Goal: Task Accomplishment & Management: Use online tool/utility

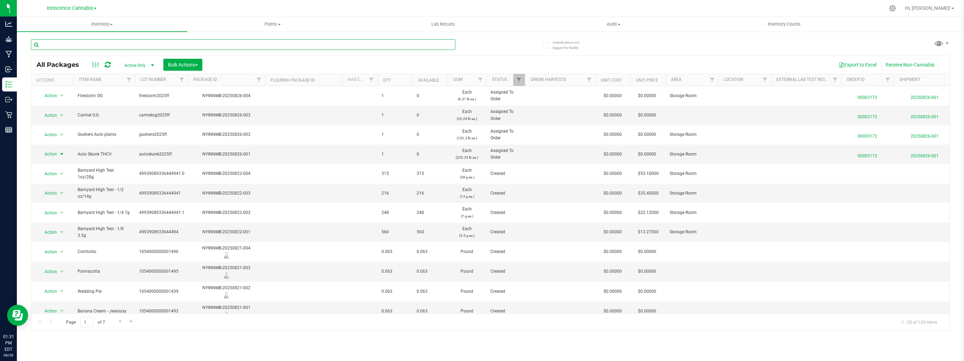
click at [65, 46] on input "text" at bounding box center [243, 44] width 425 height 11
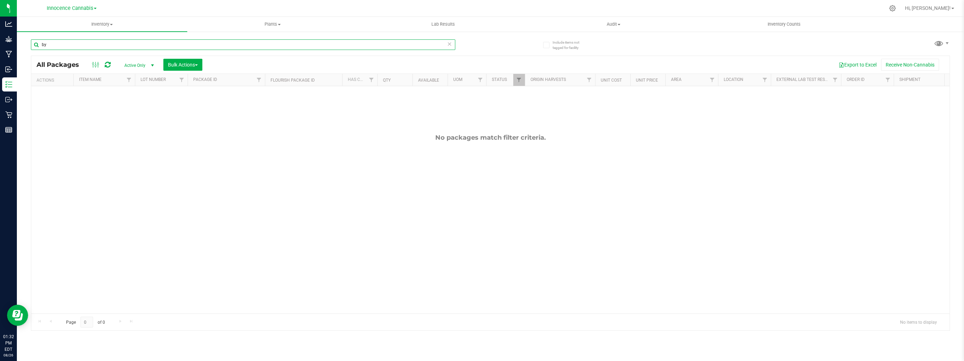
type input "b"
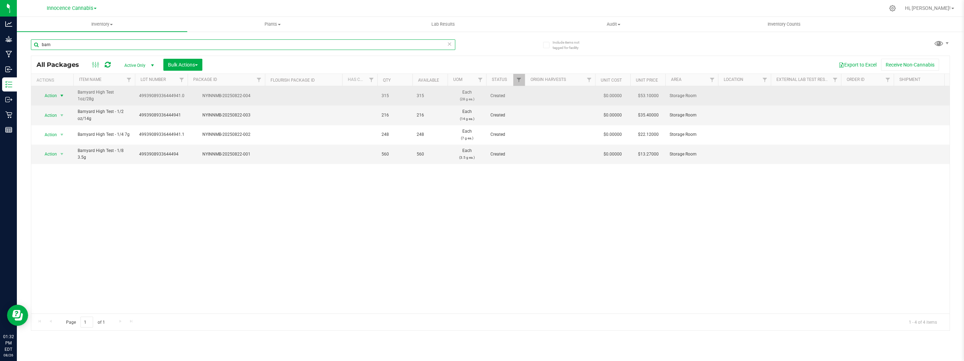
type input "barn"
click at [62, 95] on span "select" at bounding box center [62, 96] width 6 height 6
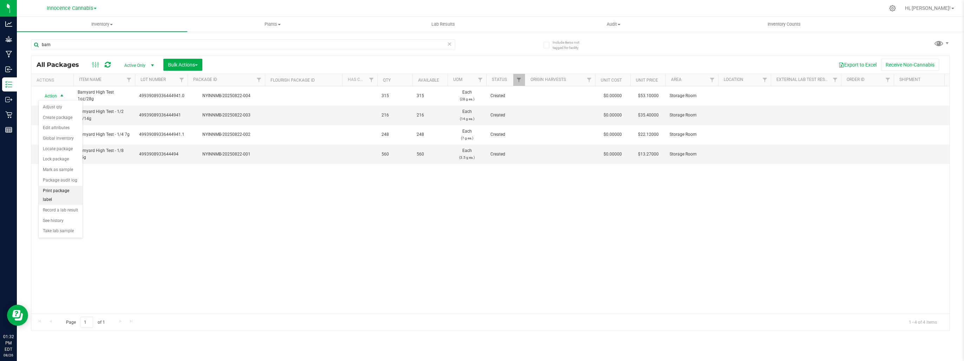
click at [47, 190] on li "Print package label" at bounding box center [61, 195] width 44 height 19
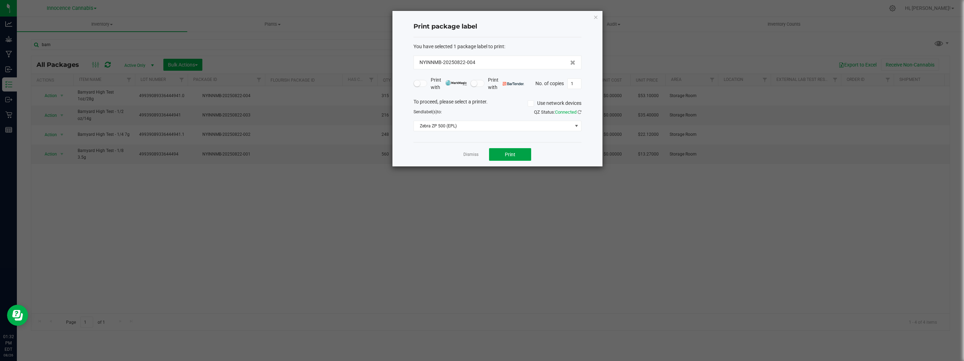
click at [497, 150] on button "Print" at bounding box center [510, 154] width 42 height 13
type input "4"
click at [525, 152] on button "Print" at bounding box center [510, 154] width 42 height 13
click at [465, 156] on link "Dismiss" at bounding box center [471, 154] width 15 height 6
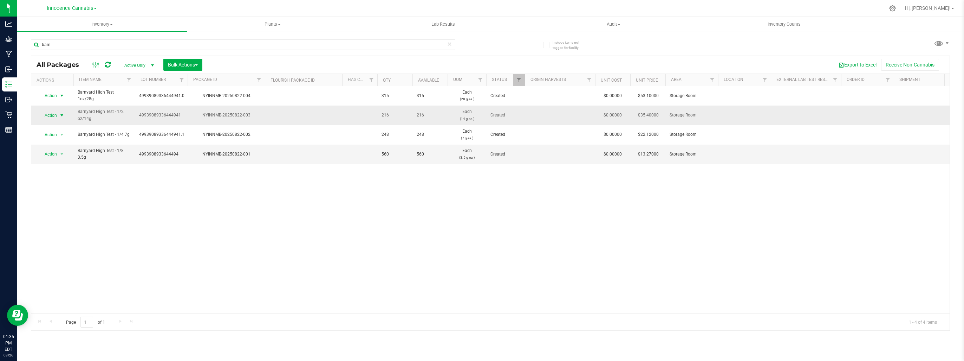
click at [62, 114] on span "select" at bounding box center [62, 115] width 6 height 6
click at [58, 211] on li "Print package label" at bounding box center [61, 214] width 44 height 19
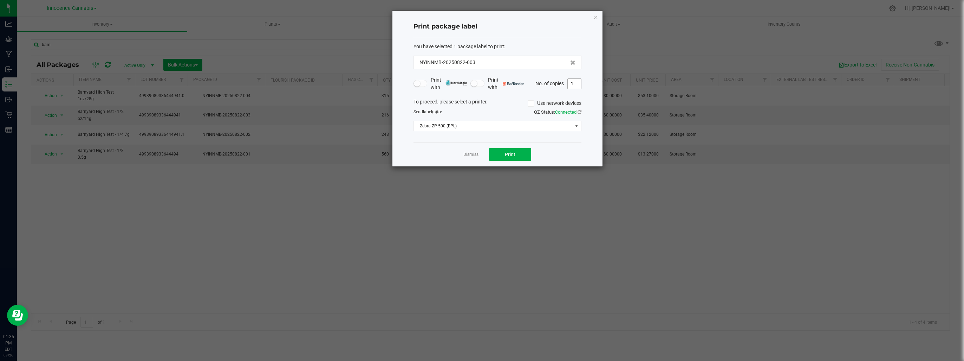
click at [576, 84] on input "1" at bounding box center [574, 84] width 13 height 10
type input "4"
click at [515, 154] on span "Print" at bounding box center [510, 154] width 11 height 6
click at [469, 152] on link "Dismiss" at bounding box center [471, 154] width 15 height 6
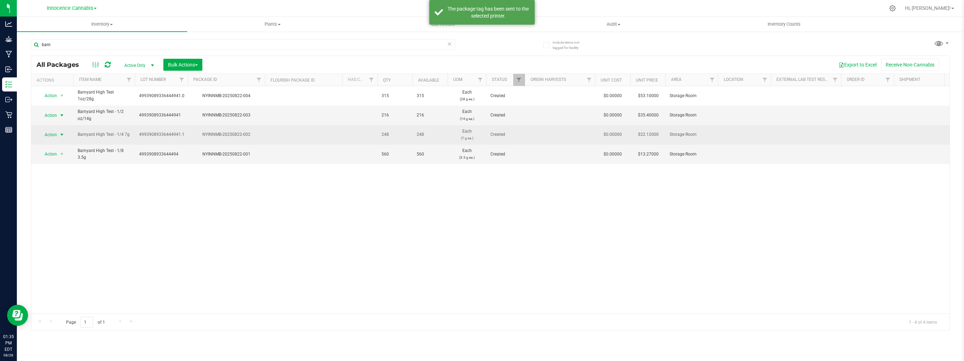
click at [61, 134] on span "select" at bounding box center [62, 135] width 6 height 6
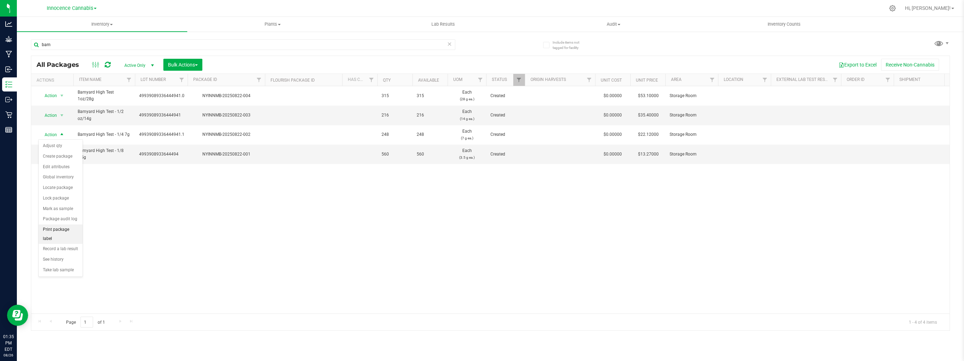
click at [63, 226] on li "Print package label" at bounding box center [61, 233] width 44 height 19
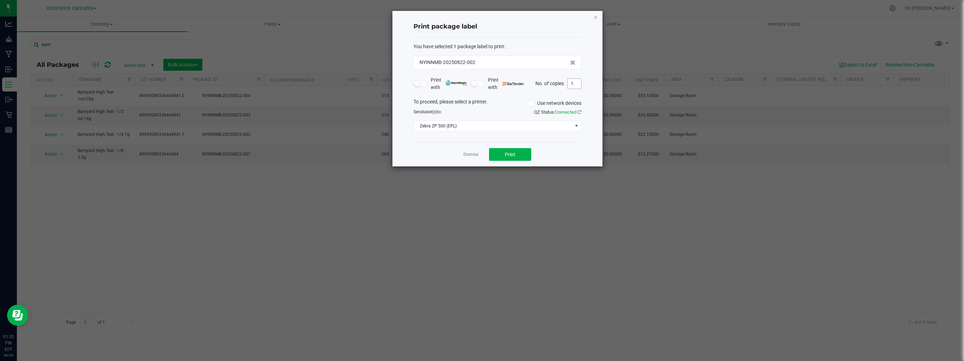
click at [579, 81] on input "1" at bounding box center [574, 84] width 13 height 10
type input "4"
click at [520, 150] on button "Print" at bounding box center [510, 154] width 42 height 13
click at [466, 151] on link "Dismiss" at bounding box center [471, 154] width 15 height 6
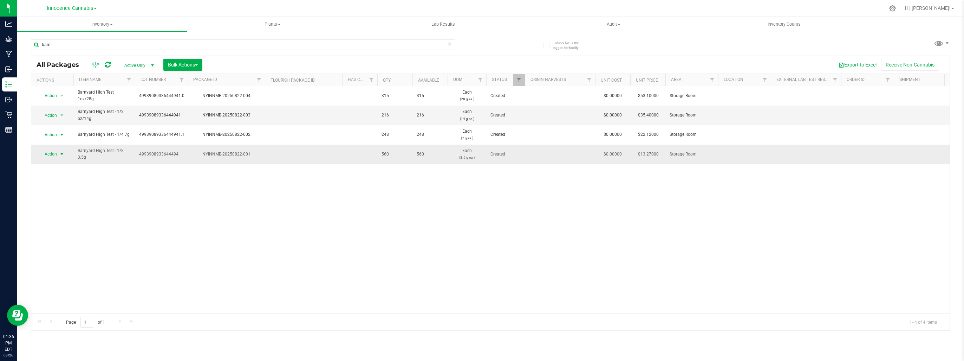
click at [61, 153] on span "select" at bounding box center [62, 154] width 6 height 6
click at [48, 247] on li "Print package label" at bounding box center [61, 253] width 44 height 19
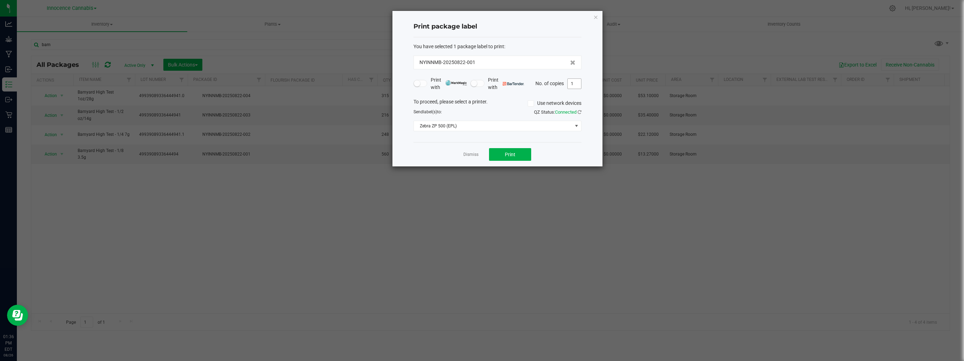
click at [578, 81] on input "1" at bounding box center [574, 84] width 13 height 10
type input "4"
click at [512, 155] on span "Print" at bounding box center [510, 154] width 11 height 6
click at [473, 153] on link "Dismiss" at bounding box center [471, 154] width 15 height 6
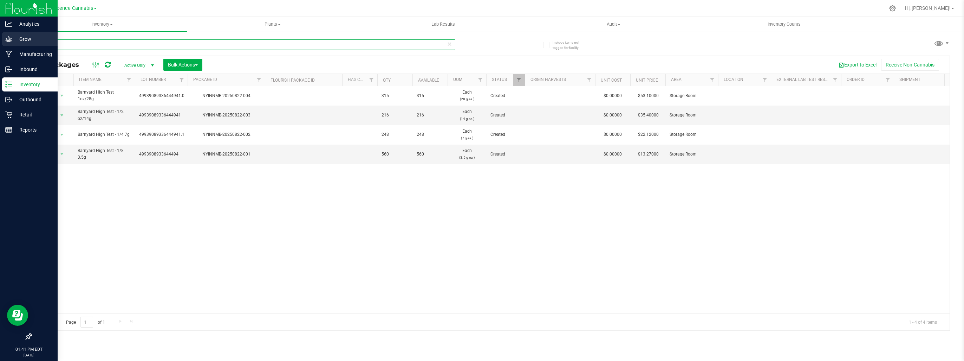
drag, startPoint x: 90, startPoint y: 44, endPoint x: 0, endPoint y: 38, distance: 90.2
click at [0, 38] on html "Analytics Grow Manufacturing Inbound Inventory Outbound Retail Reports 01:41 PM…" at bounding box center [482, 180] width 964 height 361
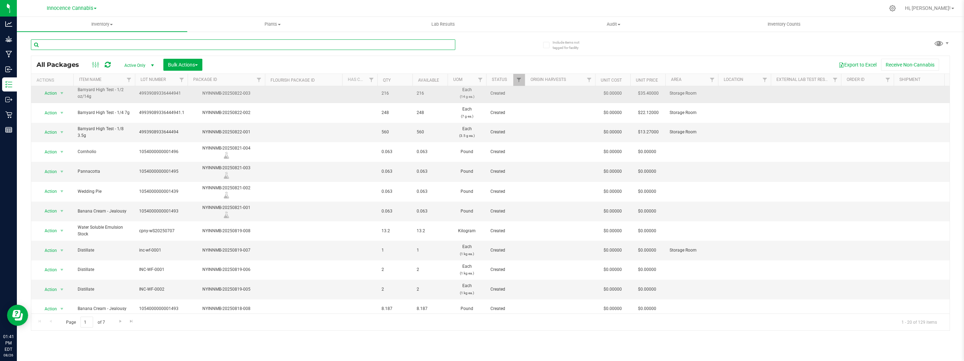
scroll to position [105, 0]
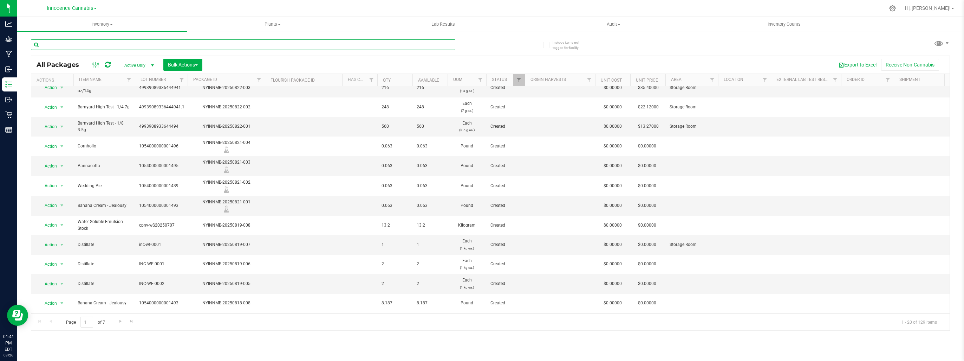
click at [103, 46] on input "text" at bounding box center [243, 44] width 425 height 11
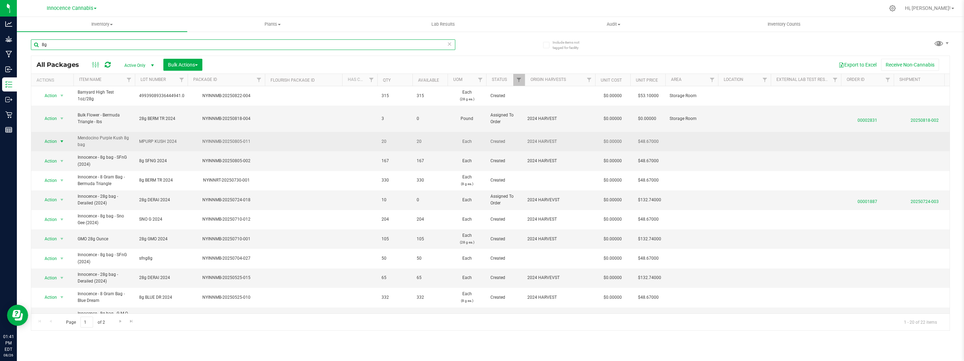
type input "8g"
click at [62, 140] on span "select" at bounding box center [62, 141] width 6 height 6
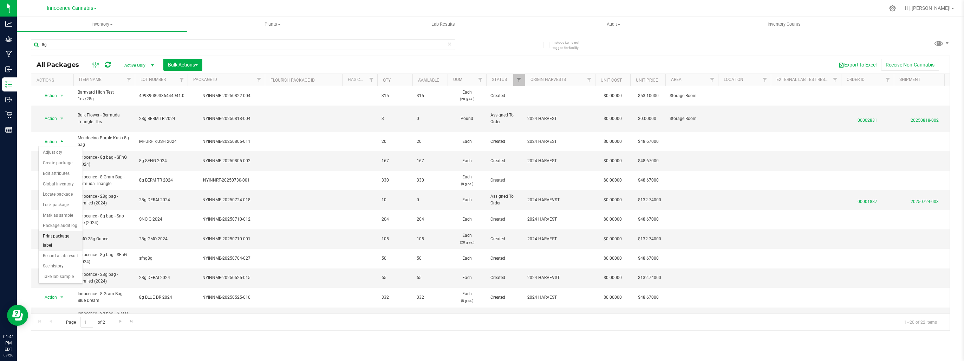
click at [66, 234] on li "Print package label" at bounding box center [61, 240] width 44 height 19
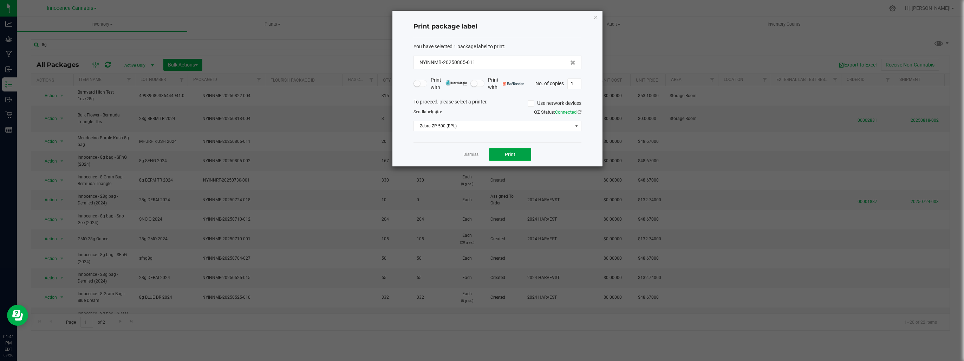
click at [503, 156] on button "Print" at bounding box center [510, 154] width 42 height 13
click at [467, 153] on link "Dismiss" at bounding box center [471, 154] width 15 height 6
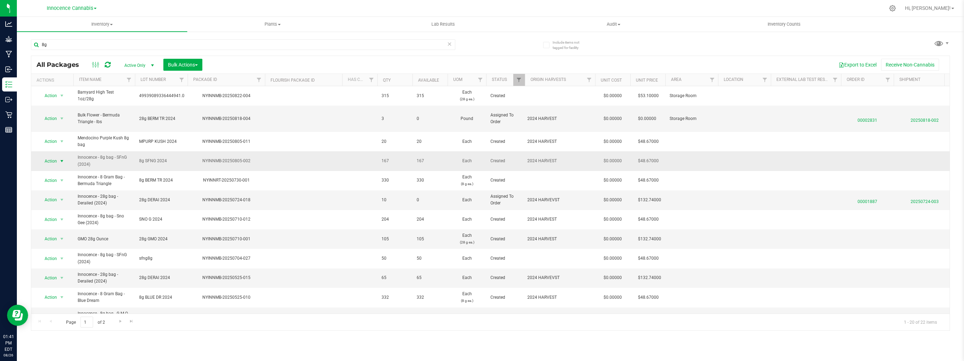
click at [62, 161] on span "select" at bounding box center [62, 161] width 6 height 6
click at [62, 254] on li "Print package label" at bounding box center [61, 259] width 44 height 19
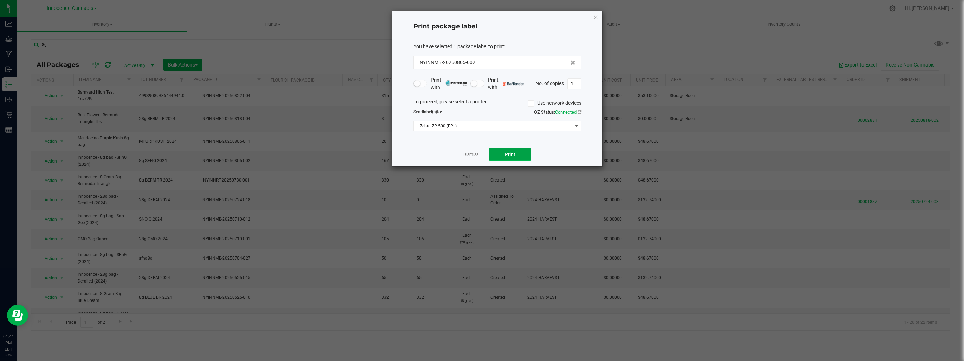
click at [527, 153] on button "Print" at bounding box center [510, 154] width 42 height 13
click at [475, 154] on link "Dismiss" at bounding box center [471, 154] width 15 height 6
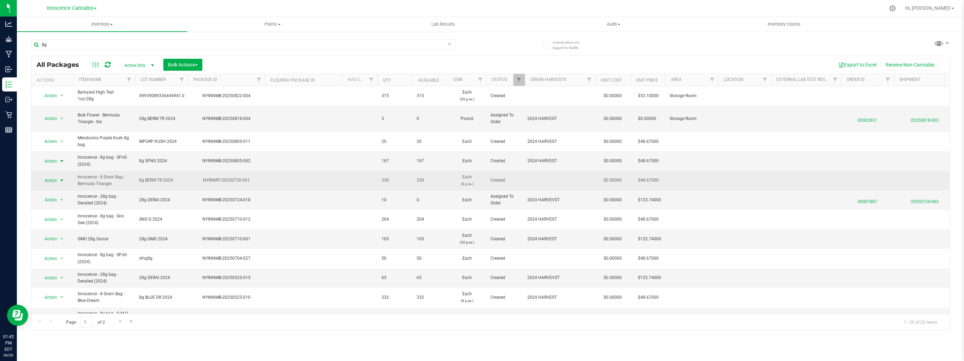
click at [62, 180] on span "select" at bounding box center [62, 180] width 6 height 6
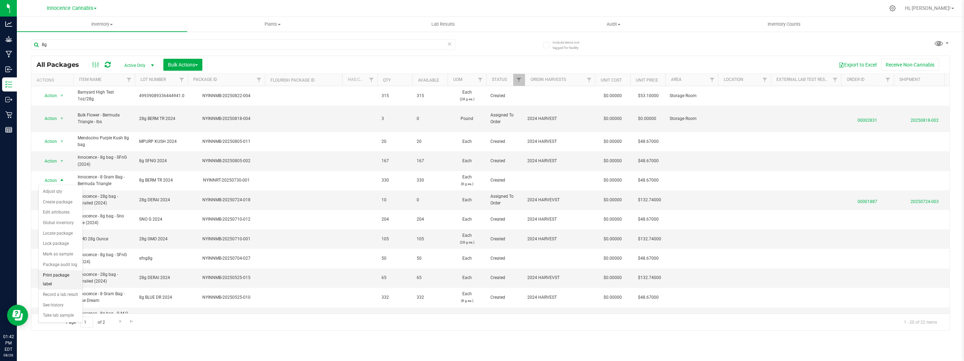
click at [53, 270] on li "Print package label" at bounding box center [61, 279] width 44 height 19
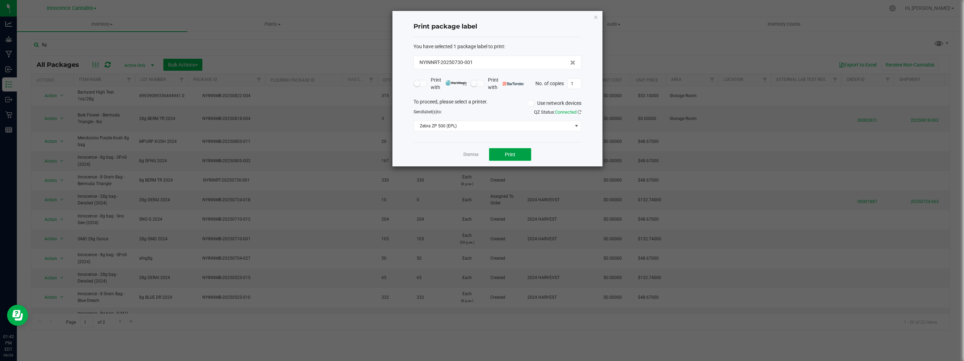
click at [511, 150] on button "Print" at bounding box center [510, 154] width 42 height 13
click at [469, 155] on link "Dismiss" at bounding box center [471, 154] width 15 height 6
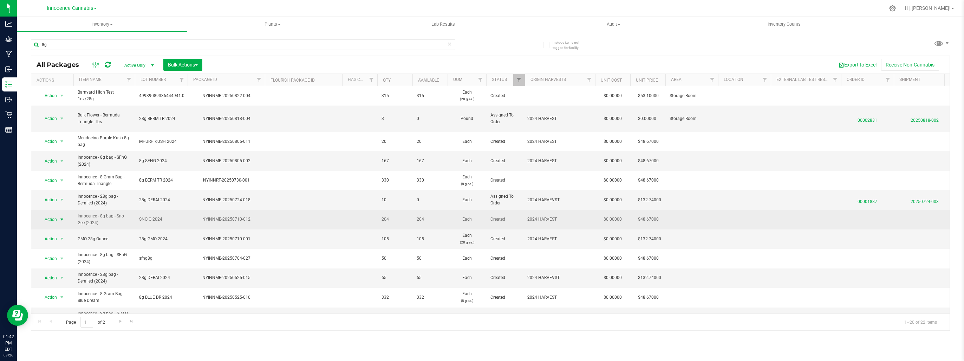
click at [61, 218] on span "select" at bounding box center [62, 219] width 6 height 6
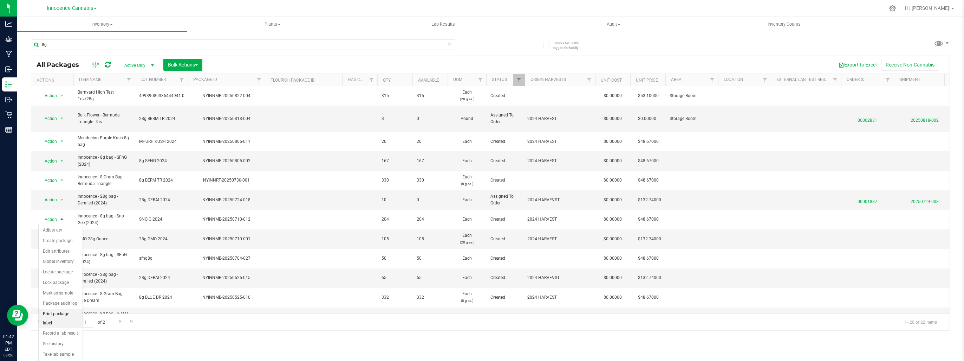
click at [66, 312] on li "Print package label" at bounding box center [61, 318] width 44 height 19
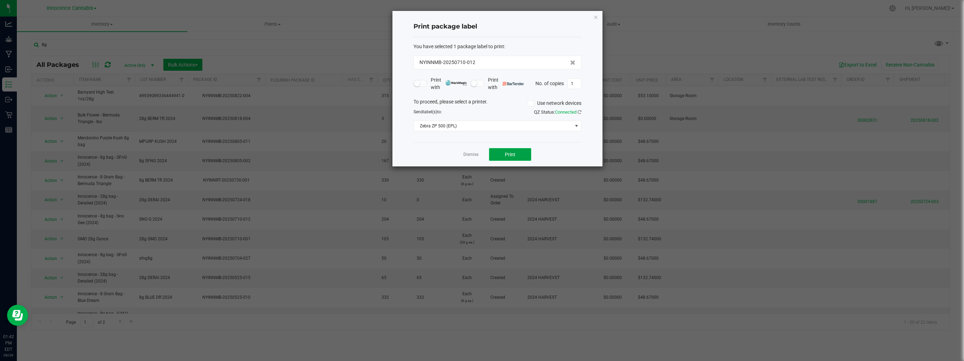
click at [499, 155] on button "Print" at bounding box center [510, 154] width 42 height 13
click at [471, 152] on link "Dismiss" at bounding box center [471, 154] width 15 height 6
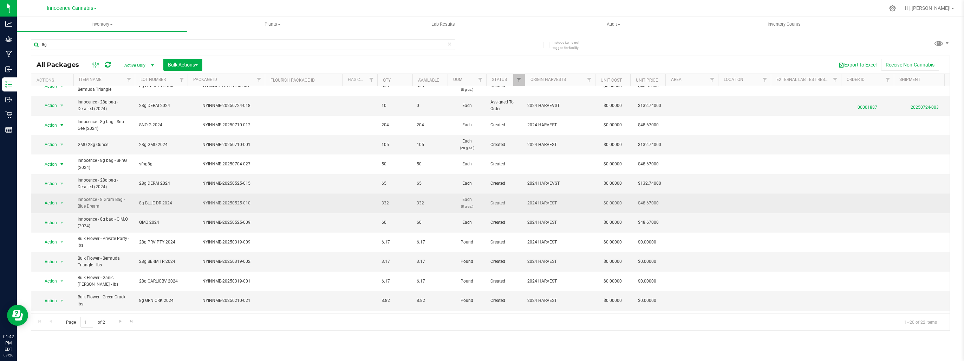
scroll to position [105, 0]
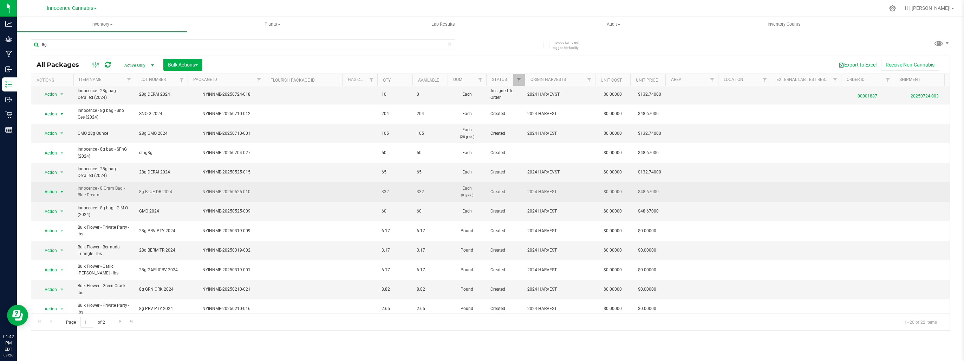
click at [60, 189] on span "select" at bounding box center [62, 192] width 6 height 6
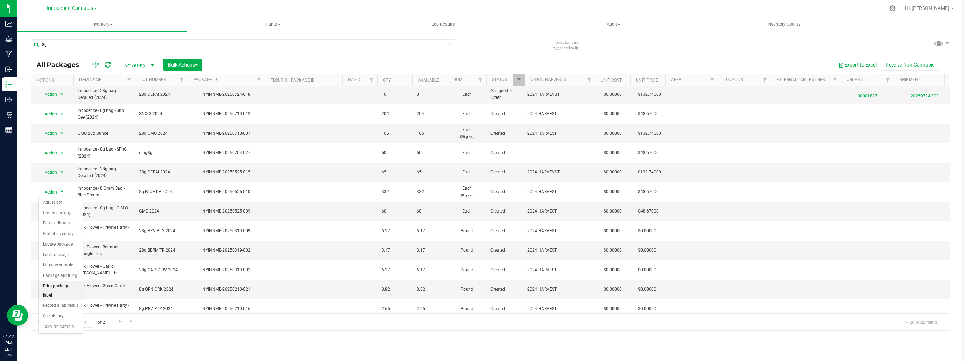
click at [61, 286] on li "Print package label" at bounding box center [61, 290] width 44 height 19
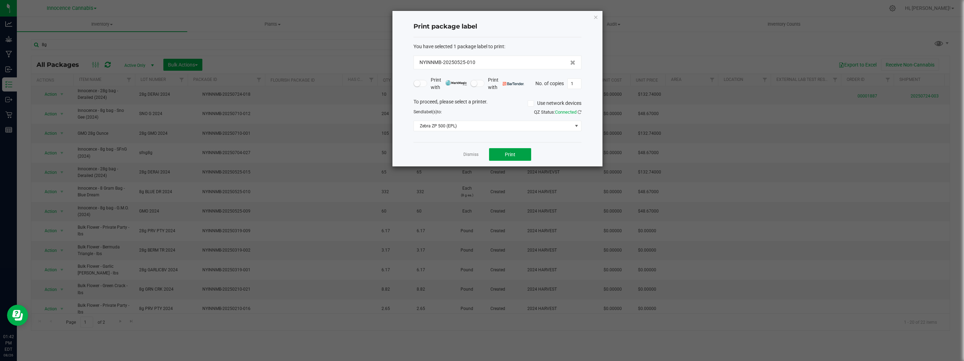
click at [497, 154] on button "Print" at bounding box center [510, 154] width 42 height 13
click at [475, 151] on link "Dismiss" at bounding box center [471, 154] width 15 height 6
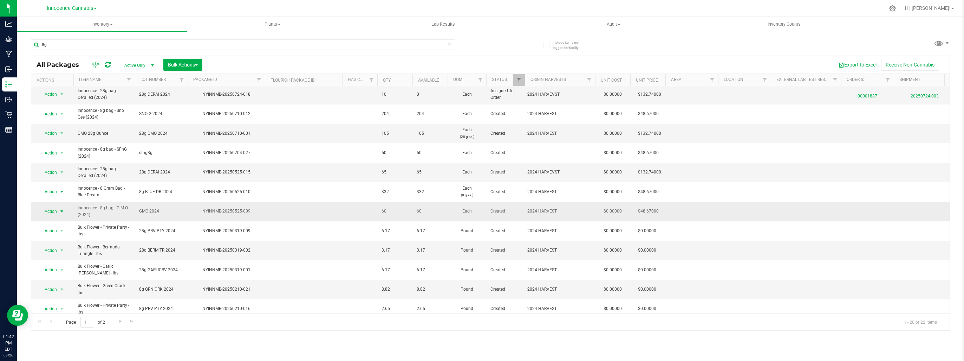
click at [63, 208] on span "select" at bounding box center [62, 211] width 6 height 6
click at [68, 305] on li "Print package label" at bounding box center [61, 309] width 44 height 19
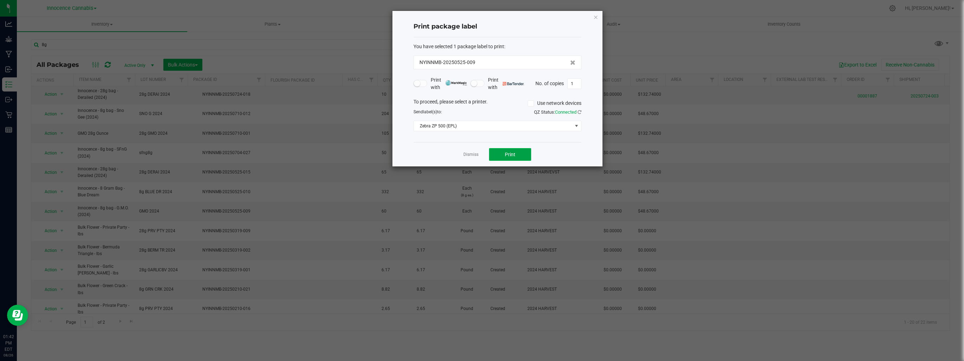
click at [519, 153] on button "Print" at bounding box center [510, 154] width 42 height 13
click at [474, 152] on link "Dismiss" at bounding box center [471, 154] width 15 height 6
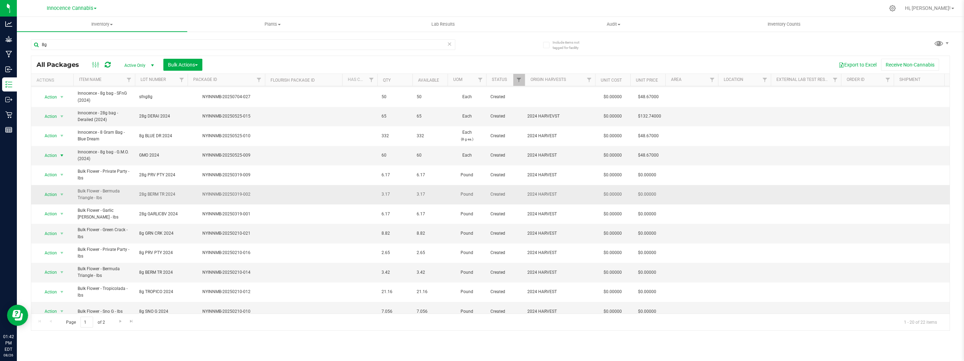
scroll to position [169, 0]
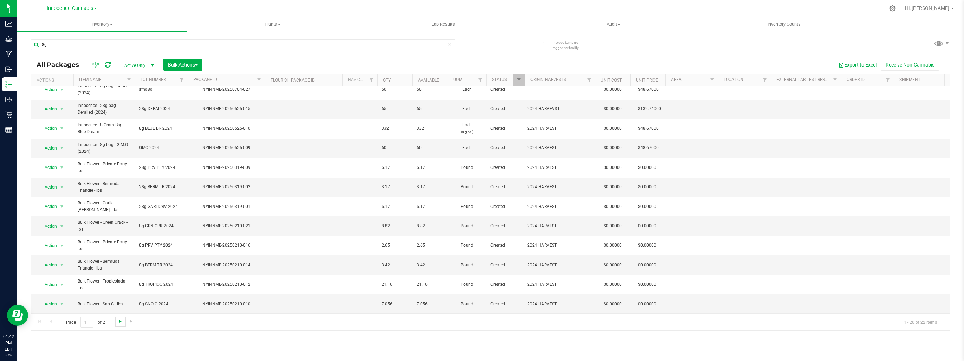
click at [121, 319] on span "Go to the next page" at bounding box center [121, 321] width 6 height 6
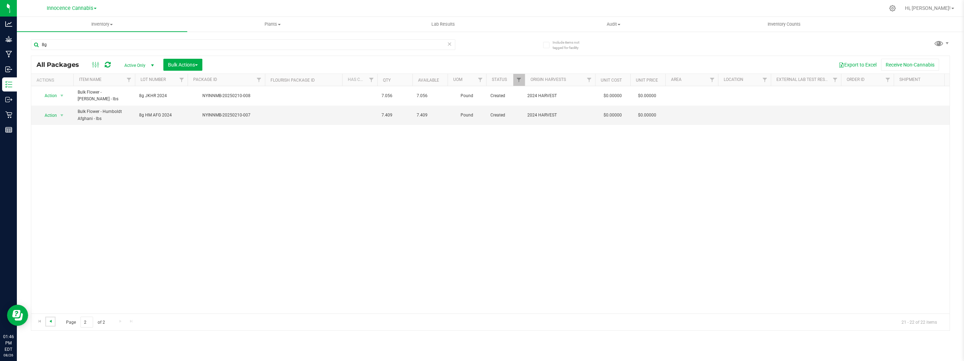
click at [51, 323] on span "Go to the previous page" at bounding box center [51, 321] width 6 height 6
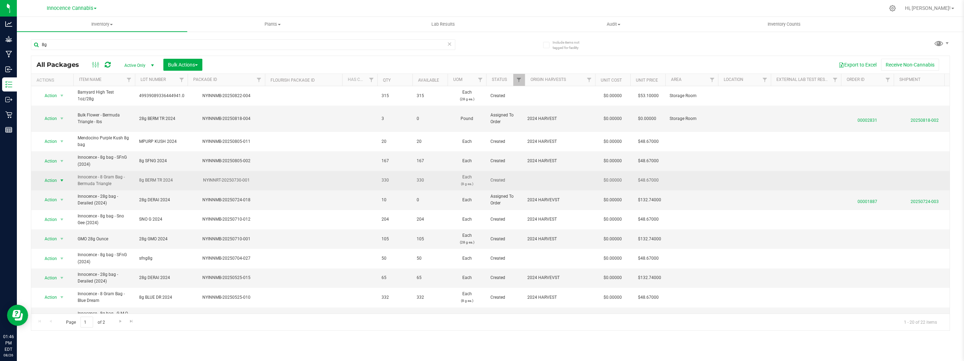
click at [59, 179] on span "select" at bounding box center [62, 180] width 6 height 6
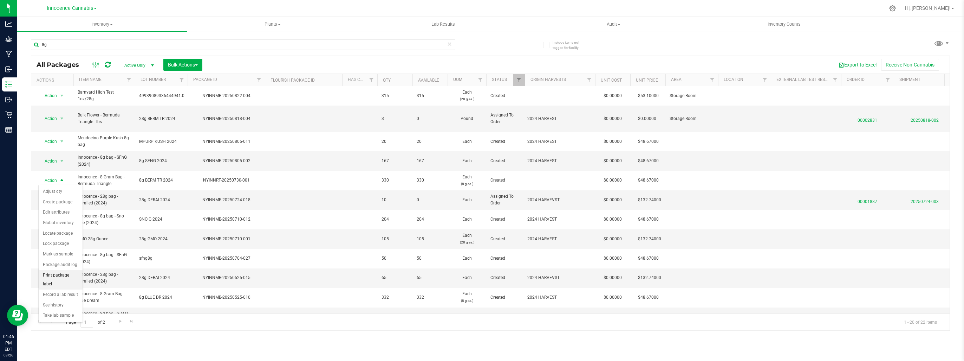
click at [52, 273] on li "Print package label" at bounding box center [61, 279] width 44 height 19
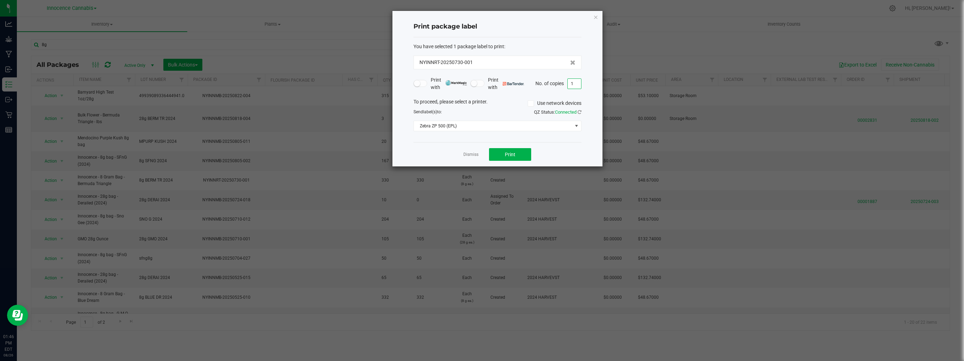
click at [574, 85] on input "1" at bounding box center [574, 84] width 13 height 10
type input "3"
click at [520, 155] on button "Print" at bounding box center [510, 154] width 42 height 13
click at [477, 153] on link "Dismiss" at bounding box center [471, 154] width 15 height 6
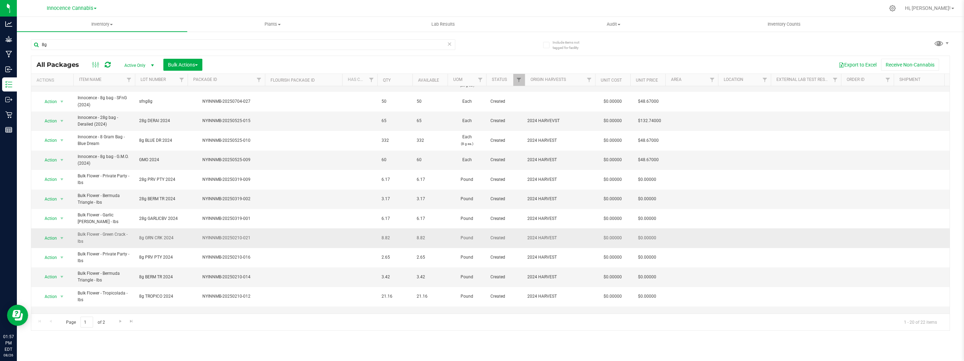
scroll to position [169, 0]
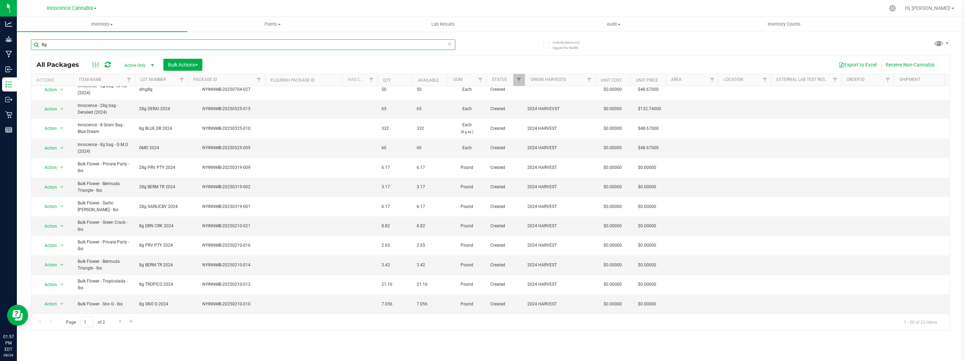
drag, startPoint x: 86, startPoint y: 47, endPoint x: -1, endPoint y: 22, distance: 91.2
click at [0, 22] on html "Analytics Grow Manufacturing Inbound Inventory Outbound Retail Reports 01:57 PM…" at bounding box center [482, 180] width 964 height 361
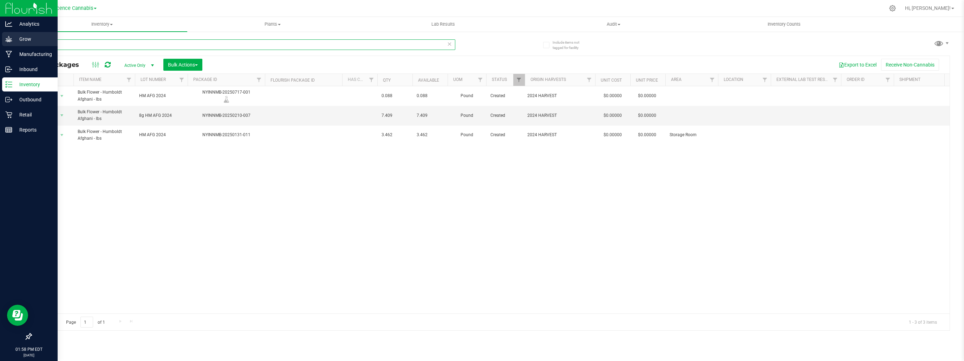
drag, startPoint x: 74, startPoint y: 44, endPoint x: 0, endPoint y: 41, distance: 73.9
click at [0, 41] on html "Analytics Grow Manufacturing Inbound Inventory Outbound Retail Reports 01:58 PM…" at bounding box center [482, 180] width 964 height 361
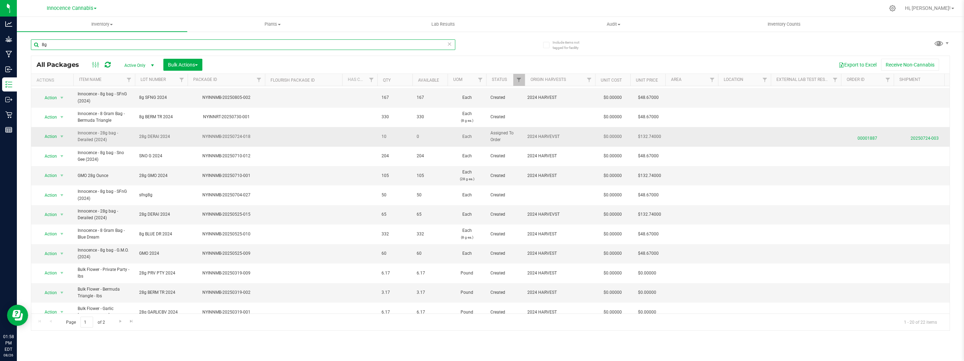
scroll to position [105, 0]
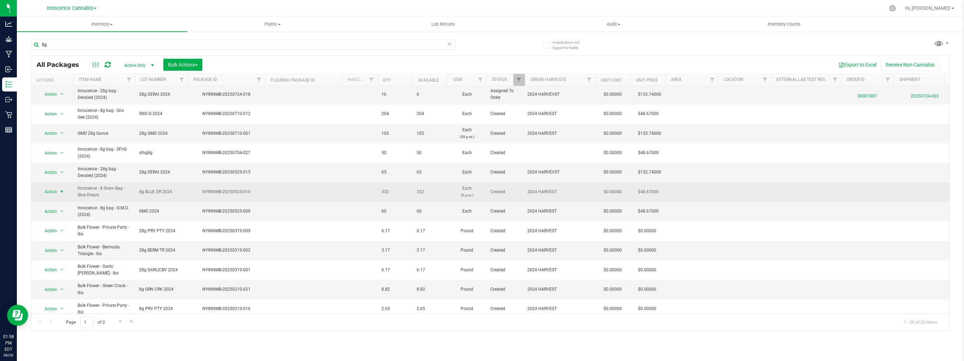
click at [63, 190] on span "select" at bounding box center [62, 192] width 6 height 6
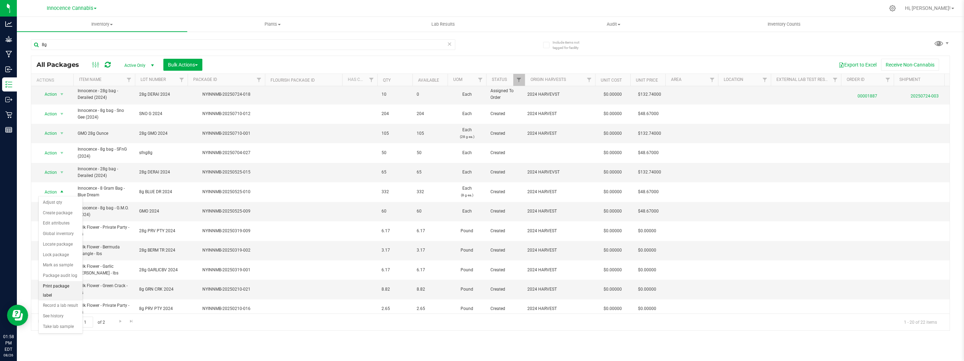
click at [61, 282] on li "Print package label" at bounding box center [61, 290] width 44 height 19
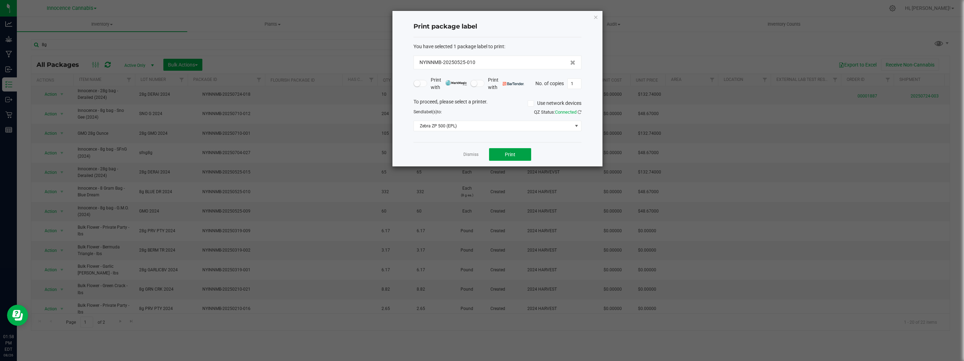
click at [519, 153] on button "Print" at bounding box center [510, 154] width 42 height 13
click at [471, 153] on link "Dismiss" at bounding box center [471, 154] width 15 height 6
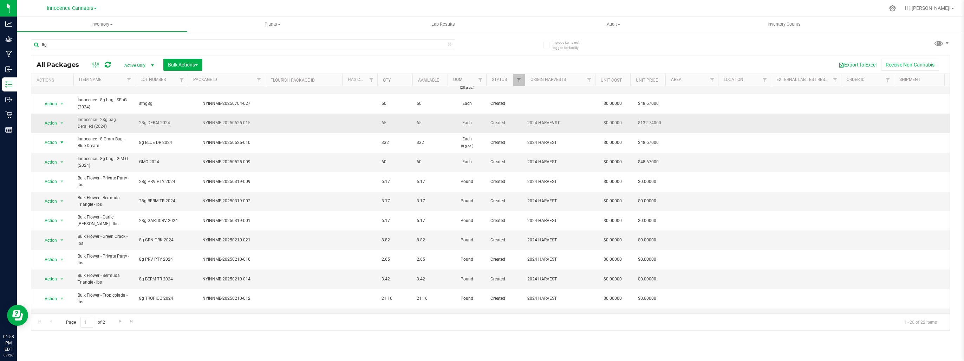
scroll to position [169, 0]
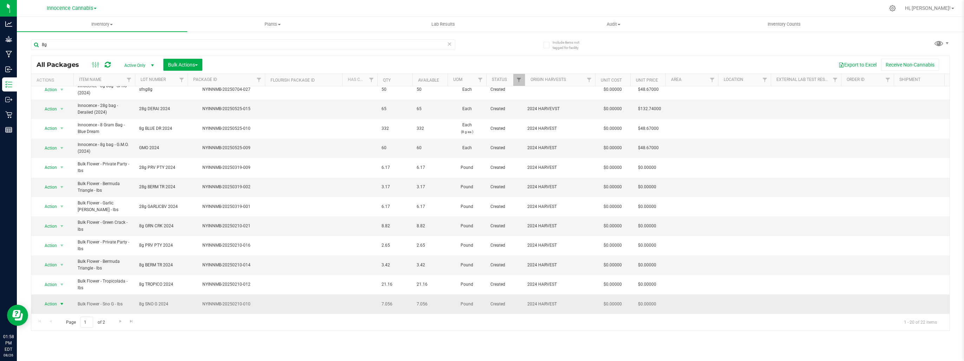
click at [56, 301] on span "Action" at bounding box center [47, 304] width 19 height 10
click at [106, 258] on span "Bulk Flower - Bermuda Triangle - lbs" at bounding box center [104, 264] width 53 height 13
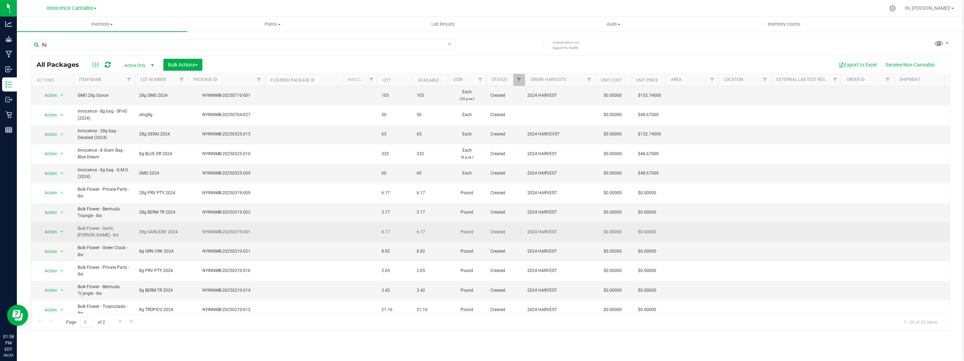
scroll to position [99, 0]
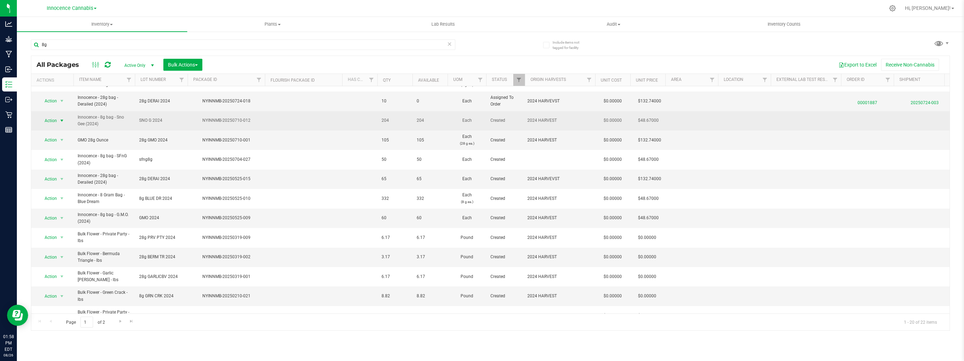
click at [60, 119] on span "select" at bounding box center [62, 121] width 6 height 6
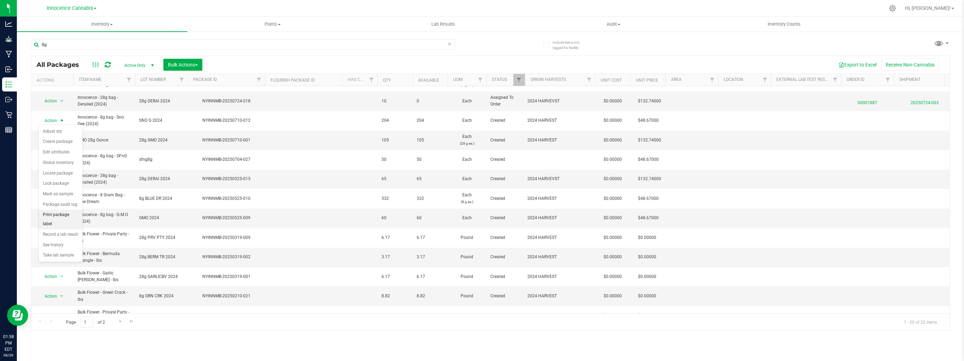
click at [52, 214] on li "Print package label" at bounding box center [61, 218] width 44 height 19
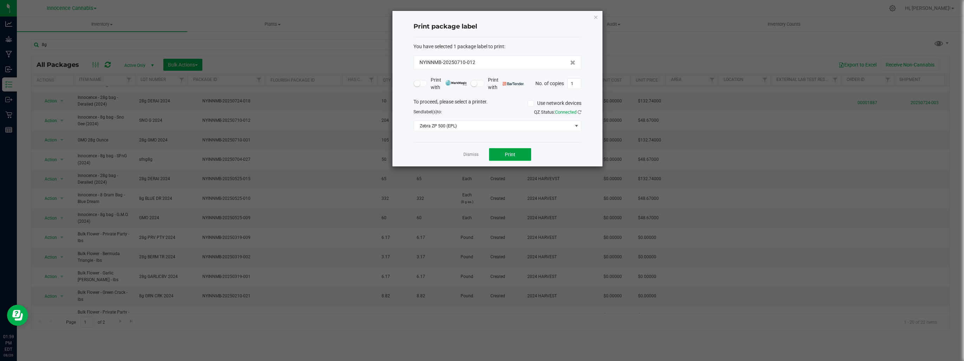
click at [514, 150] on button "Print" at bounding box center [510, 154] width 42 height 13
click at [466, 155] on link "Dismiss" at bounding box center [471, 154] width 15 height 6
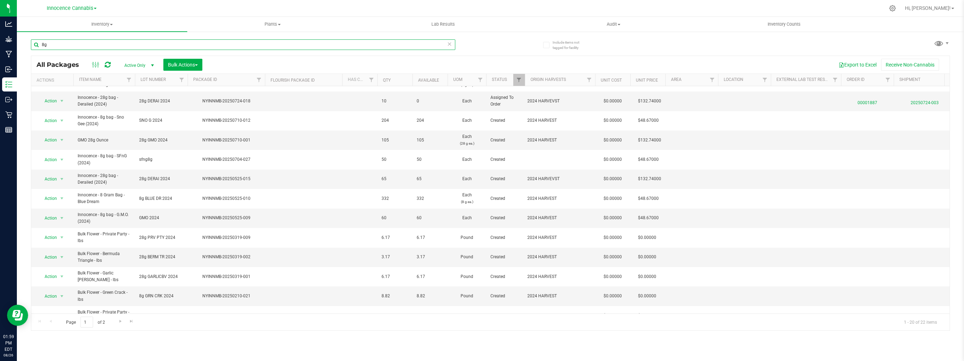
drag, startPoint x: 136, startPoint y: 45, endPoint x: 29, endPoint y: 41, distance: 106.9
click at [30, 41] on div "Include items not tagged for facility 8g All Packages Active Only Active Only L…" at bounding box center [490, 138] width 947 height 214
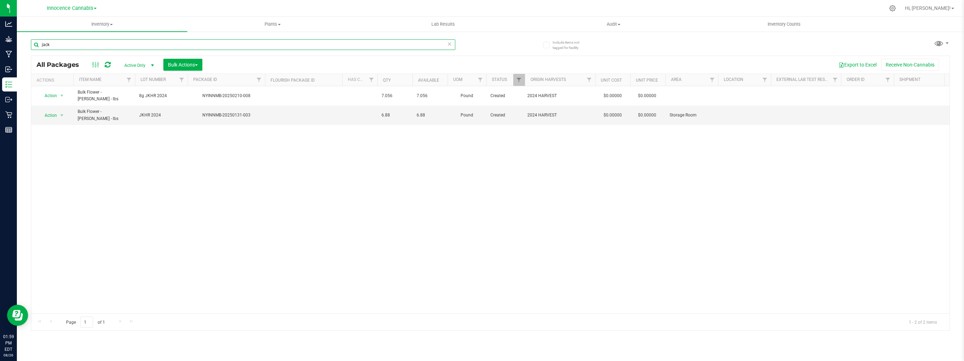
drag, startPoint x: 94, startPoint y: 43, endPoint x: 26, endPoint y: 49, distance: 68.8
click at [26, 49] on div "Include items not tagged for facility jack All Packages Active Only Active Only…" at bounding box center [490, 138] width 947 height 214
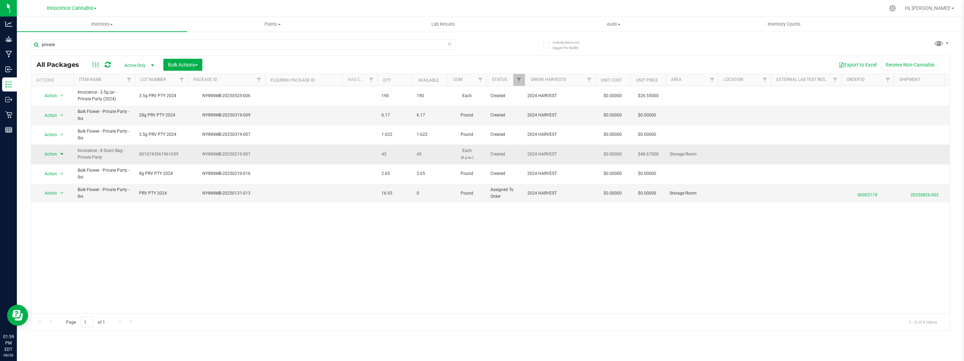
click at [62, 153] on span "select" at bounding box center [62, 154] width 6 height 6
click at [59, 250] on li "Print package label" at bounding box center [61, 253] width 44 height 19
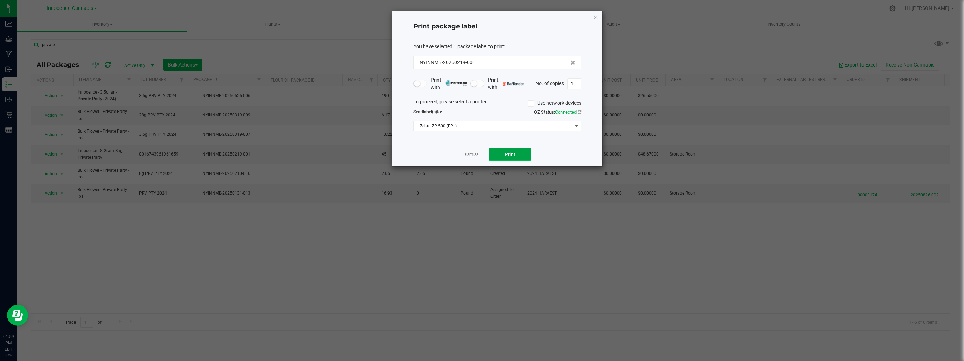
click at [493, 154] on button "Print" at bounding box center [510, 154] width 42 height 13
click at [510, 151] on span "Print" at bounding box center [510, 154] width 11 height 6
click at [472, 154] on link "Dismiss" at bounding box center [471, 154] width 15 height 6
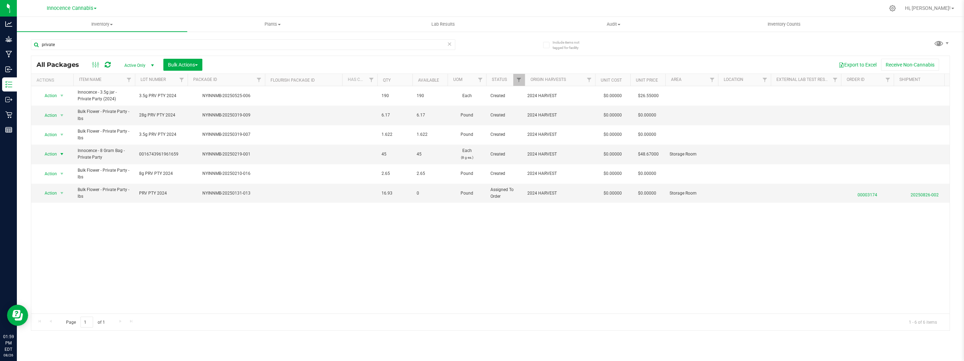
click at [82, 37] on div "private" at bounding box center [261, 44] width 460 height 22
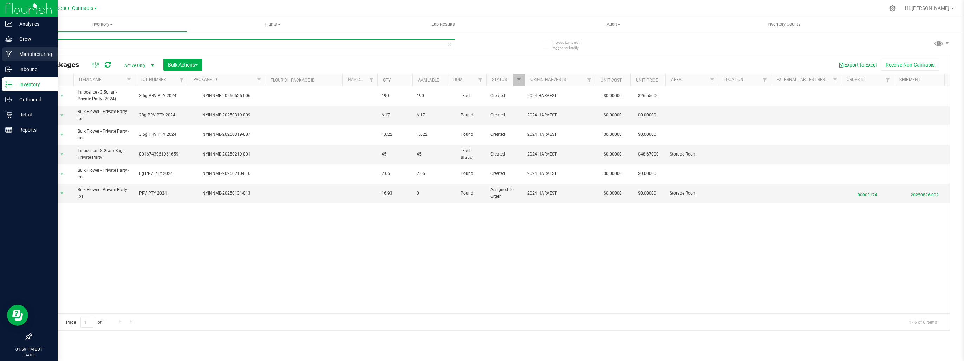
drag, startPoint x: 69, startPoint y: 45, endPoint x: 1, endPoint y: 48, distance: 68.2
click at [4, 48] on div "Analytics Grow Manufacturing Inbound Inventory Outbound Retail Reports 01:59 PM…" at bounding box center [482, 180] width 964 height 361
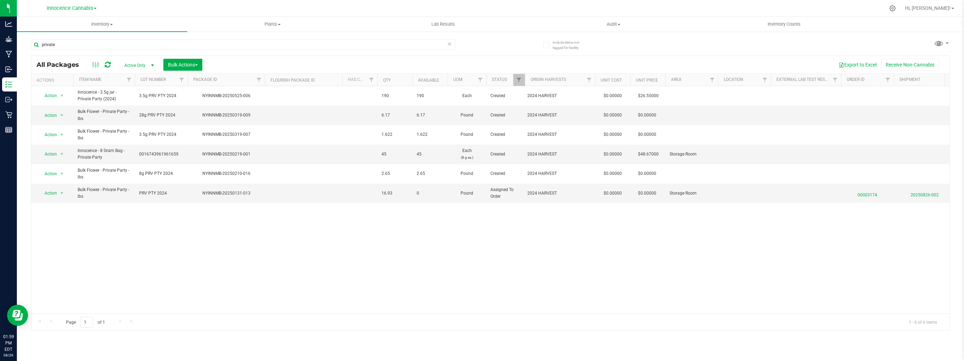
drag, startPoint x: 1, startPoint y: 48, endPoint x: 419, endPoint y: 66, distance: 418.5
click at [419, 64] on div "Export to Excel Receive Non-Cannabis" at bounding box center [576, 65] width 737 height 12
drag, startPoint x: 83, startPoint y: 44, endPoint x: -1, endPoint y: 35, distance: 84.8
click at [0, 35] on html "Analytics Grow Manufacturing Inbound Inventory Outbound Retail Reports 01:59 PM…" at bounding box center [482, 180] width 964 height 361
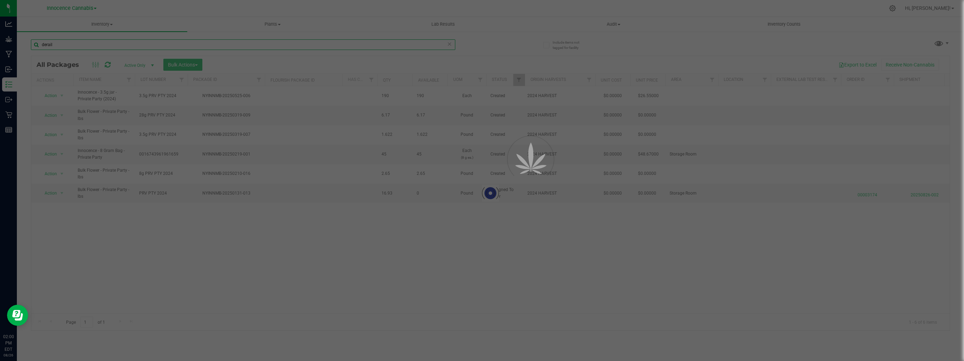
type input "derail"
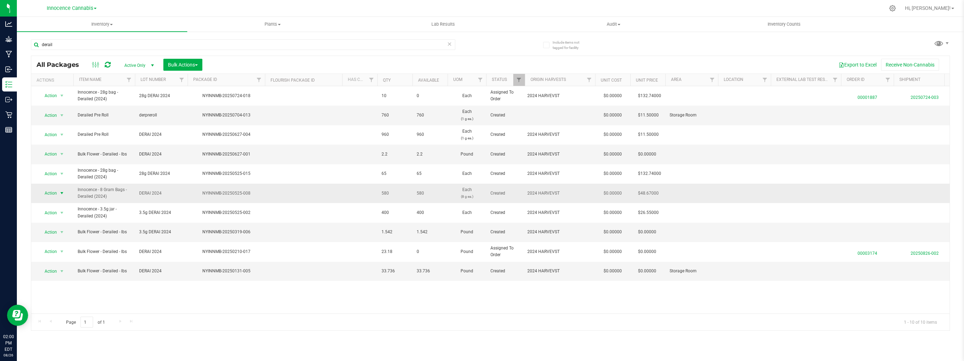
click at [62, 190] on span "select" at bounding box center [62, 193] width 6 height 6
click at [62, 283] on li "Print package label" at bounding box center [61, 288] width 44 height 19
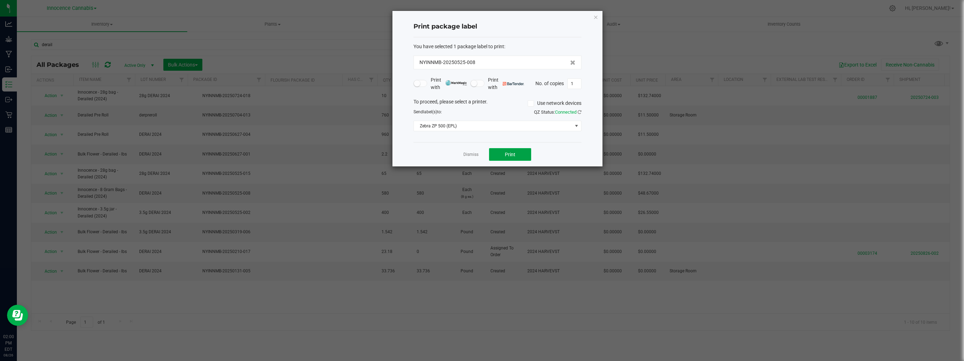
click at [503, 149] on button "Print" at bounding box center [510, 154] width 42 height 13
click at [504, 153] on button "Print" at bounding box center [510, 154] width 42 height 13
click at [464, 154] on link "Dismiss" at bounding box center [471, 154] width 15 height 6
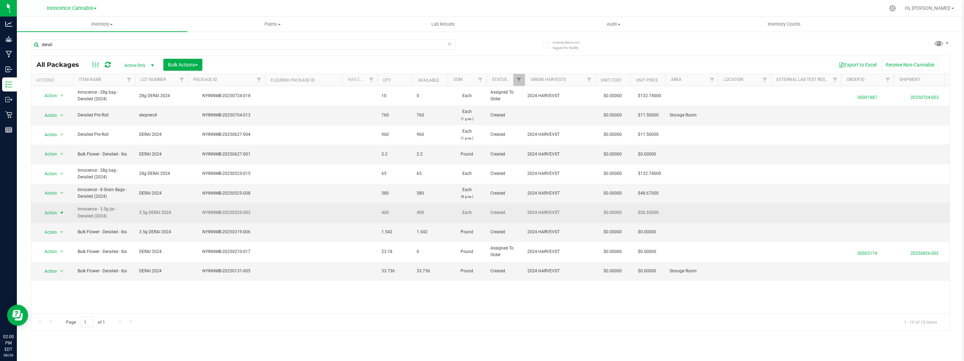
click at [60, 210] on span "select" at bounding box center [62, 213] width 6 height 6
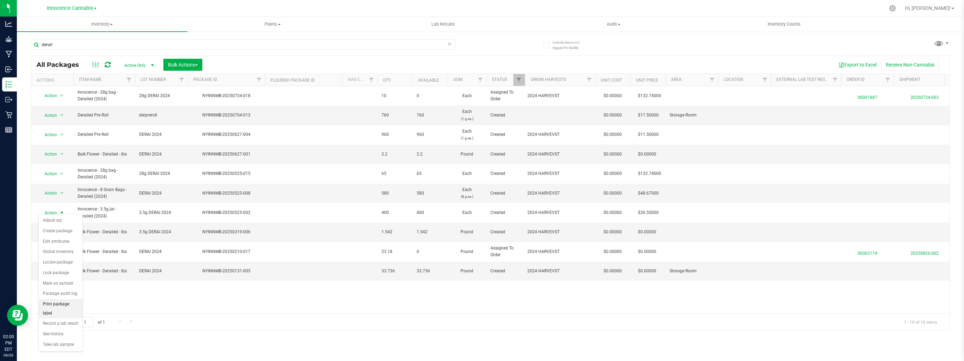
click at [61, 302] on li "Print package label" at bounding box center [61, 308] width 44 height 19
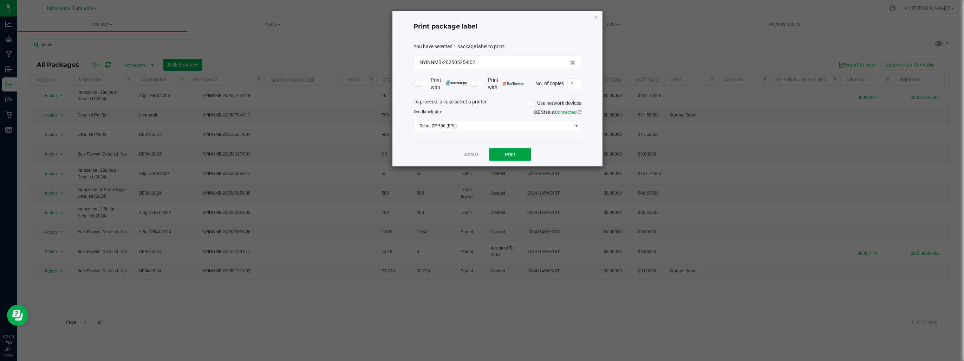
click at [506, 154] on span "Print" at bounding box center [510, 154] width 11 height 6
click at [472, 153] on link "Dismiss" at bounding box center [471, 154] width 15 height 6
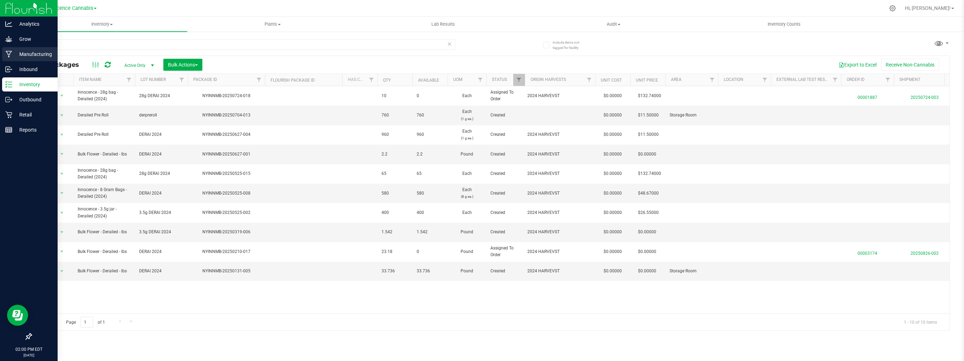
click at [29, 57] on p "Manufacturing" at bounding box center [33, 54] width 42 height 8
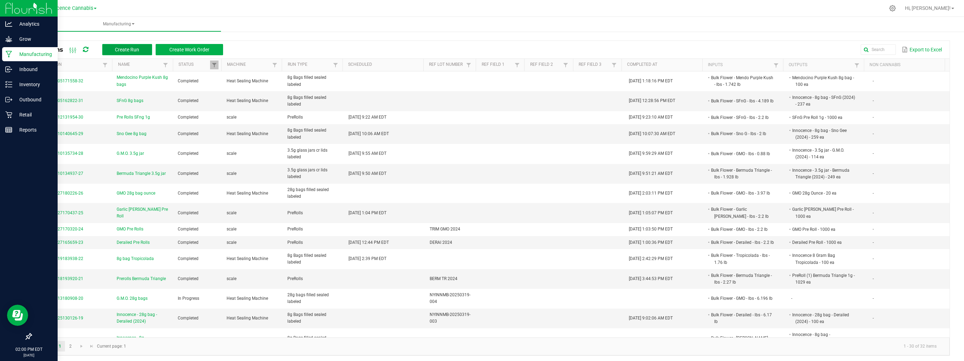
click at [129, 48] on span "Create Run" at bounding box center [127, 50] width 24 height 6
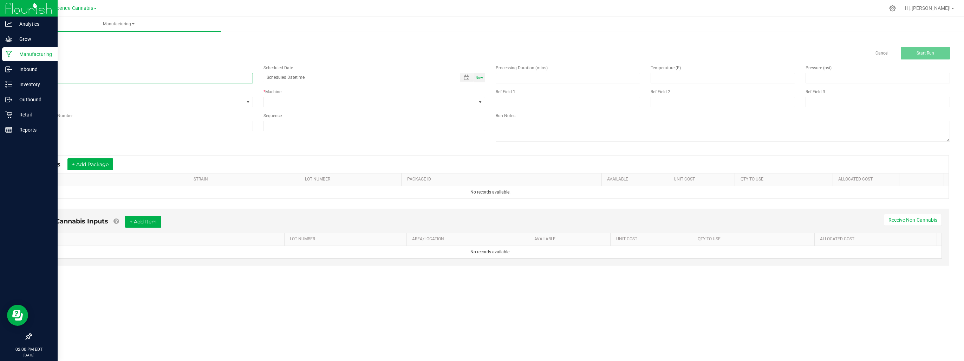
click at [232, 79] on input at bounding box center [142, 78] width 222 height 11
type input "humboldt Afghani 8g bags"
click at [226, 102] on span "None" at bounding box center [137, 102] width 213 height 10
click at [129, 164] on li "8g Bags filled sealed labeled" at bounding box center [141, 162] width 221 height 11
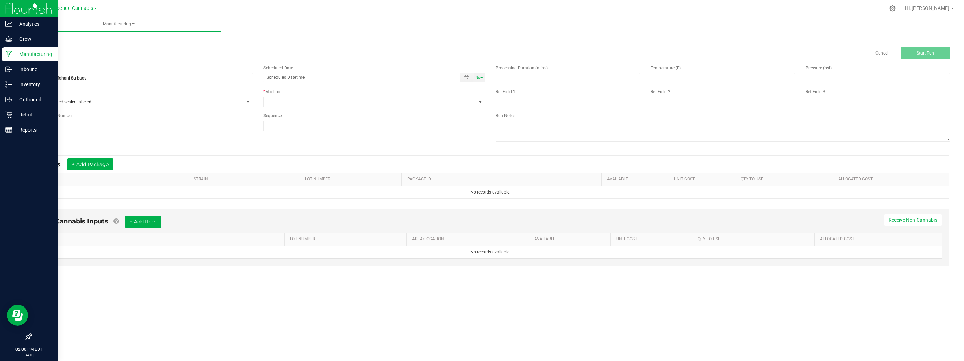
click at [125, 129] on input at bounding box center [142, 126] width 222 height 11
type input "H"
type input "HUMAFG2024"
click at [322, 104] on span at bounding box center [370, 102] width 213 height 10
click at [319, 132] on li "Heat Sealing Machine" at bounding box center [374, 132] width 221 height 12
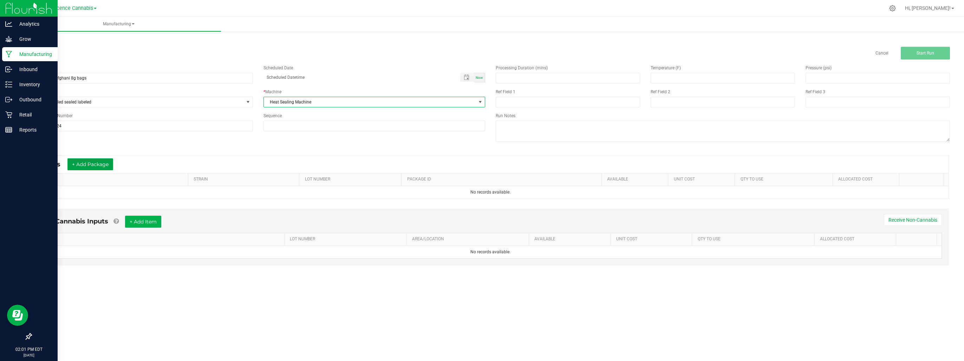
click at [101, 162] on button "+ Add Package" at bounding box center [90, 164] width 46 height 12
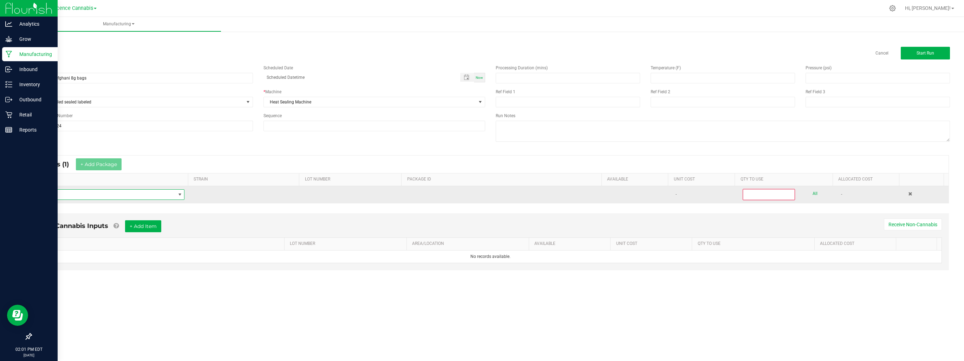
click at [95, 189] on span "NO DATA FOUND" at bounding box center [106, 194] width 138 height 10
type input "hum"
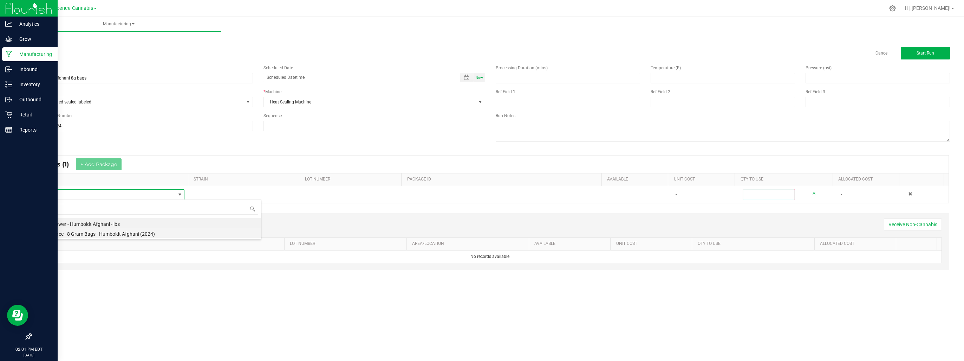
click at [72, 232] on li "Innocence - 8 Gram Bags - Humboldt Afghani (2024)" at bounding box center [149, 233] width 224 height 10
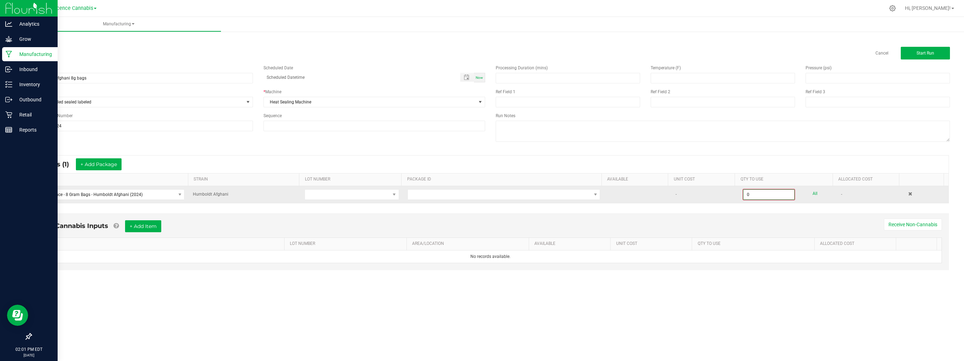
click at [752, 194] on input "0" at bounding box center [769, 194] width 51 height 10
type input "0"
type input "2"
click at [596, 189] on span "NO DATA FOUND" at bounding box center [595, 194] width 9 height 10
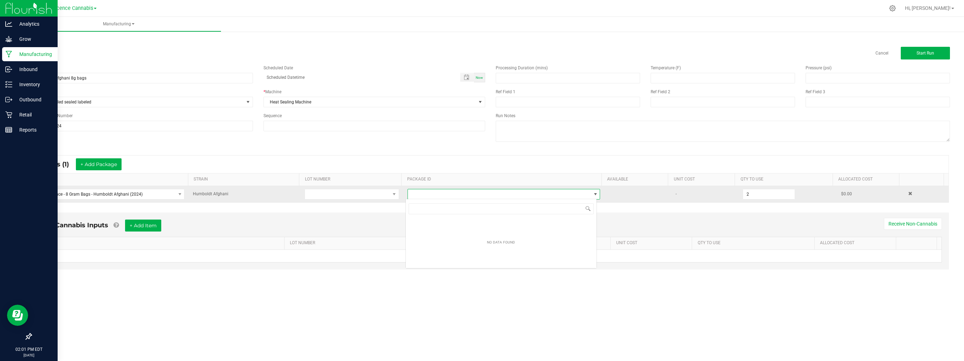
scroll to position [10, 191]
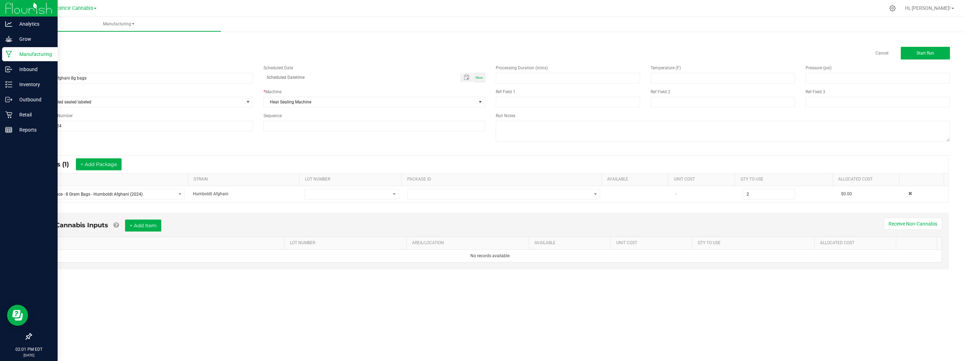
click at [766, 207] on div "* Inputs (1) + Add Package ITEM STRAIN LOT NUMBER PACKAGE ID AVAILABLE Unit Cos…" at bounding box center [491, 179] width 930 height 60
click at [912, 51] on button "Start Run" at bounding box center [925, 53] width 49 height 13
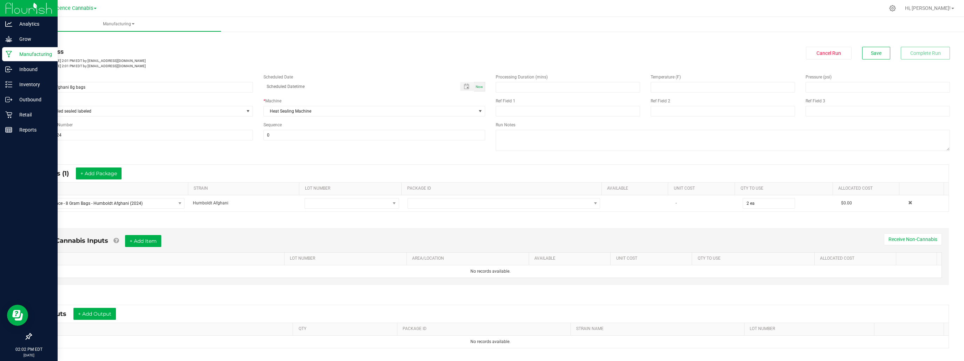
click at [306, 216] on div "* Inputs (1) + Add Package ITEM STRAIN LOT NUMBER PACKAGE ID AVAILABLE Unit Cos…" at bounding box center [491, 188] width 930 height 60
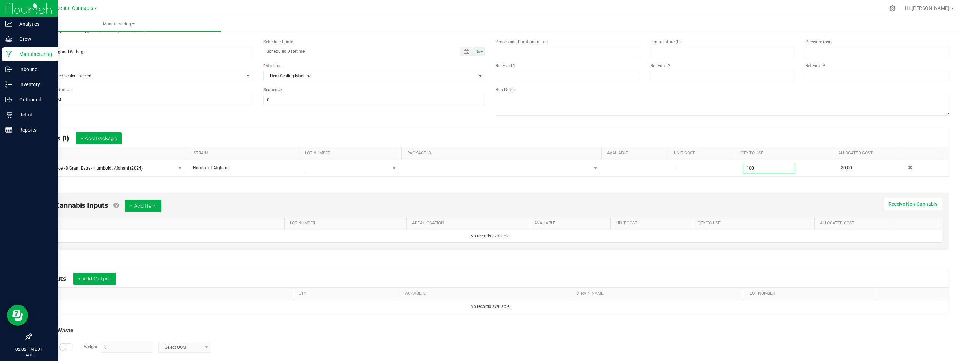
type input "100 ea"
click at [608, 184] on div "Non-Cannabis Inputs + Add Item Receive Non-Cannabis ITEM LOT NUMBER AREA/LOCATI…" at bounding box center [491, 223] width 930 height 80
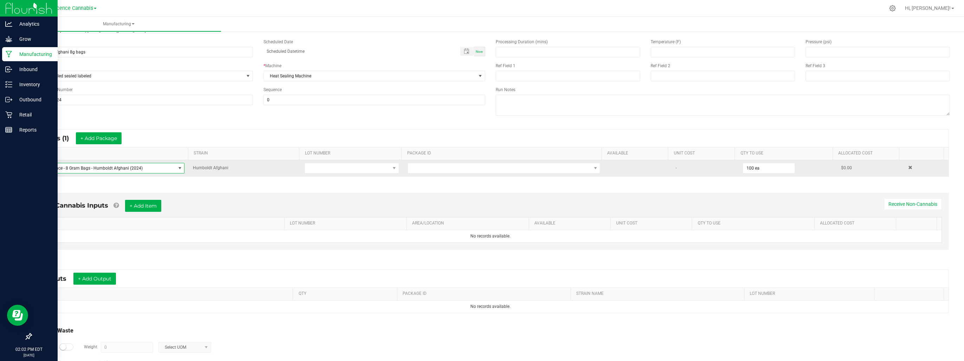
click at [177, 168] on span "NO DATA FOUND" at bounding box center [180, 168] width 6 height 6
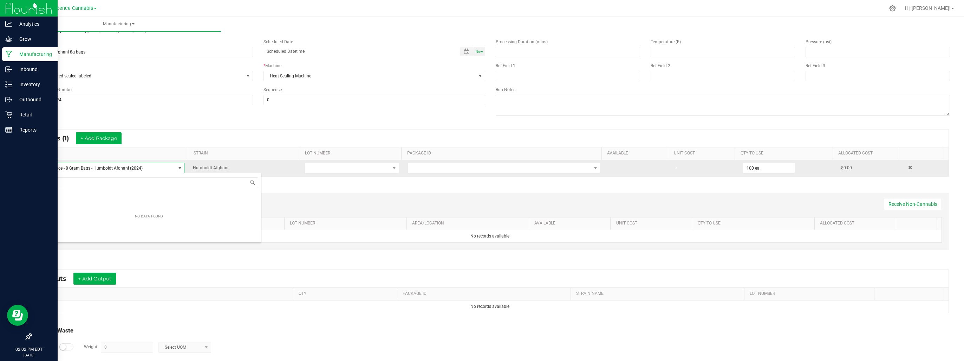
scroll to position [10, 146]
type input "hum"
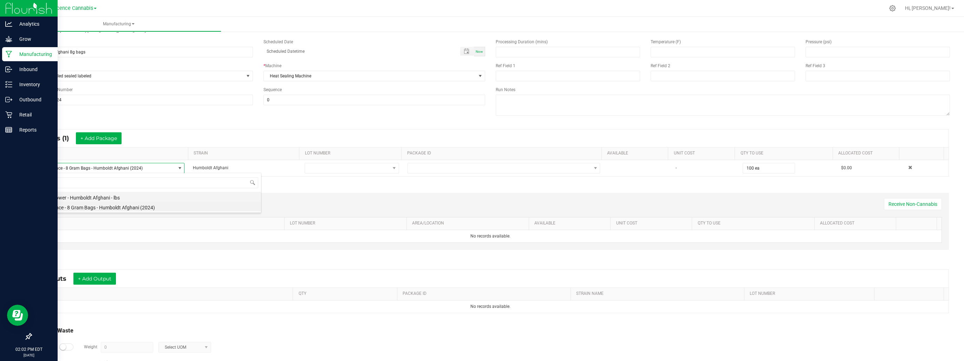
click at [80, 195] on li "Bulk Flower - Humboldt Afghani - lbs" at bounding box center [149, 197] width 224 height 10
drag, startPoint x: 767, startPoint y: 178, endPoint x: 773, endPoint y: 176, distance: 6.1
click at [768, 180] on div "* Inputs (1) + Add Package ITEM STRAIN LOT NUMBER PACKAGE ID AVAILABLE Unit Cos…" at bounding box center [491, 153] width 930 height 60
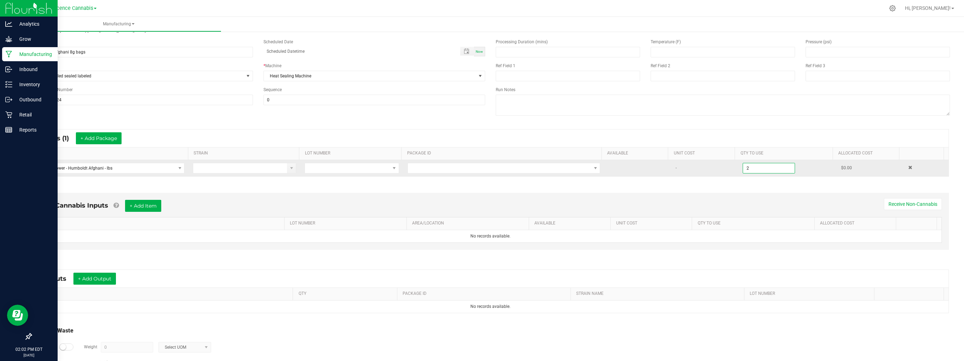
click at [746, 170] on input "2" at bounding box center [769, 168] width 52 height 10
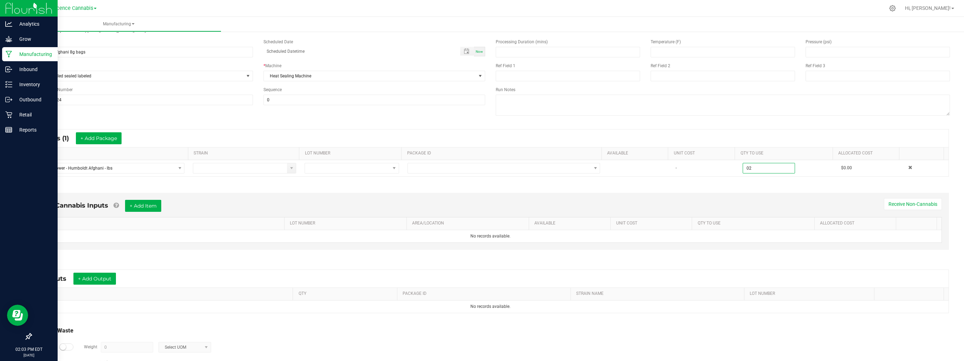
type input "2"
click at [745, 180] on div "* Inputs (1) + Add Package ITEM STRAIN LOT NUMBER PACKAGE ID AVAILABLE Unit Cos…" at bounding box center [491, 153] width 930 height 60
click at [100, 278] on button "+ Add Output" at bounding box center [94, 278] width 43 height 12
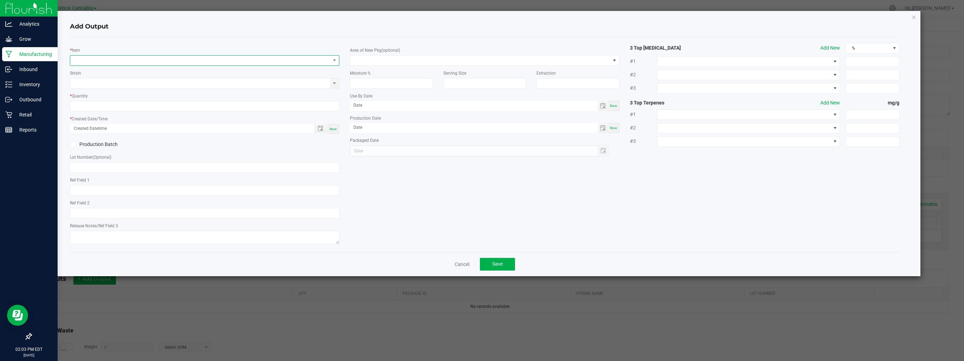
click at [291, 58] on span "NO DATA FOUND" at bounding box center [200, 61] width 260 height 10
type input "hum"
click at [196, 101] on li "Innocence - 8 Gram Bags - Humboldt Afghani (2024)" at bounding box center [204, 99] width 269 height 10
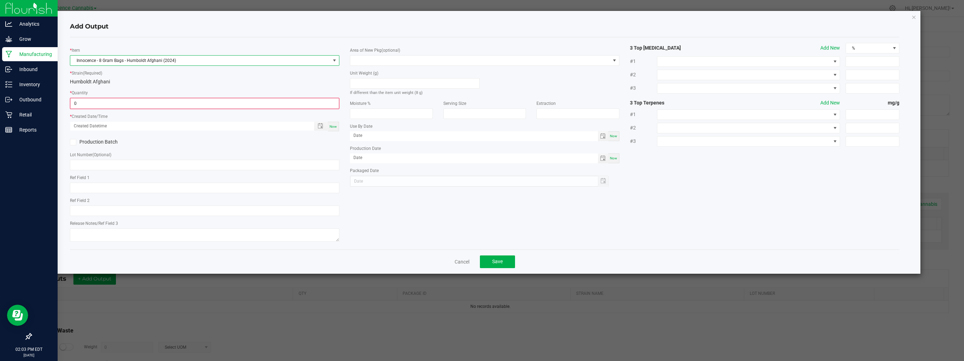
click at [196, 101] on input "0" at bounding box center [205, 103] width 268 height 10
type input "100 ea"
click at [332, 126] on span "Now" at bounding box center [333, 126] width 7 height 4
type input "[DATE] 2:03 PM"
type input "[DATE]"
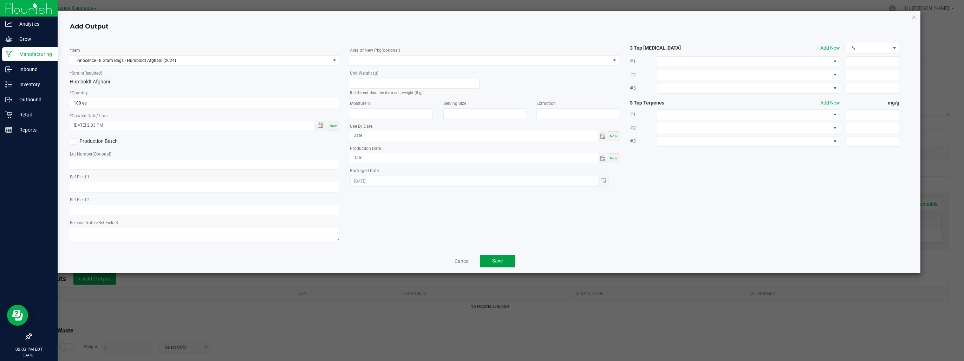
click at [487, 264] on button "Save" at bounding box center [497, 260] width 35 height 13
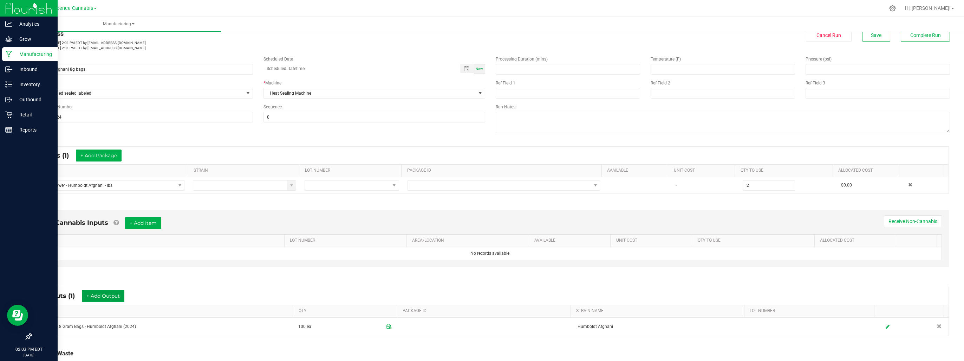
scroll to position [0, 0]
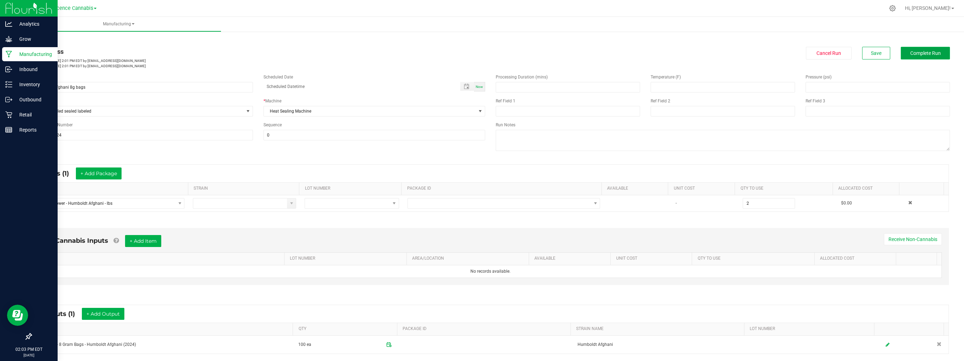
click at [913, 49] on button "Complete Run" at bounding box center [925, 53] width 49 height 13
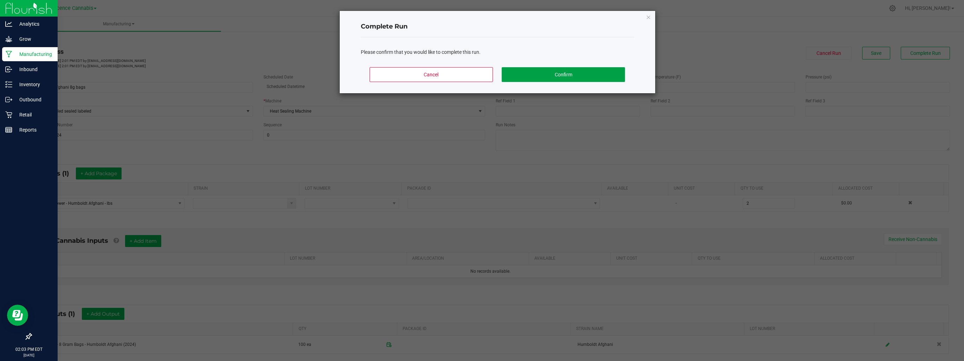
click at [551, 72] on button "Confirm" at bounding box center [563, 74] width 123 height 15
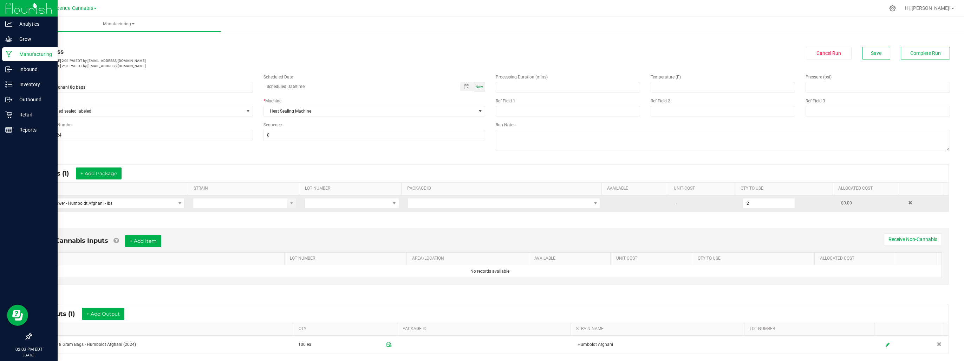
click at [514, 196] on td at bounding box center [503, 203] width 201 height 16
click at [513, 201] on span at bounding box center [499, 203] width 183 height 10
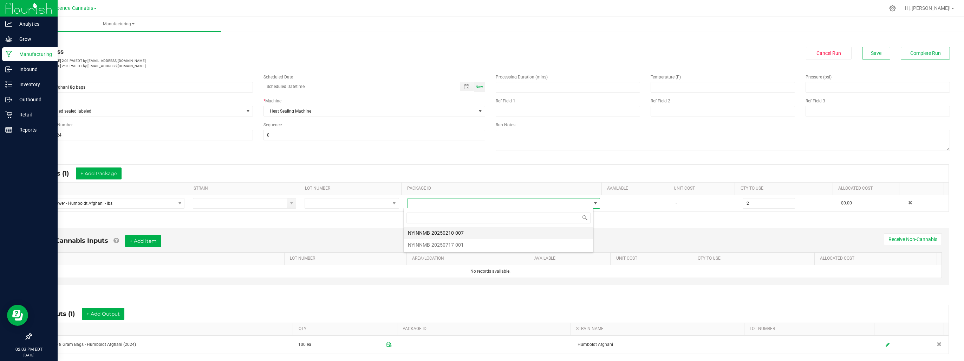
click at [471, 231] on li "NYINNMB-20250210-007" at bounding box center [499, 233] width 190 height 12
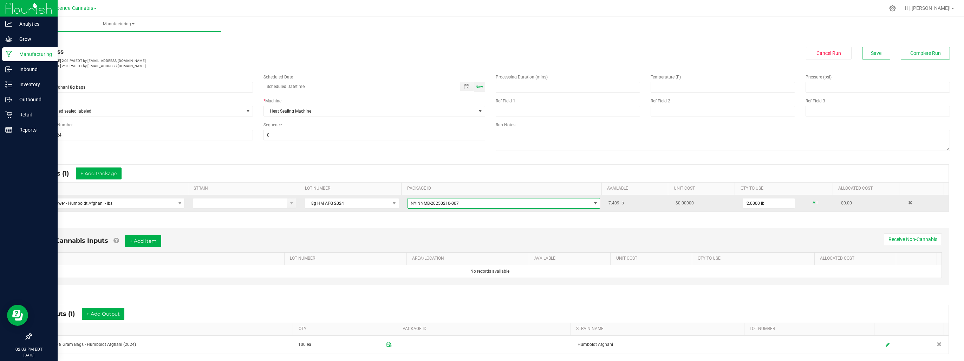
click at [473, 203] on span "NYINNMB-20250210-007" at bounding box center [499, 203] width 183 height 10
drag, startPoint x: 508, startPoint y: 203, endPoint x: 408, endPoint y: 203, distance: 100.9
click at [408, 203] on span "NYINNMB-20250210-007" at bounding box center [499, 203] width 183 height 10
click at [593, 201] on span "NO DATA FOUND" at bounding box center [596, 203] width 6 height 6
click at [461, 202] on span "NYINNMB-20250210-007" at bounding box center [499, 203] width 183 height 10
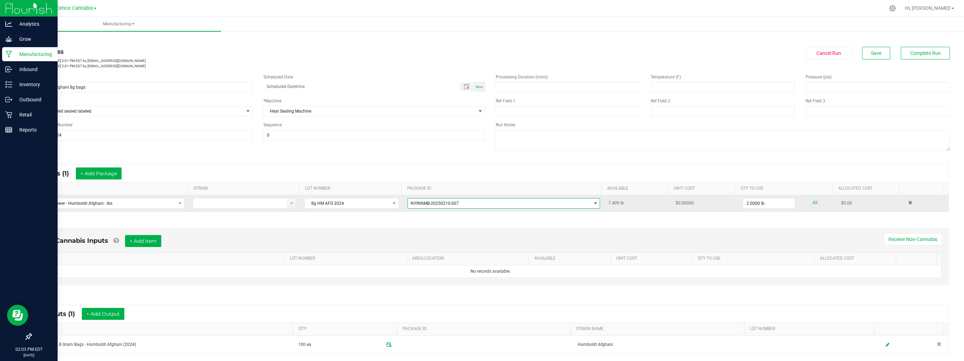
click at [459, 203] on span "NYINNMB-20250210-007" at bounding box center [499, 203] width 183 height 10
drag, startPoint x: 453, startPoint y: 205, endPoint x: 382, endPoint y: 201, distance: 71.1
click at [382, 201] on tr "Bulk Flower - Humboldt Afghani - lbs 8g HM AFG 2024 NYINNMB-20250210-007 7.409 …" at bounding box center [490, 203] width 916 height 16
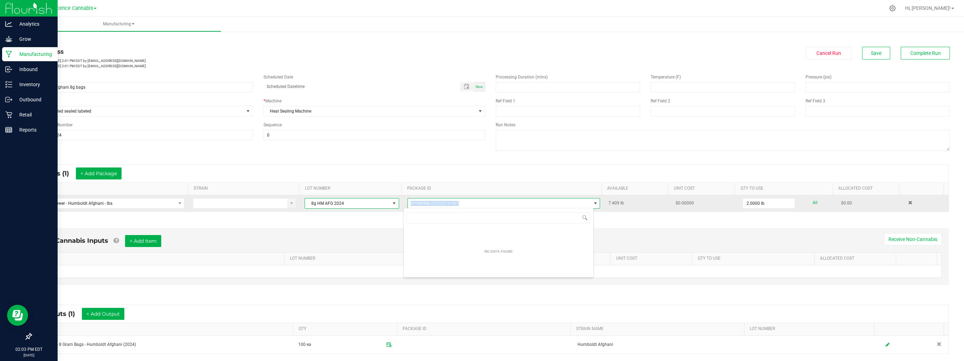
click at [382, 201] on span "8g HM AFG 2024" at bounding box center [347, 203] width 85 height 10
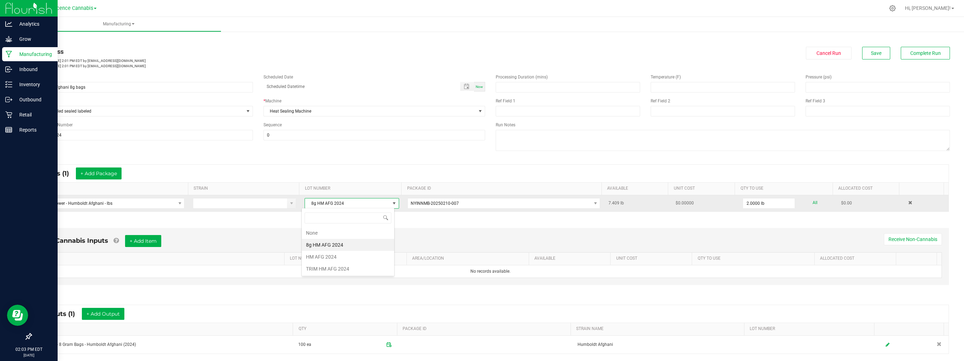
scroll to position [10, 93]
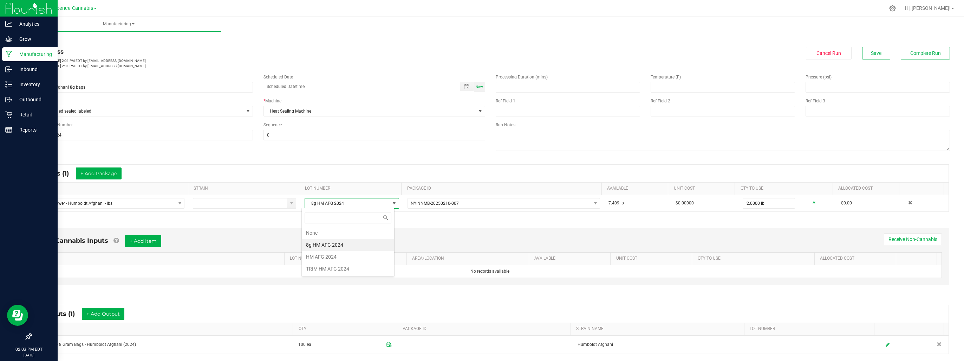
click at [353, 235] on li "None" at bounding box center [348, 233] width 92 height 12
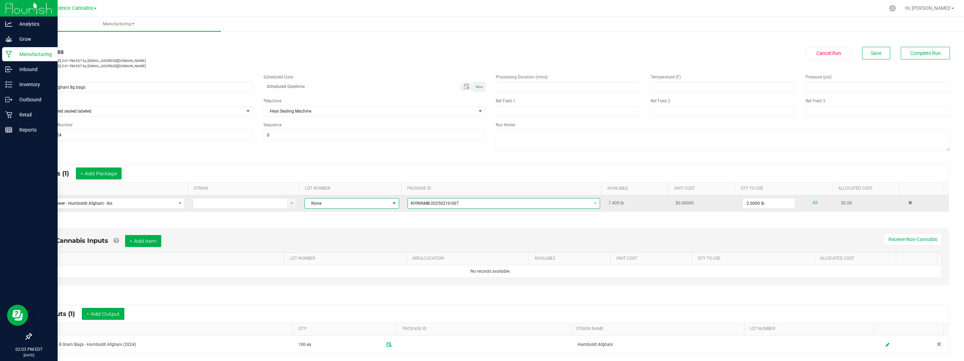
click at [466, 200] on span "NYINNMB-20250210-007" at bounding box center [499, 203] width 183 height 10
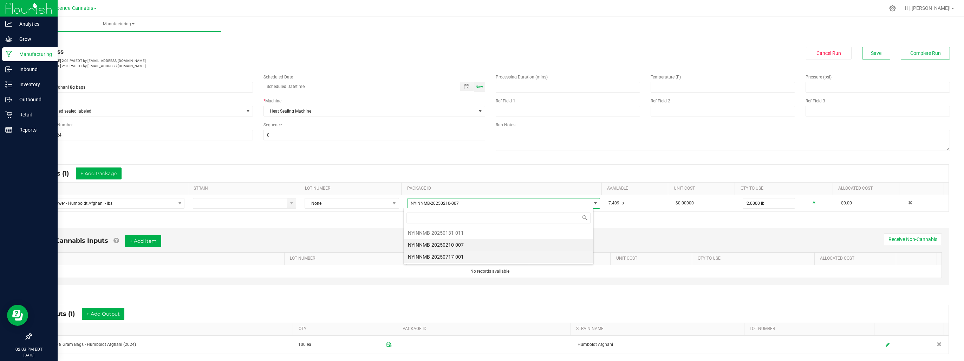
click at [464, 257] on li "NYINNMB-20250717-001" at bounding box center [499, 257] width 190 height 12
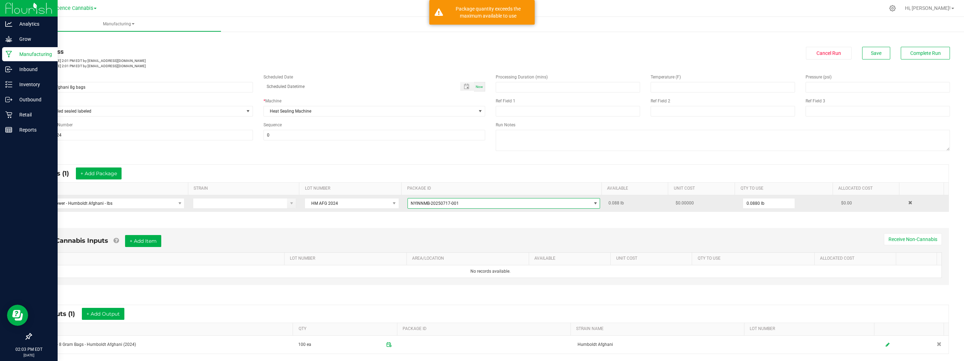
click at [593, 201] on span at bounding box center [596, 203] width 6 height 6
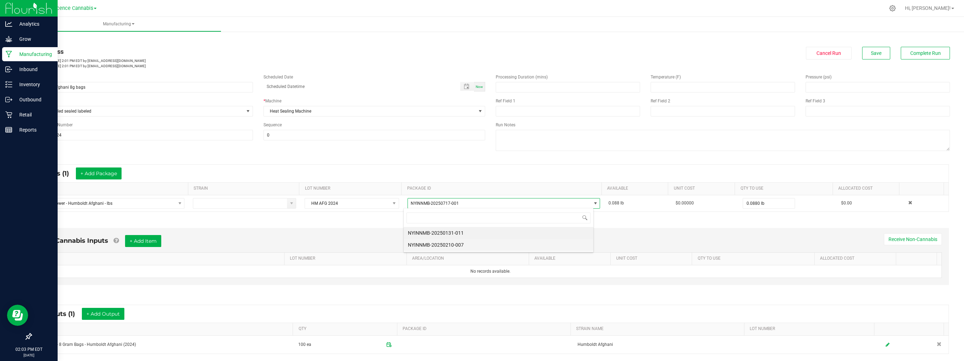
click at [478, 246] on li "NYINNMB-20250210-007" at bounding box center [499, 245] width 190 height 12
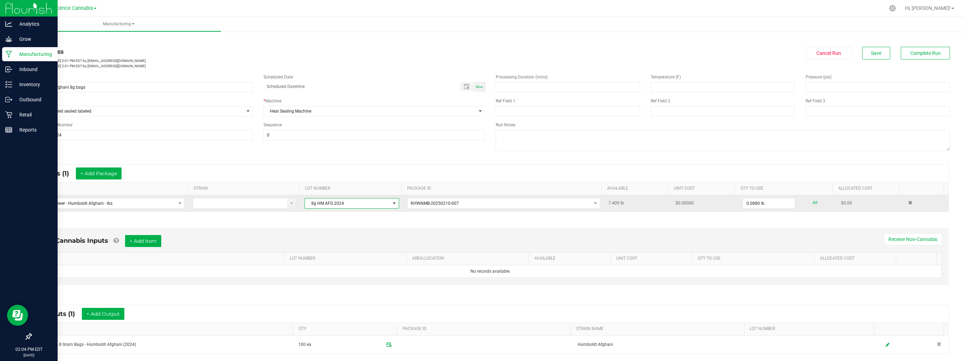
click at [391, 202] on span at bounding box center [394, 203] width 6 height 6
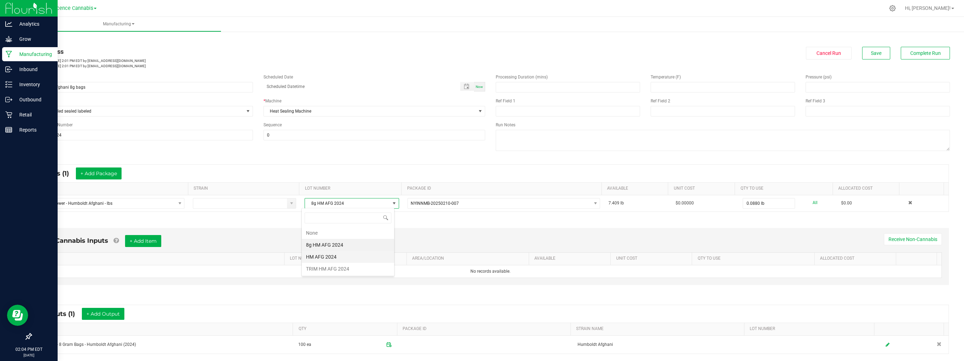
click at [344, 257] on 2024 "HM AFG 2024" at bounding box center [348, 257] width 92 height 12
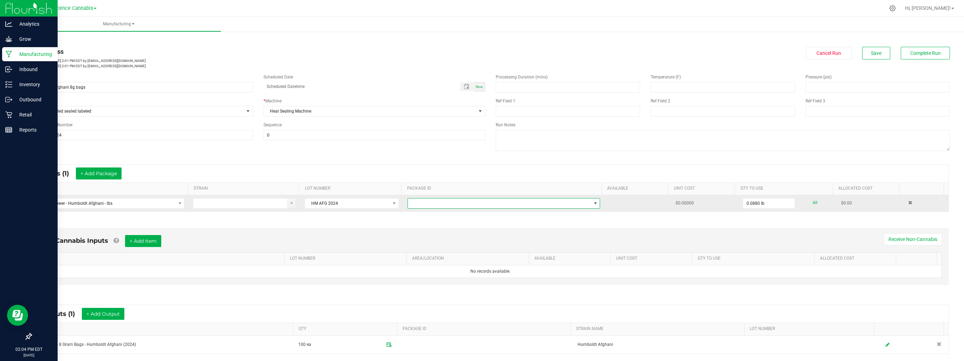
click at [557, 205] on span at bounding box center [499, 203] width 183 height 10
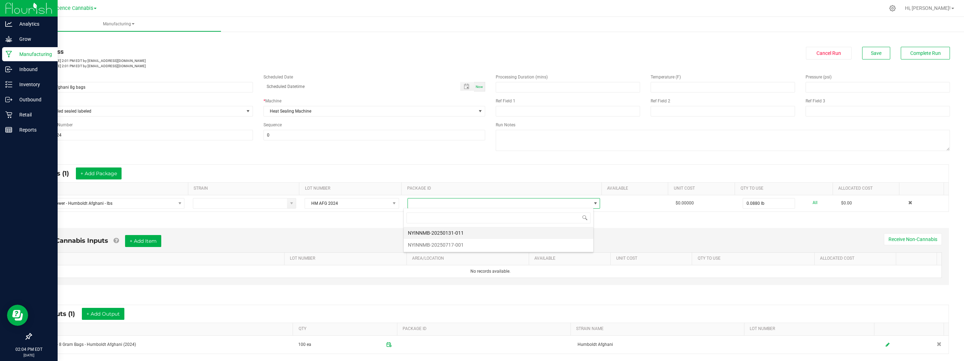
click at [505, 233] on li "NYINNMB-20250131-011" at bounding box center [499, 233] width 190 height 12
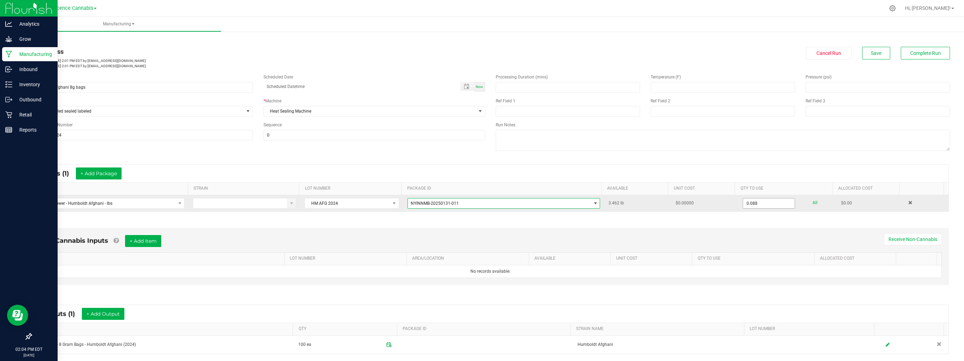
click at [759, 205] on input "0.088" at bounding box center [769, 203] width 52 height 10
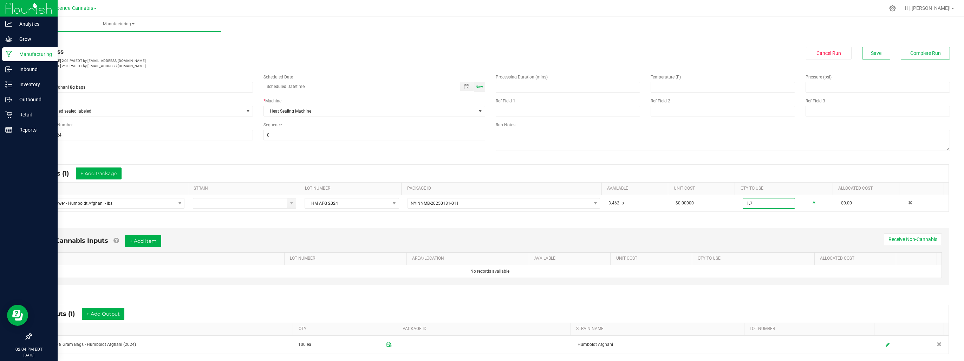
type input "1.7000 lb"
click at [829, 216] on div "* Inputs (1) + Add Package ITEM STRAIN LOT NUMBER PACKAGE ID AVAILABLE Unit Cos…" at bounding box center [491, 188] width 930 height 60
click at [903, 52] on button "Complete Run" at bounding box center [925, 53] width 49 height 13
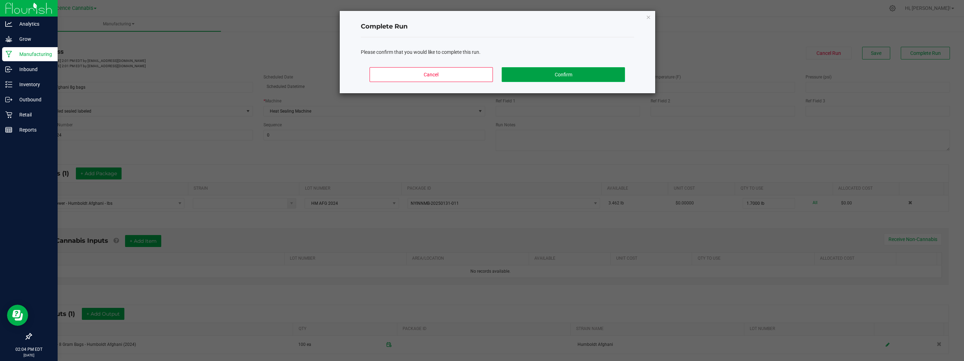
click at [544, 70] on button "Confirm" at bounding box center [563, 74] width 123 height 15
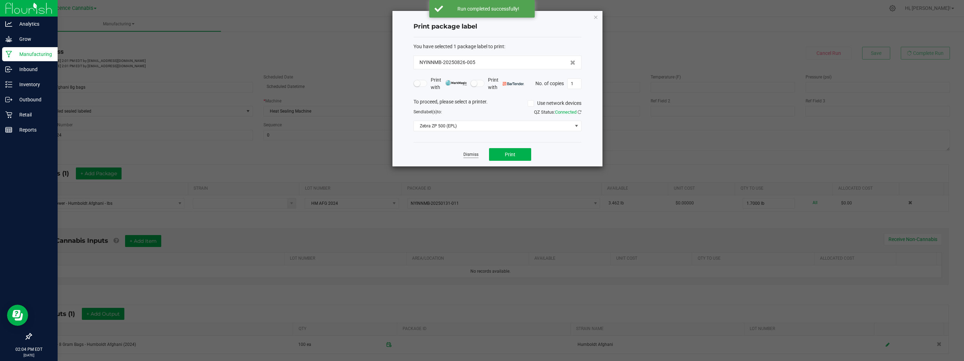
click at [477, 155] on link "Dismiss" at bounding box center [471, 154] width 15 height 6
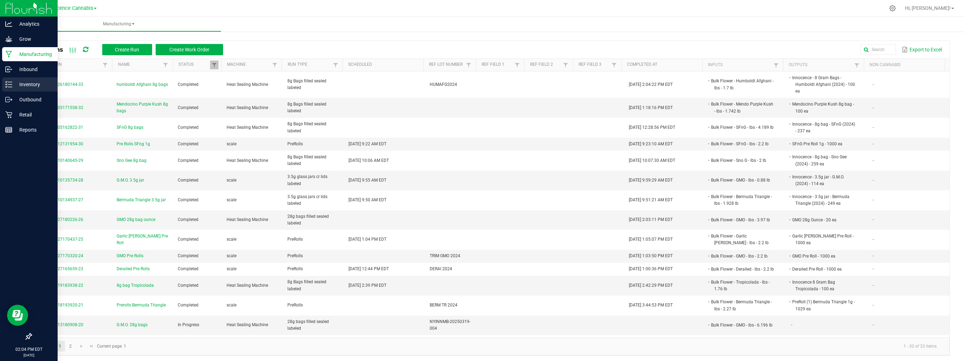
click at [2, 88] on div "Inventory" at bounding box center [30, 84] width 56 height 14
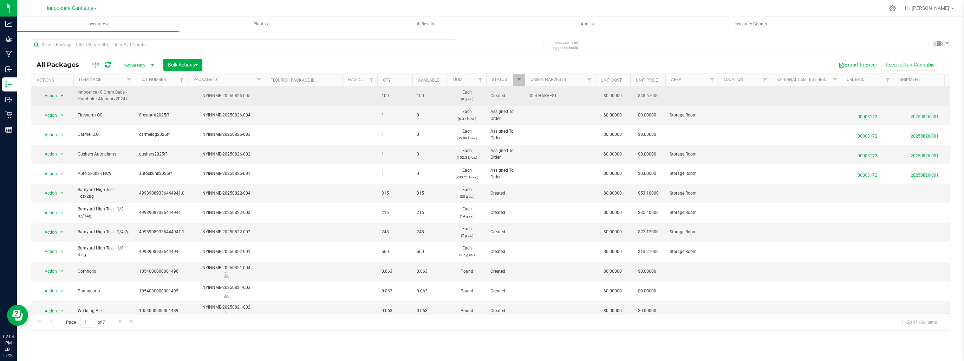
click at [61, 96] on span "select" at bounding box center [62, 96] width 6 height 6
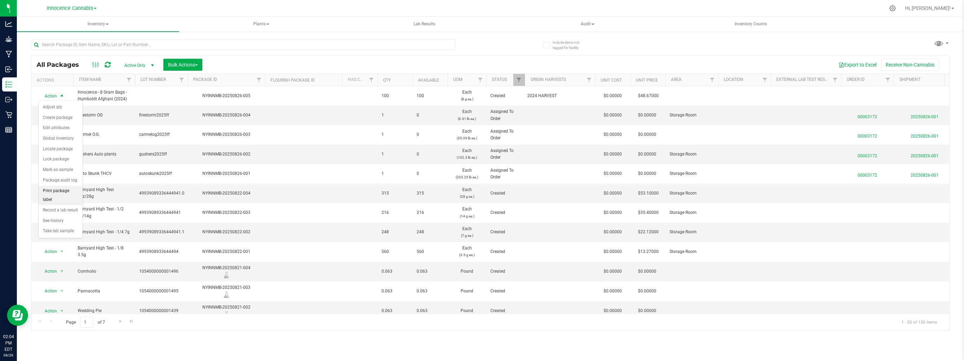
click at [51, 186] on li "Print package label" at bounding box center [61, 195] width 44 height 19
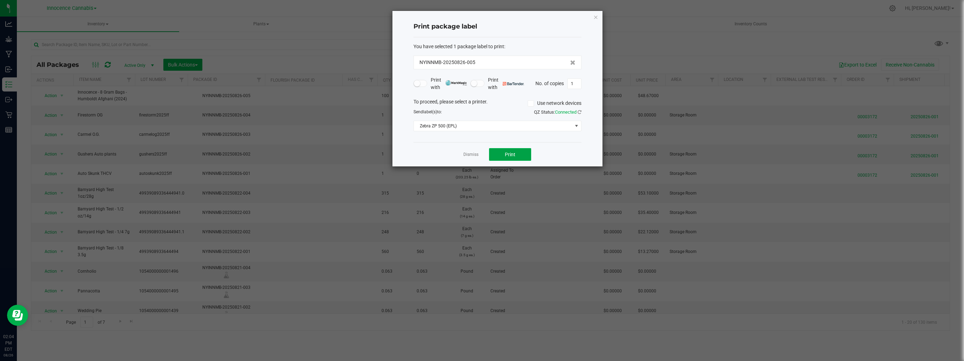
click at [513, 153] on span "Print" at bounding box center [510, 154] width 11 height 6
click at [468, 152] on link "Dismiss" at bounding box center [471, 154] width 15 height 6
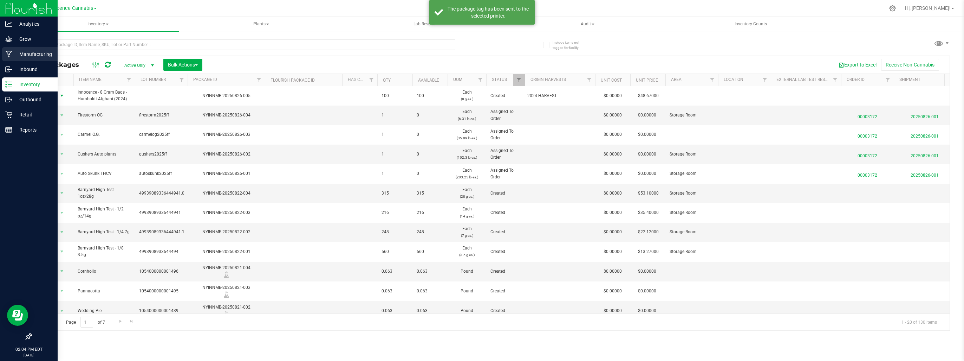
click at [18, 56] on p "Manufacturing" at bounding box center [33, 54] width 42 height 8
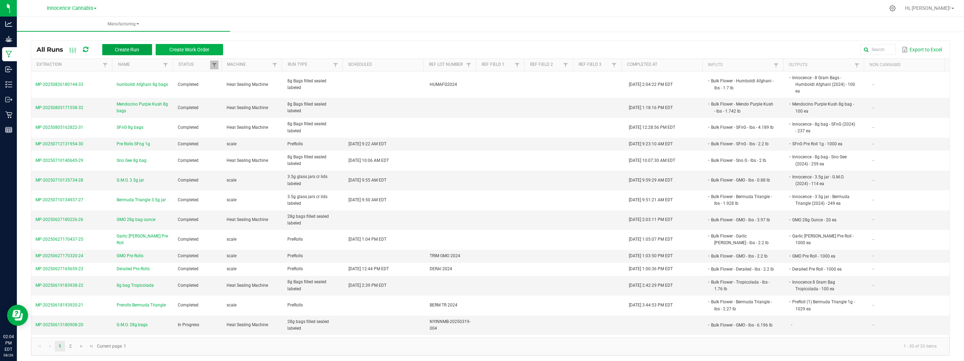
click at [133, 50] on span "Create Run" at bounding box center [127, 50] width 24 height 6
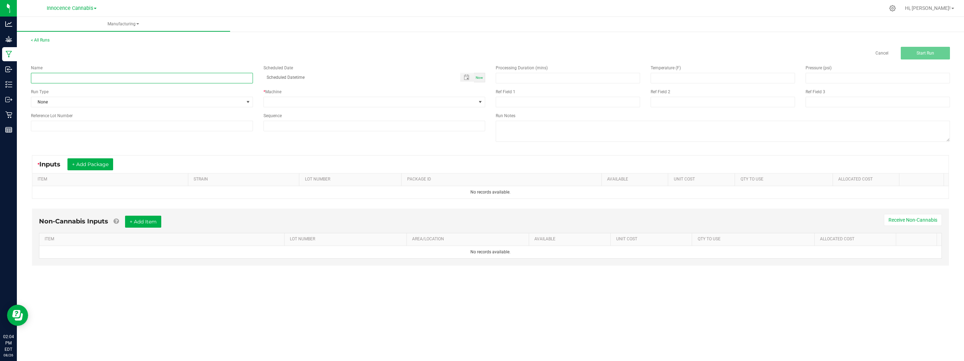
click at [204, 80] on input at bounding box center [142, 78] width 222 height 11
type input "[PERSON_NAME] 8g bags"
click at [228, 103] on span "None" at bounding box center [137, 102] width 213 height 10
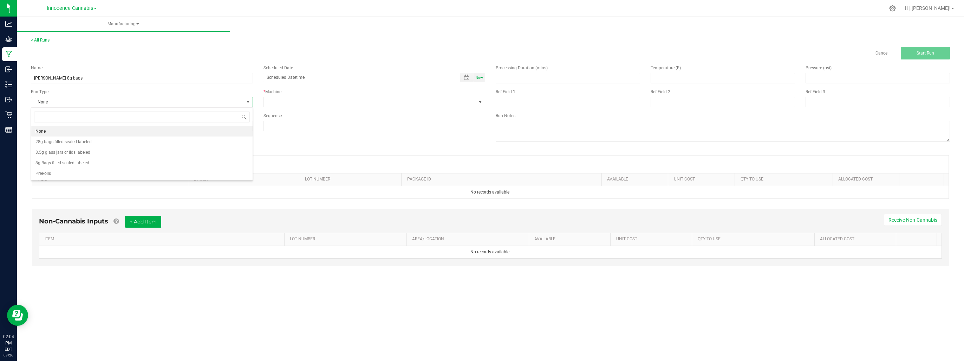
scroll to position [10, 222]
click at [142, 163] on li "8g Bags filled sealed labeled" at bounding box center [141, 162] width 221 height 11
click at [298, 102] on span at bounding box center [370, 102] width 213 height 10
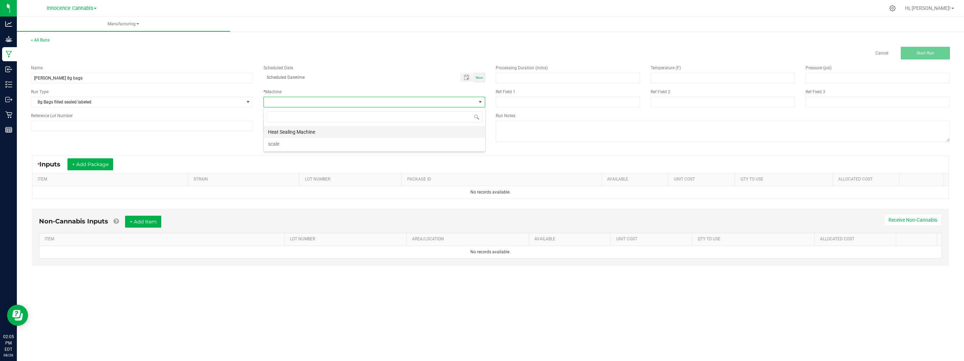
click at [302, 131] on li "Heat Sealing Machine" at bounding box center [374, 132] width 221 height 12
click at [88, 168] on button "+ Add Package" at bounding box center [90, 164] width 46 height 12
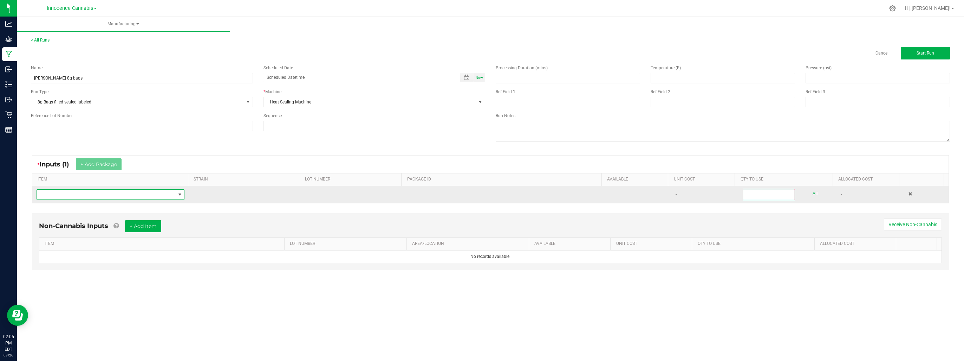
click at [102, 194] on span "NO DATA FOUND" at bounding box center [106, 194] width 138 height 10
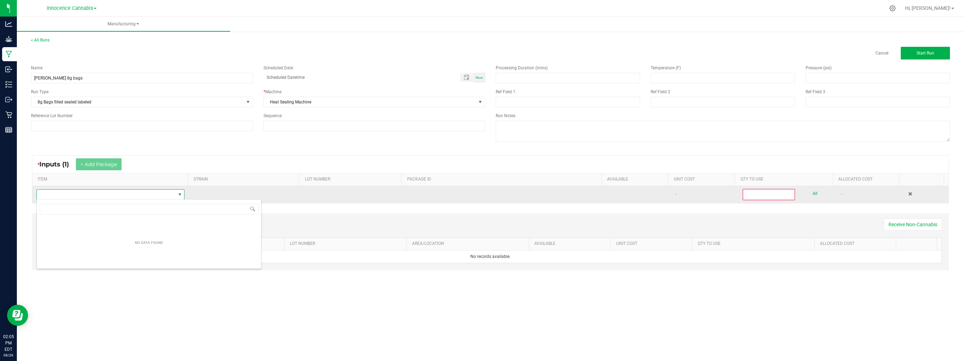
scroll to position [10, 147]
type input "jack"
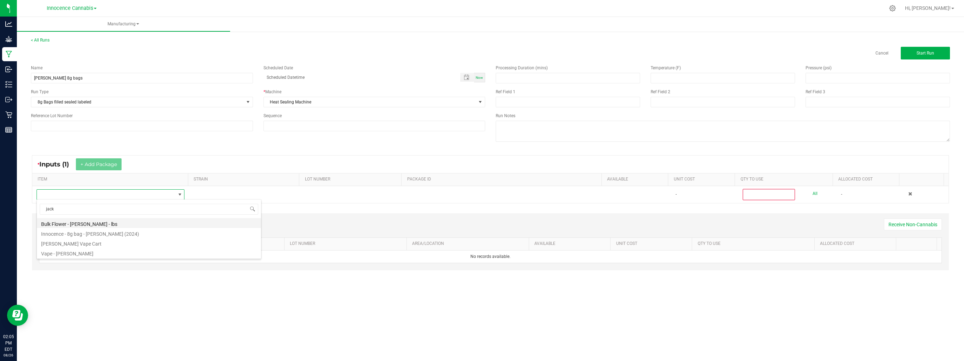
click at [91, 222] on li "Bulk Flower - [PERSON_NAME] - lbs" at bounding box center [149, 223] width 224 height 10
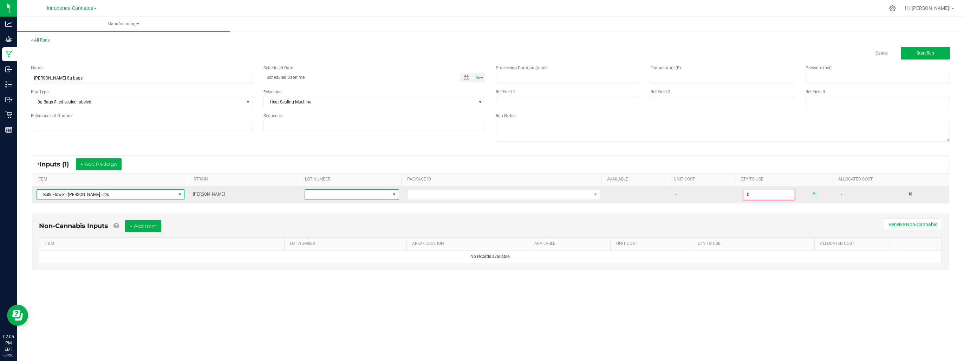
click at [391, 193] on span at bounding box center [394, 195] width 6 height 6
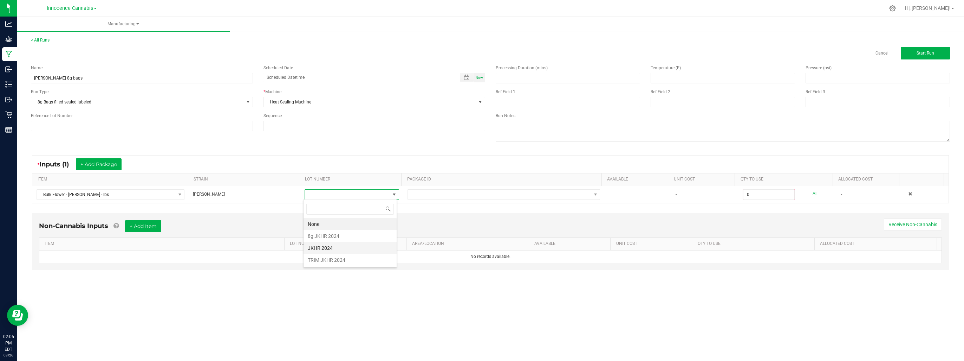
click at [360, 244] on 2024 "JKHR 2024" at bounding box center [350, 248] width 93 height 12
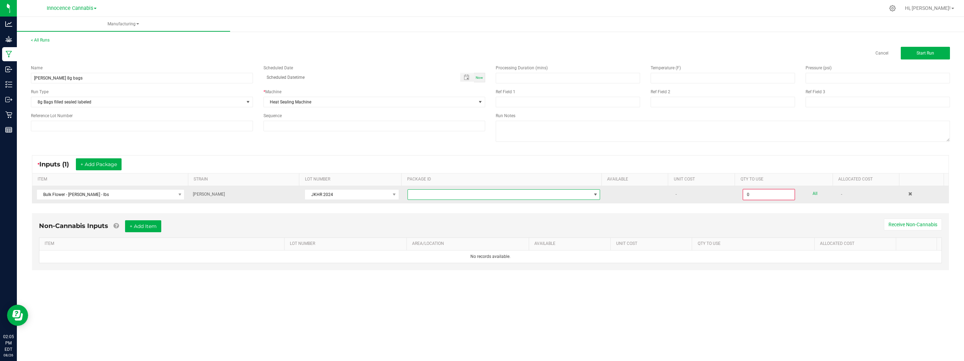
click at [439, 194] on span at bounding box center [499, 194] width 183 height 10
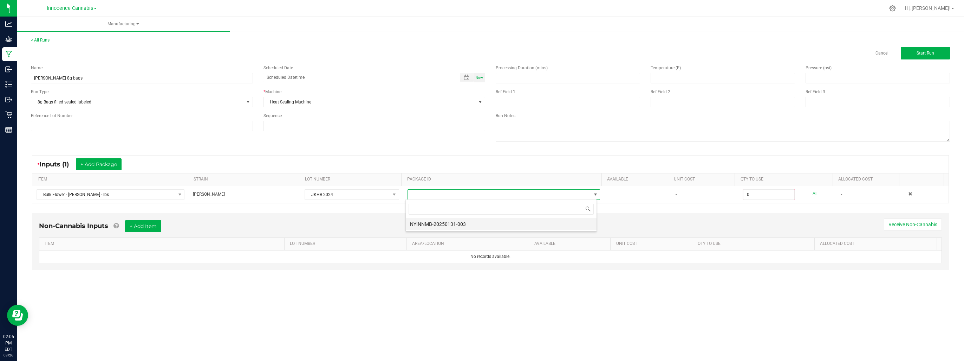
click at [451, 227] on li "NYINNMB-20250131-003" at bounding box center [501, 224] width 191 height 12
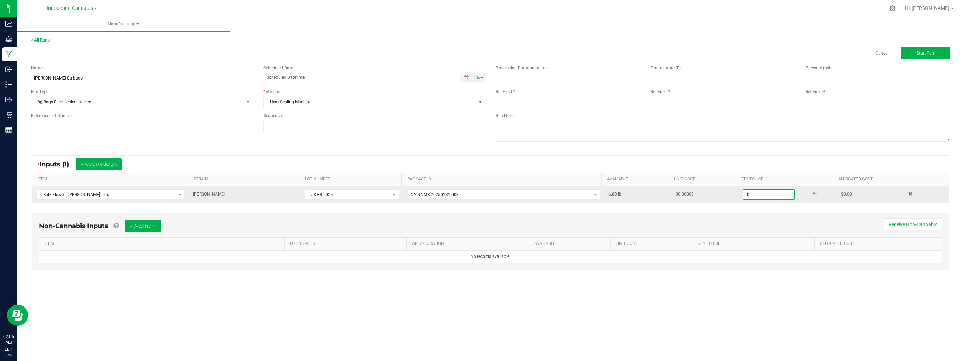
click at [777, 196] on input "0" at bounding box center [769, 194] width 51 height 10
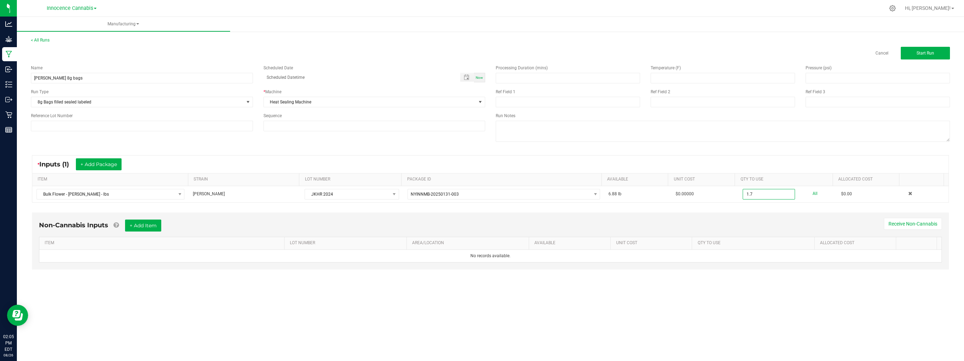
type input "1.7000 lb"
click at [739, 225] on div "Non-Cannabis Inputs + Add Item Receive Non-Cannabis" at bounding box center [490, 227] width 903 height 17
click at [917, 53] on span "Start Run" at bounding box center [926, 53] width 18 height 5
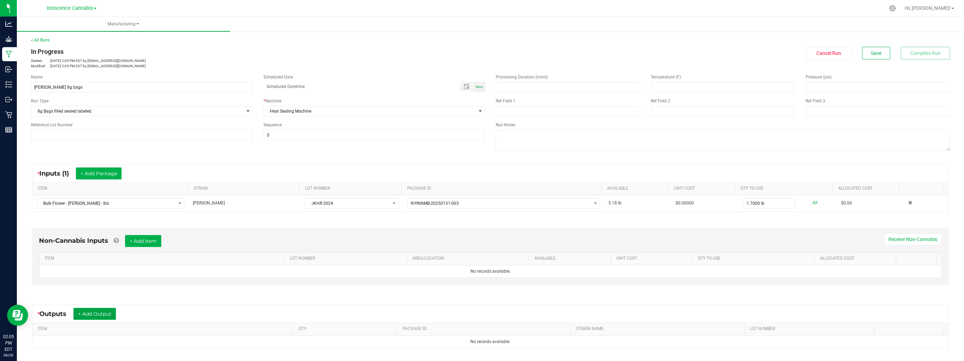
click at [92, 310] on button "+ Add Output" at bounding box center [94, 313] width 43 height 12
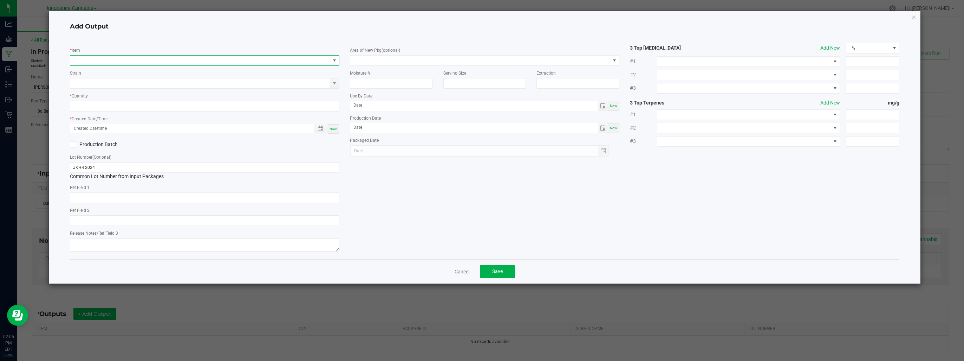
click at [125, 63] on span "NO DATA FOUND" at bounding box center [200, 61] width 260 height 10
type input "jack"
click at [136, 99] on li "Innocence - 8g bag - [PERSON_NAME] (2024)" at bounding box center [204, 99] width 269 height 10
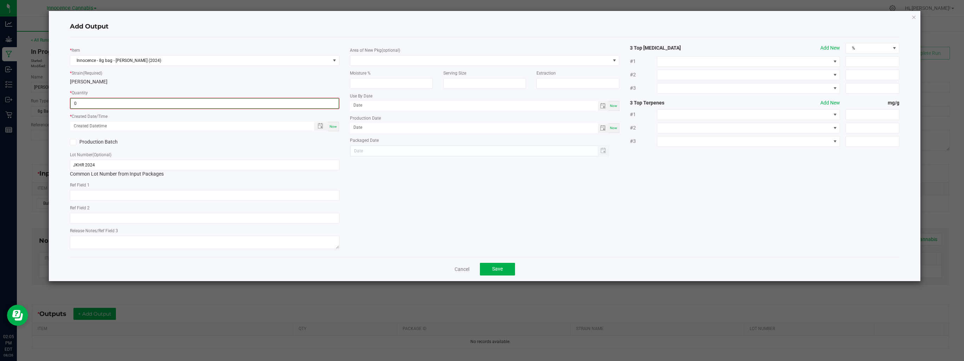
click at [135, 99] on input "0" at bounding box center [205, 103] width 268 height 10
type input "100 ea"
click at [501, 263] on button "Save" at bounding box center [497, 268] width 35 height 13
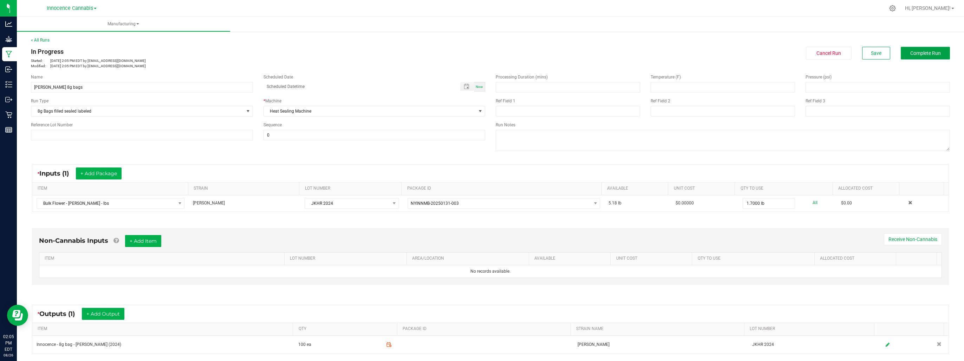
click at [911, 50] on span "Complete Run" at bounding box center [926, 53] width 31 height 6
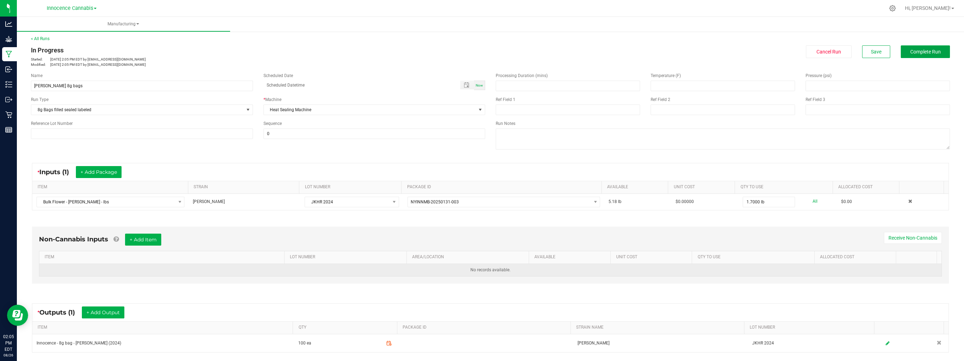
scroll to position [0, 0]
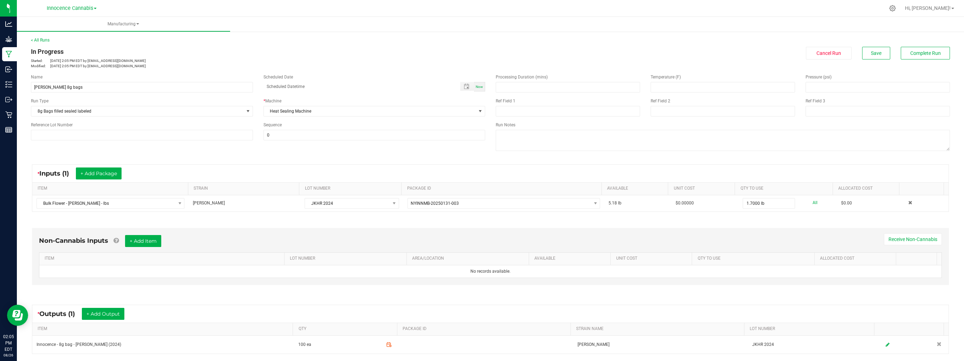
click at [477, 85] on span "Now" at bounding box center [479, 87] width 7 height 4
type input "[DATE] 2:05 PM"
click at [920, 51] on span "Complete Run" at bounding box center [926, 53] width 31 height 6
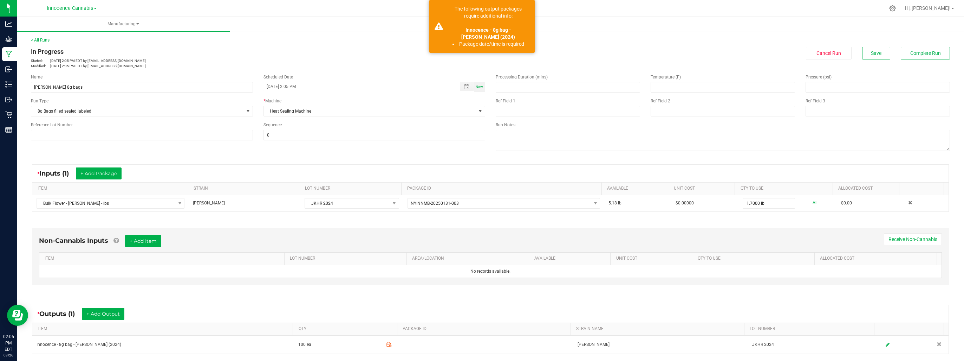
click at [437, 70] on div "Name [PERSON_NAME] 8g bags Scheduled Date [DATE] 2:05 PM Now Run Type 8g Bags f…" at bounding box center [258, 107] width 465 height 77
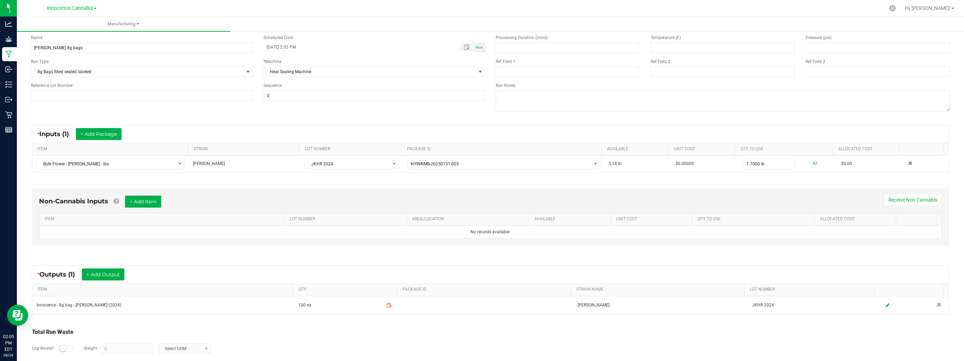
scroll to position [71, 0]
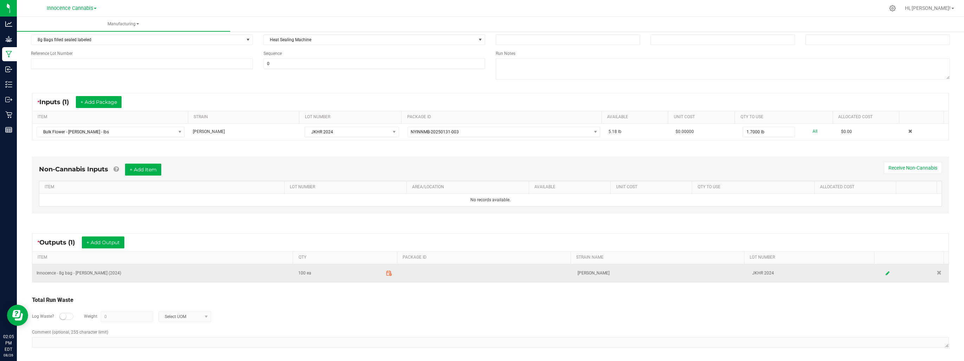
click at [385, 268] on span at bounding box center [389, 273] width 12 height 12
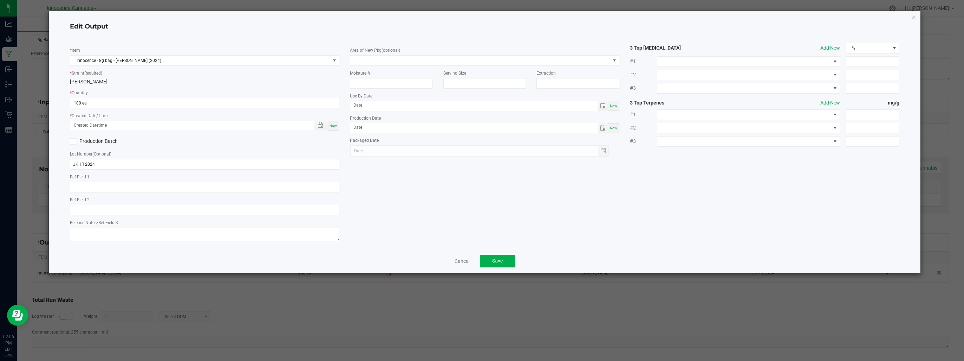
click at [336, 126] on span "Now" at bounding box center [333, 126] width 7 height 4
type input "[DATE] 2:06 PM"
type input "[DATE]"
click at [487, 259] on button "Save" at bounding box center [497, 260] width 35 height 13
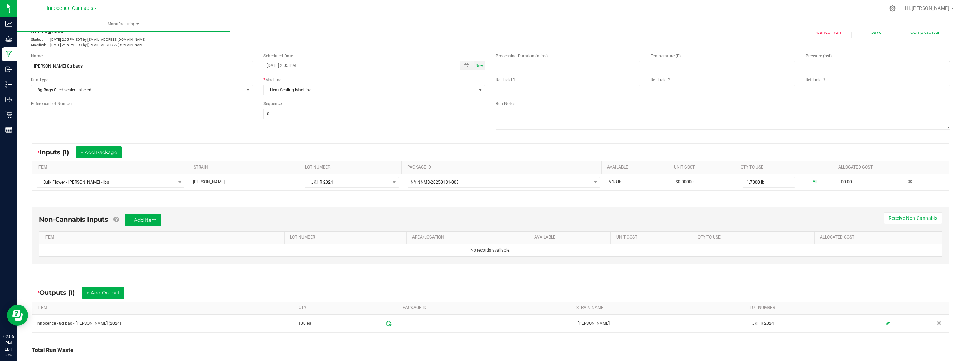
scroll to position [0, 0]
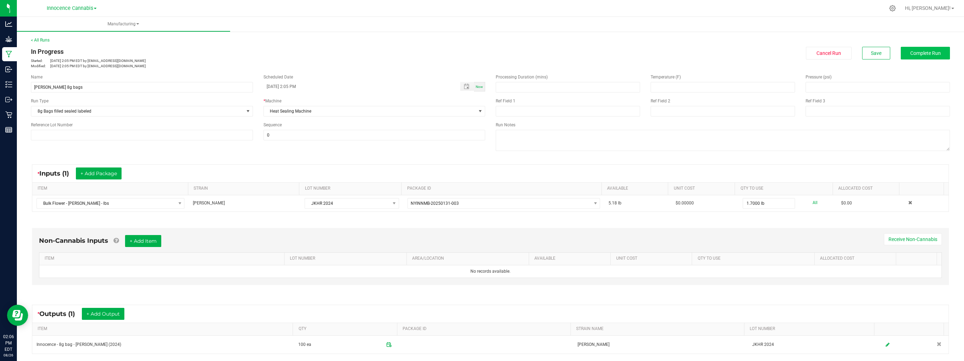
click at [926, 59] on div "In Progress Started: [DATE] 2:05 PM EDT by [EMAIL_ADDRESS][DOMAIN_NAME] Modifie…" at bounding box center [491, 58] width 930 height 22
click at [927, 57] on button "Complete Run" at bounding box center [925, 53] width 49 height 13
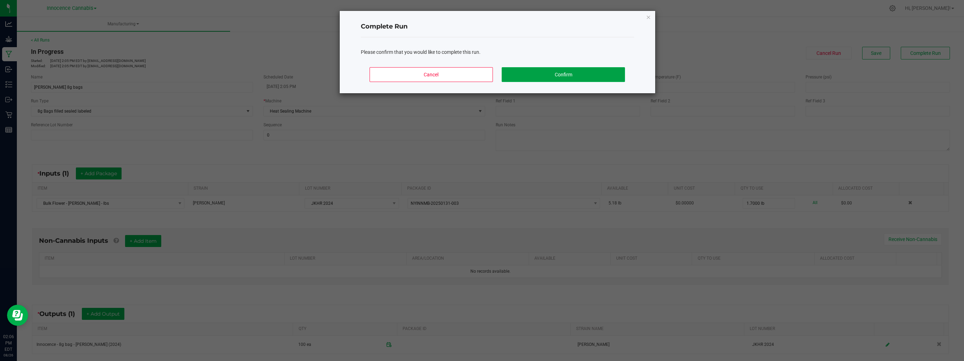
click at [614, 71] on button "Confirm" at bounding box center [563, 74] width 123 height 15
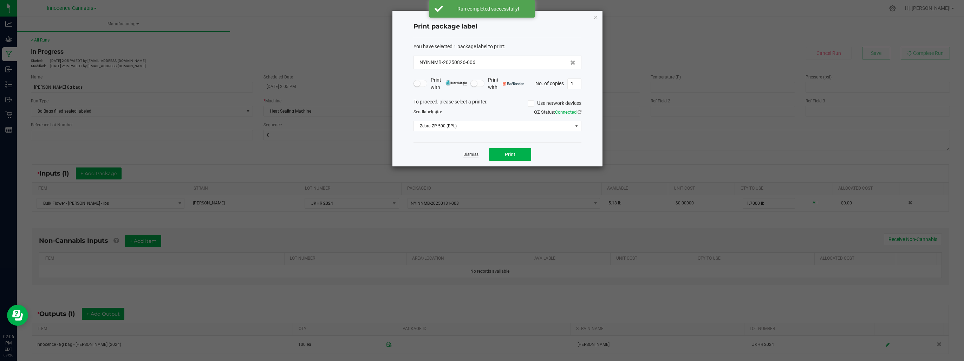
click at [473, 156] on link "Dismiss" at bounding box center [471, 154] width 15 height 6
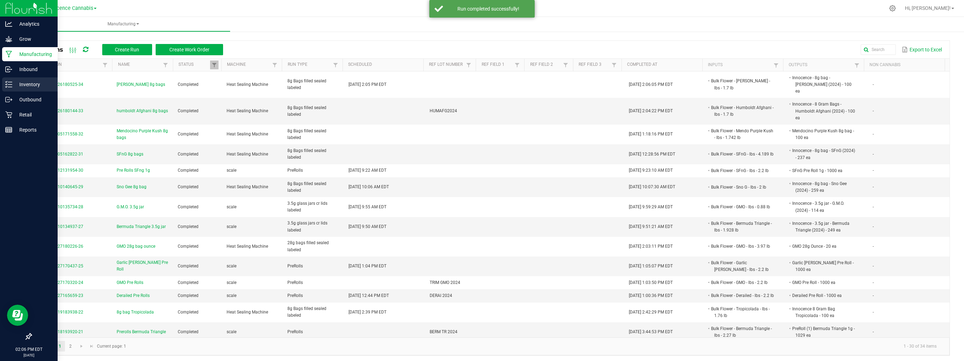
click at [11, 83] on icon at bounding box center [8, 84] width 7 height 7
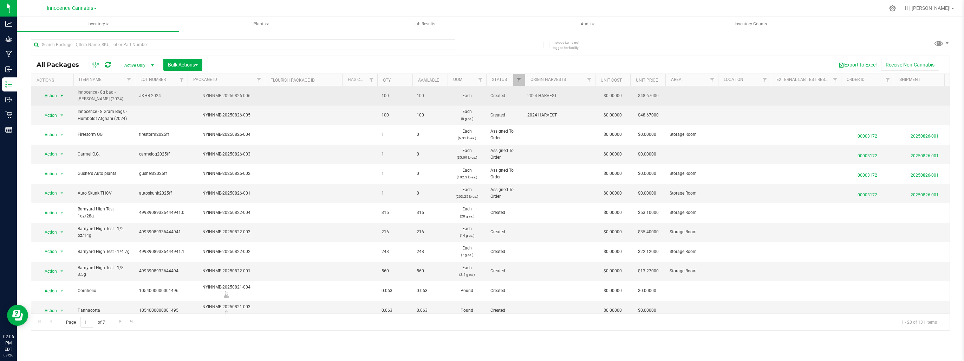
click at [62, 98] on span "select" at bounding box center [62, 96] width 6 height 6
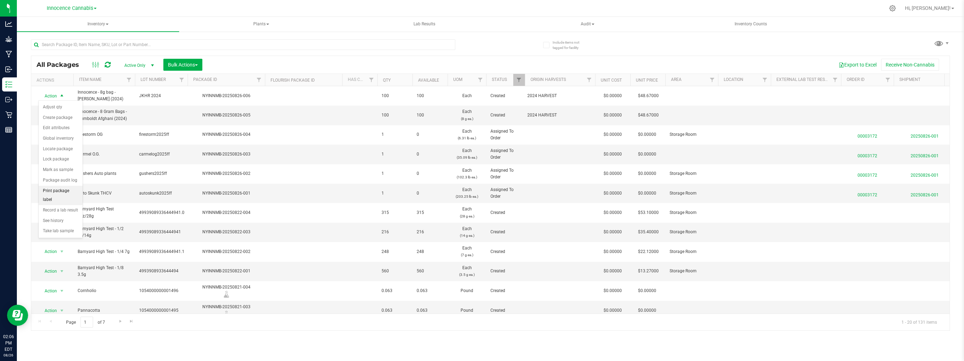
click at [49, 190] on li "Print package label" at bounding box center [61, 195] width 44 height 19
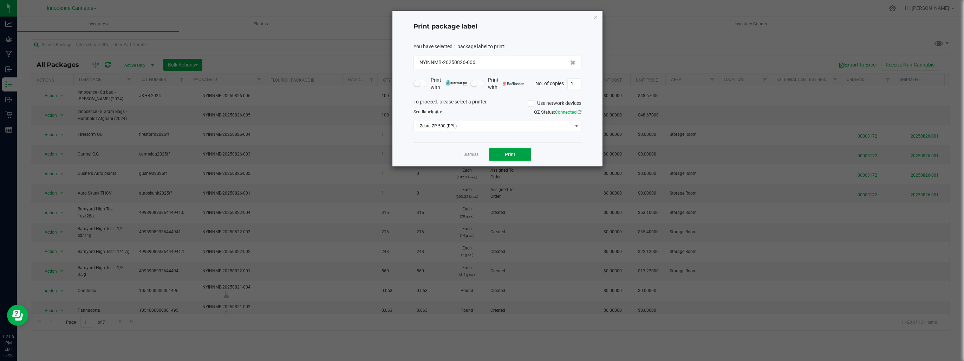
click at [518, 152] on button "Print" at bounding box center [510, 154] width 42 height 13
click at [473, 160] on div "Dismiss Print" at bounding box center [498, 154] width 168 height 24
click at [476, 153] on link "Dismiss" at bounding box center [471, 154] width 15 height 6
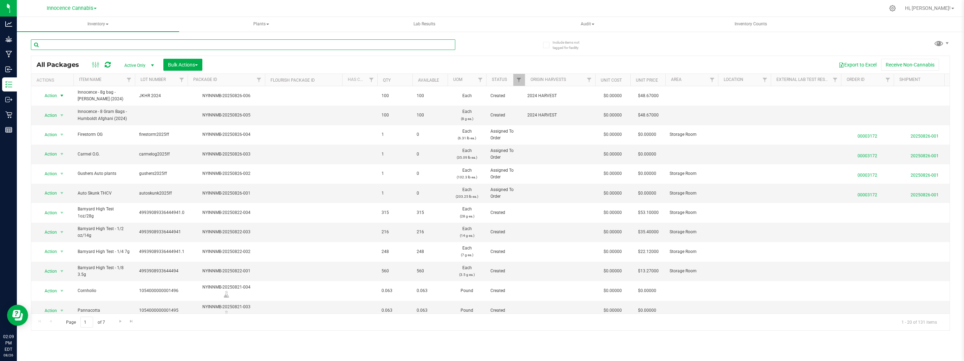
click at [123, 46] on input "text" at bounding box center [243, 44] width 425 height 11
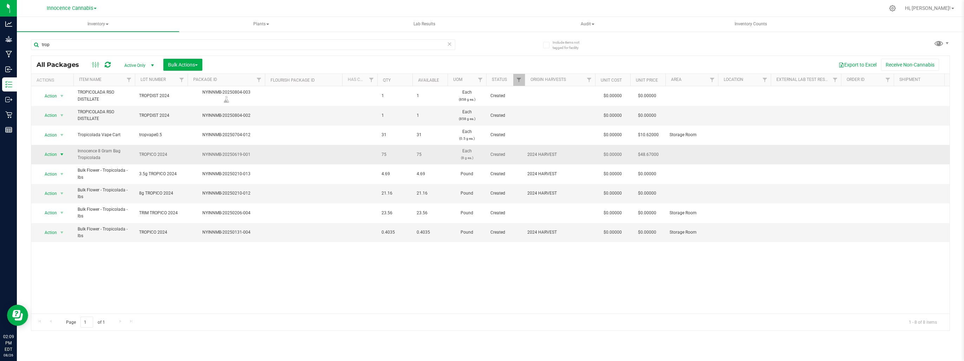
click at [62, 153] on span "select" at bounding box center [62, 154] width 6 height 6
drag, startPoint x: 52, startPoint y: 247, endPoint x: 57, endPoint y: 245, distance: 6.1
click at [52, 248] on li "Print package label" at bounding box center [61, 253] width 44 height 19
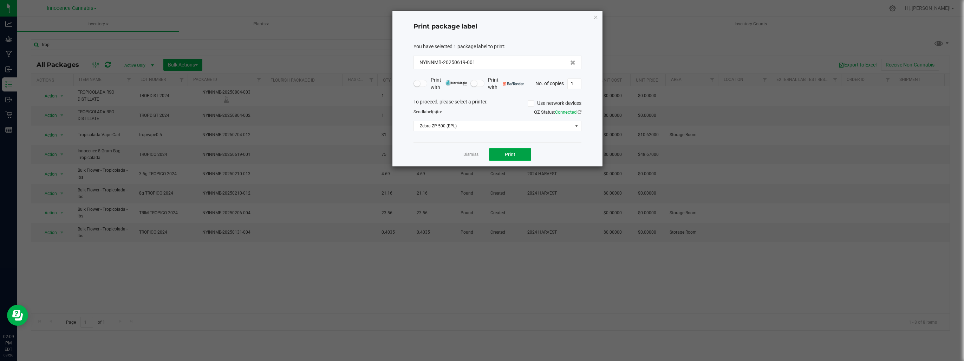
click at [510, 150] on button "Print" at bounding box center [510, 154] width 42 height 13
click at [468, 152] on link "Dismiss" at bounding box center [471, 154] width 15 height 6
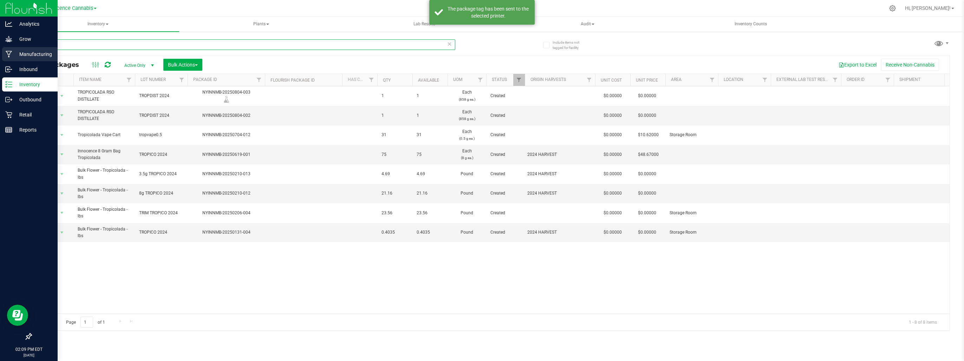
drag, startPoint x: 66, startPoint y: 46, endPoint x: 1, endPoint y: 47, distance: 64.7
click at [1, 47] on div "Analytics Grow Manufacturing Inbound Inventory Outbound Retail Reports 02:09 PM…" at bounding box center [482, 180] width 964 height 361
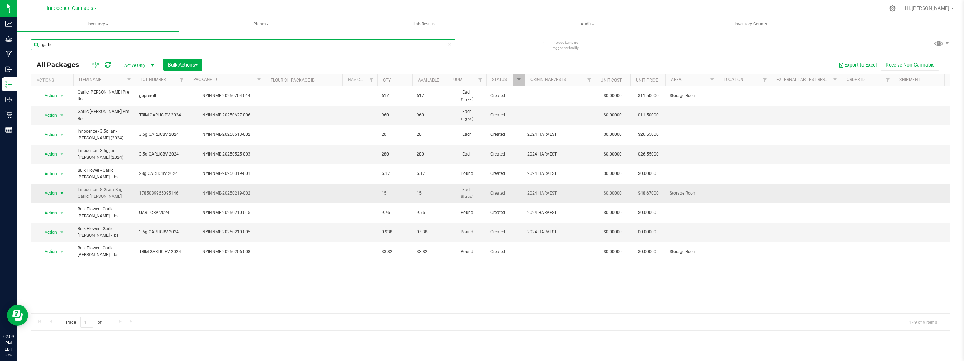
type input "garlic"
click at [61, 192] on span "select" at bounding box center [62, 193] width 6 height 6
click at [62, 285] on li "Print package label" at bounding box center [61, 292] width 44 height 19
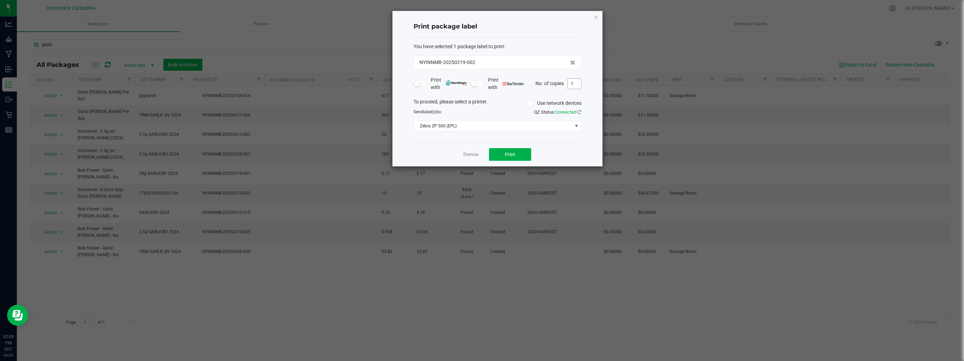
click at [574, 84] on input "1" at bounding box center [574, 84] width 13 height 10
type input "2"
click at [509, 158] on button "Print" at bounding box center [510, 154] width 42 height 13
click at [471, 154] on link "Dismiss" at bounding box center [471, 154] width 15 height 6
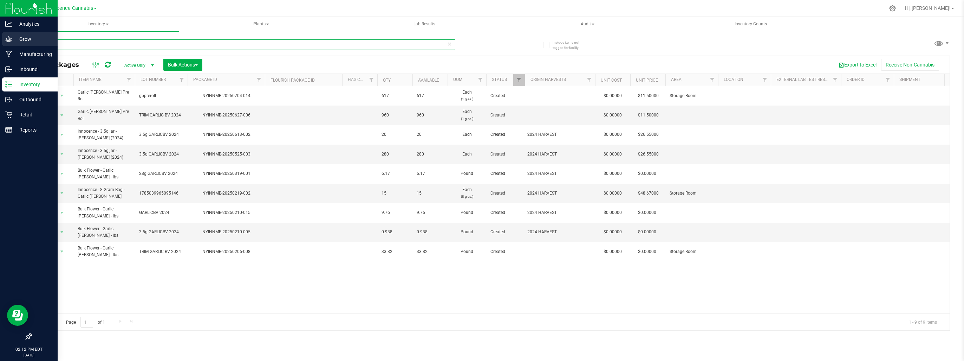
drag, startPoint x: 91, startPoint y: 41, endPoint x: 9, endPoint y: 35, distance: 81.8
click at [9, 35] on div "Analytics Grow Manufacturing Inbound Inventory Outbound Retail Reports 02:12 PM…" at bounding box center [482, 180] width 964 height 361
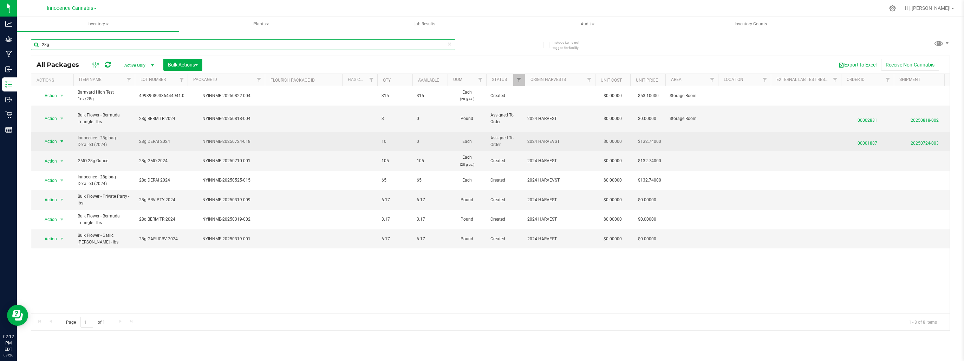
type input "28g"
click at [60, 140] on span "select" at bounding box center [62, 141] width 6 height 6
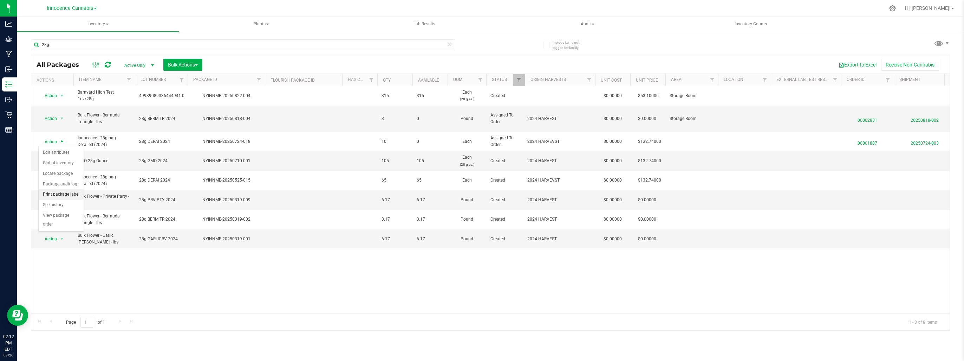
click at [66, 191] on li "Print package label" at bounding box center [61, 194] width 45 height 11
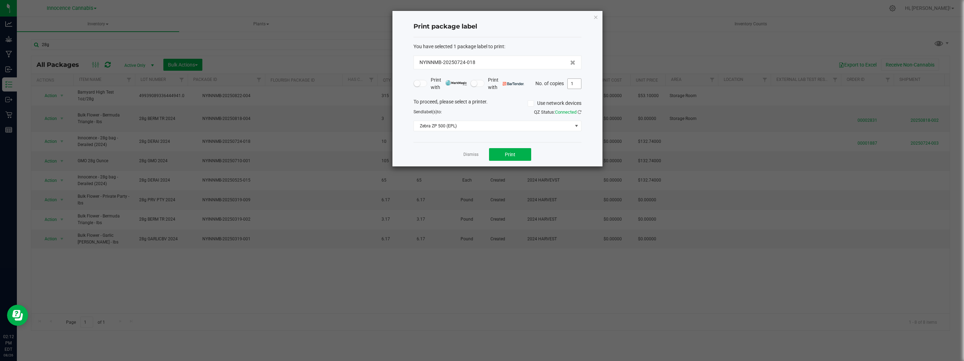
click at [572, 85] on input "1" at bounding box center [574, 84] width 13 height 10
type input "3"
click at [502, 156] on button "Print" at bounding box center [510, 154] width 42 height 13
click at [468, 155] on link "Dismiss" at bounding box center [471, 154] width 15 height 6
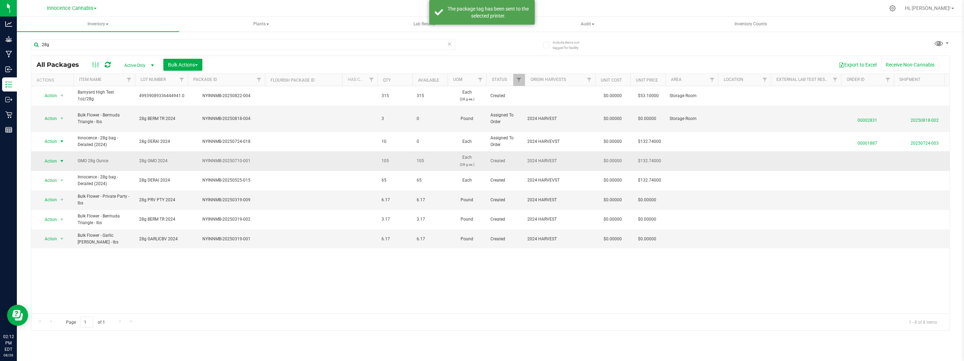
click at [62, 162] on span "select" at bounding box center [62, 161] width 6 height 6
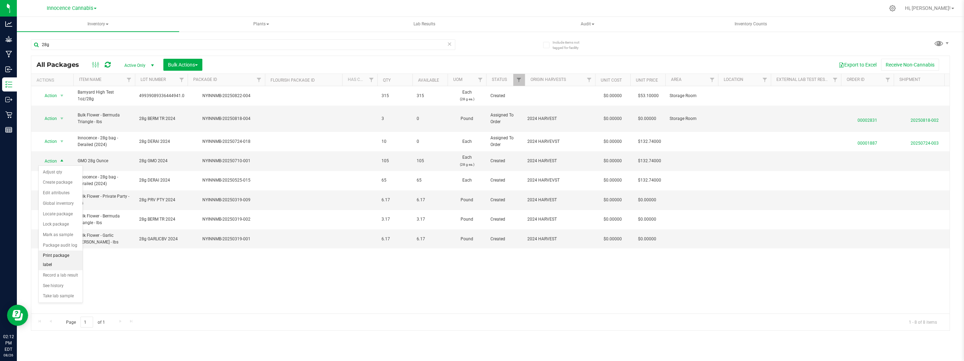
click at [68, 257] on li "Print package label" at bounding box center [61, 259] width 44 height 19
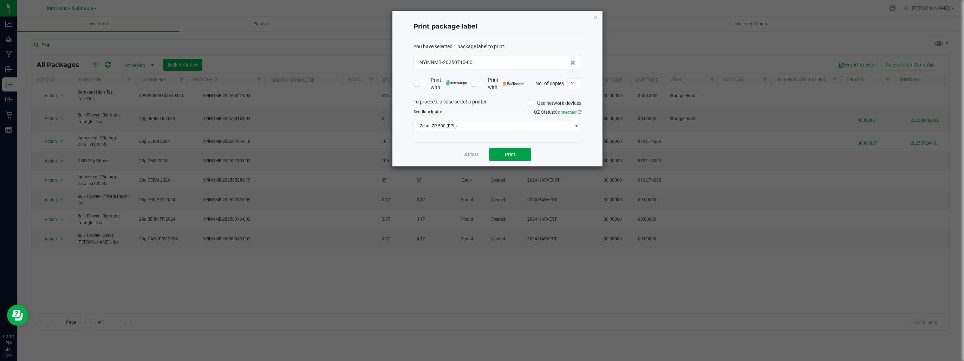
click at [529, 155] on button "Print" at bounding box center [510, 154] width 42 height 13
click at [472, 151] on app-cancel-button "Dismiss" at bounding box center [471, 154] width 15 height 7
drag, startPoint x: 472, startPoint y: 153, endPoint x: 466, endPoint y: 154, distance: 5.7
click at [472, 154] on link "Dismiss" at bounding box center [471, 154] width 15 height 6
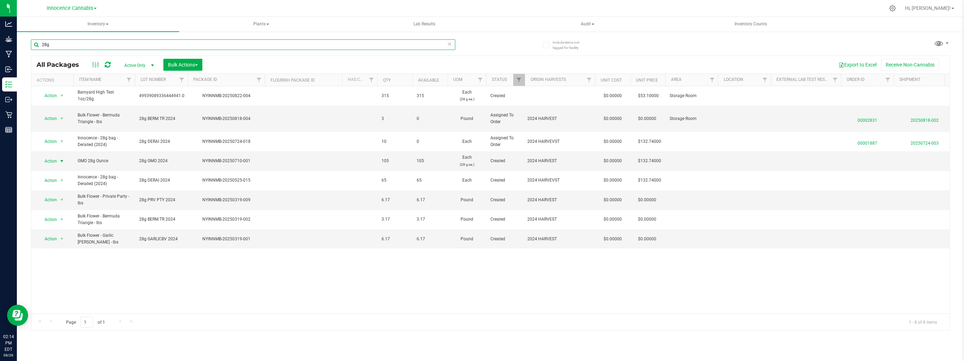
click at [90, 40] on input "28g" at bounding box center [243, 44] width 425 height 11
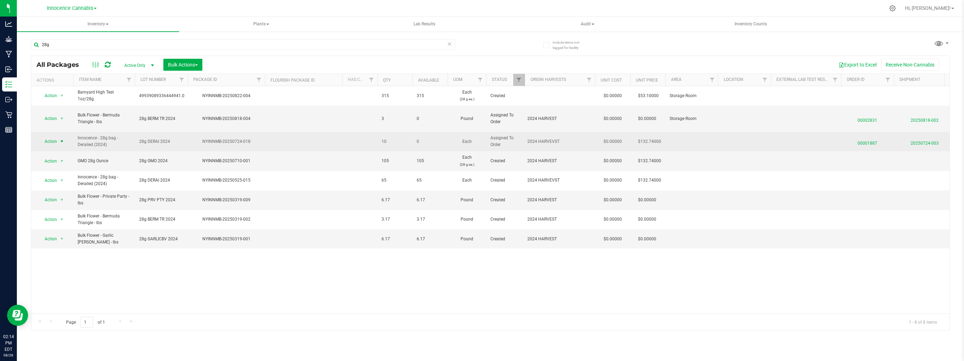
click at [61, 139] on span "select" at bounding box center [62, 141] width 6 height 6
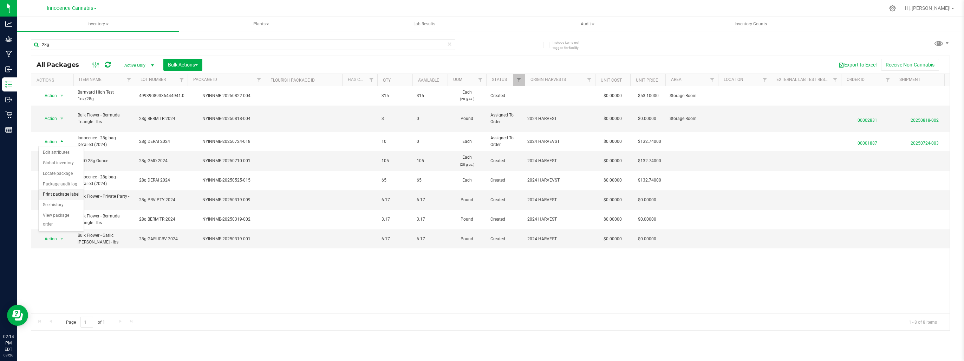
click at [54, 194] on li "Print package label" at bounding box center [61, 194] width 45 height 11
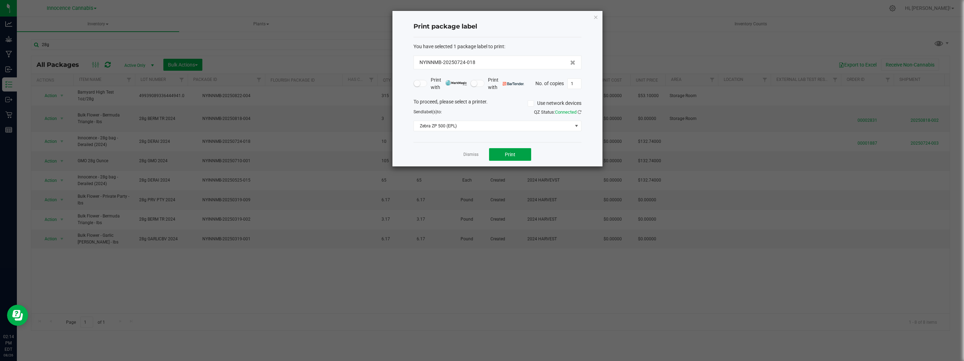
click at [514, 155] on span "Print" at bounding box center [510, 154] width 11 height 6
click at [465, 153] on link "Dismiss" at bounding box center [471, 154] width 15 height 6
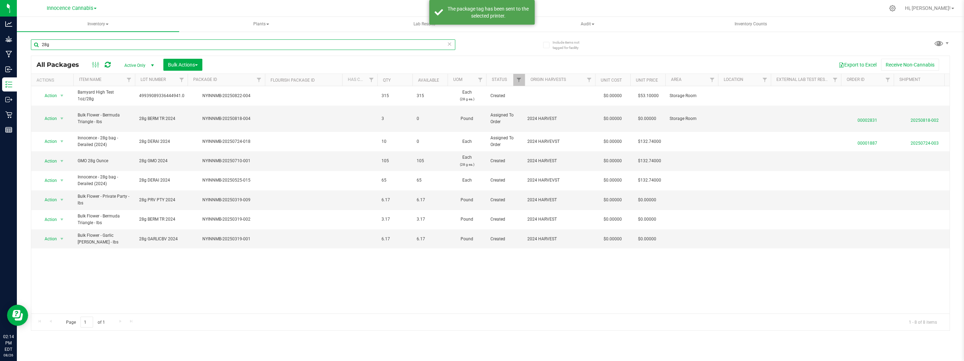
drag, startPoint x: 76, startPoint y: 45, endPoint x: 17, endPoint y: 44, distance: 58.7
click at [17, 44] on div "Include items not tagged for facility 28g All Packages Active Only Active Only …" at bounding box center [490, 138] width 947 height 214
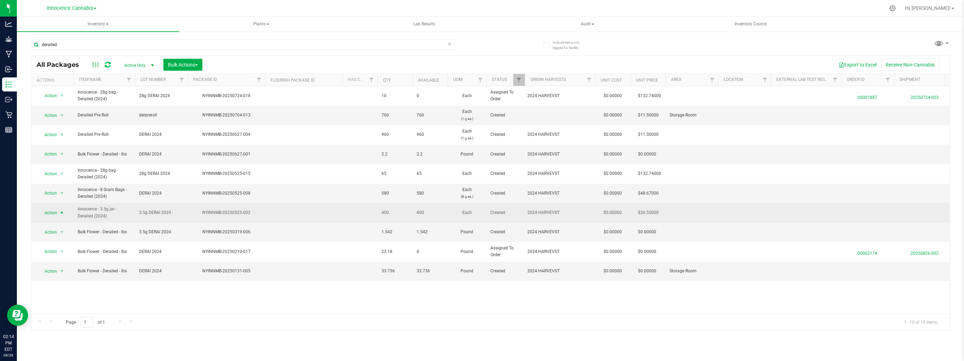
click at [62, 210] on span "select" at bounding box center [62, 213] width 6 height 6
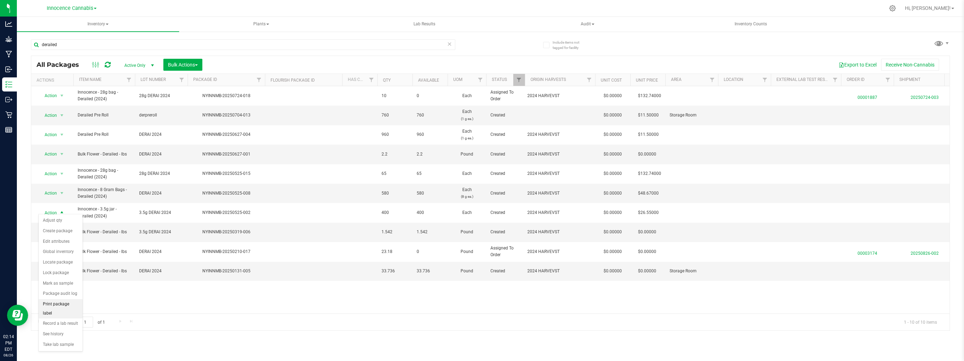
click at [60, 300] on li "Print package label" at bounding box center [61, 308] width 44 height 19
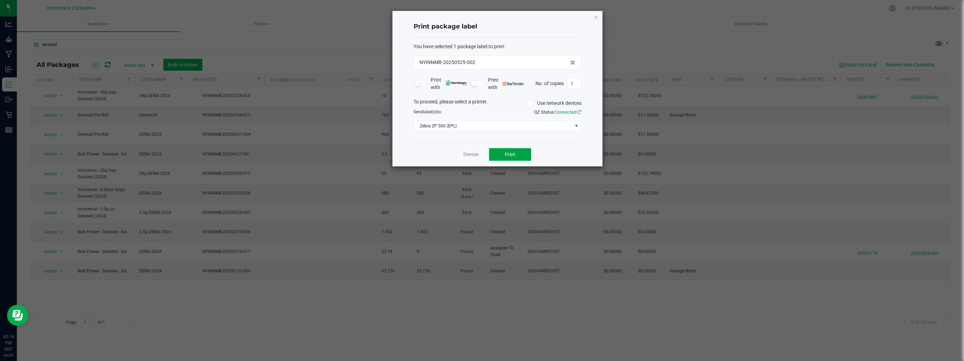
click at [518, 152] on button "Print" at bounding box center [510, 154] width 42 height 13
click at [471, 154] on link "Dismiss" at bounding box center [471, 154] width 15 height 6
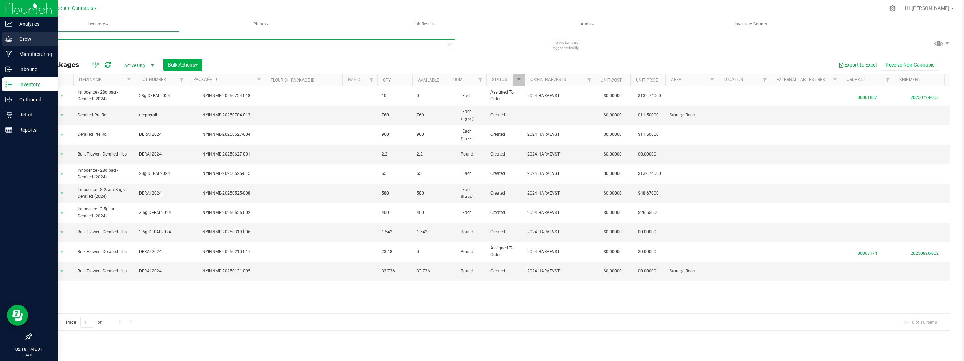
drag, startPoint x: 65, startPoint y: 47, endPoint x: 0, endPoint y: 40, distance: 65.1
click at [0, 40] on html "Analytics Grow Manufacturing Inbound Inventory Outbound Retail Reports 02:18 PM…" at bounding box center [482, 180] width 964 height 361
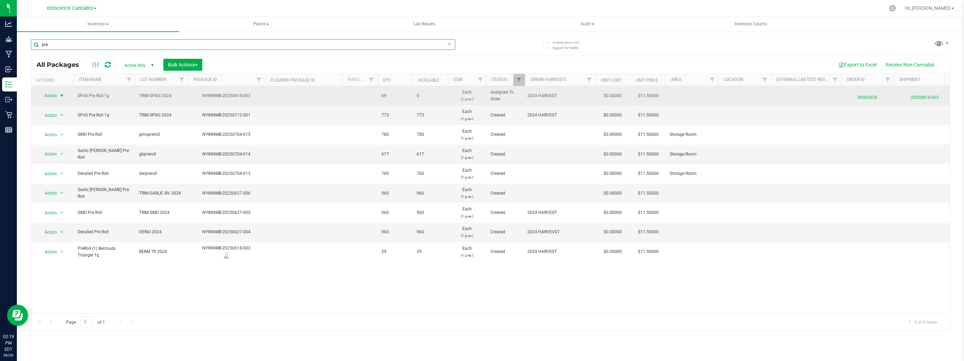
type input "pre"
click at [62, 95] on span "select" at bounding box center [62, 96] width 6 height 6
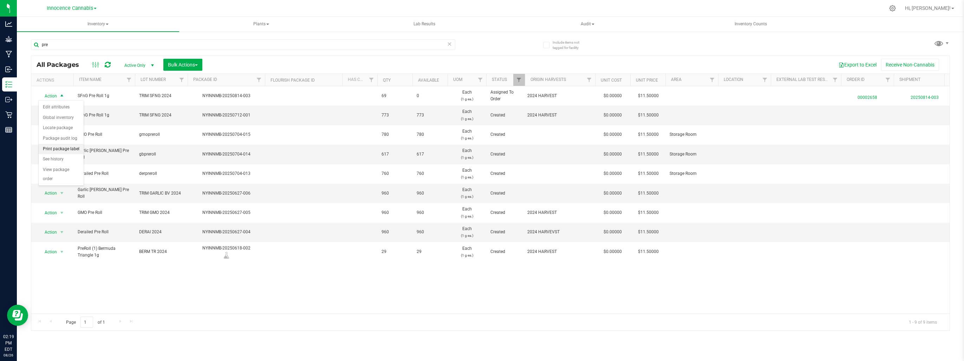
click at [63, 144] on li "Print package label" at bounding box center [61, 149] width 45 height 11
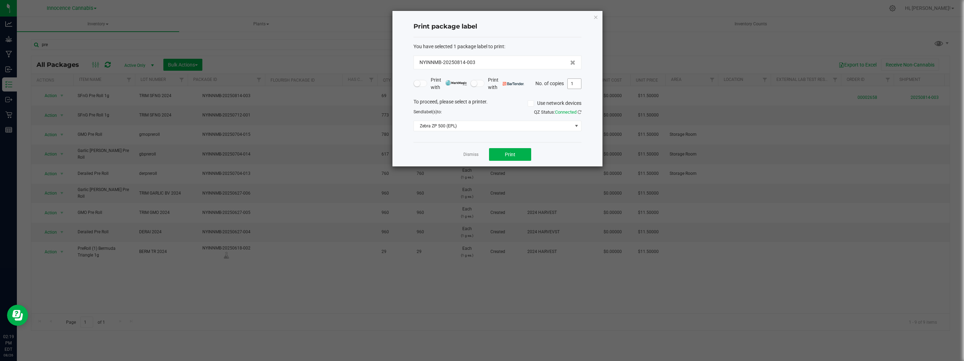
click at [577, 84] on input "1" at bounding box center [574, 84] width 13 height 10
type input "5"
click at [519, 149] on button "Print" at bounding box center [510, 154] width 42 height 13
click at [469, 153] on link "Dismiss" at bounding box center [471, 154] width 15 height 6
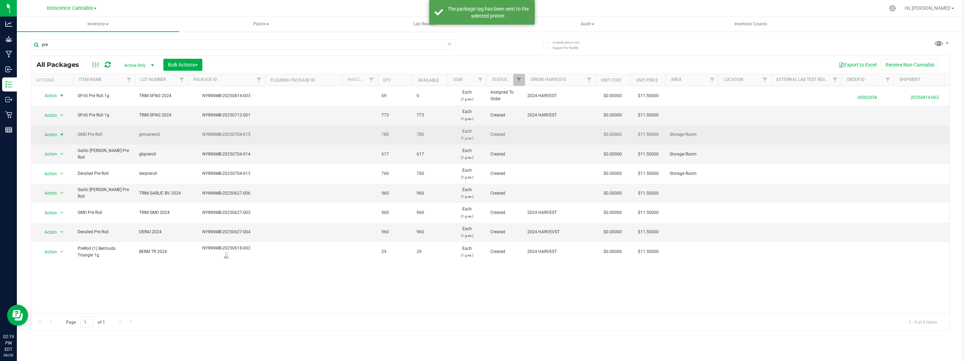
click at [64, 134] on span "select" at bounding box center [62, 135] width 6 height 6
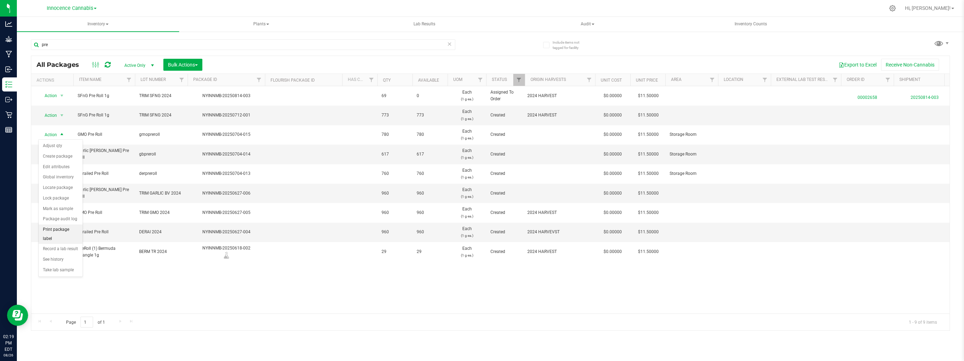
click at [65, 224] on li "Print package label" at bounding box center [61, 233] width 44 height 19
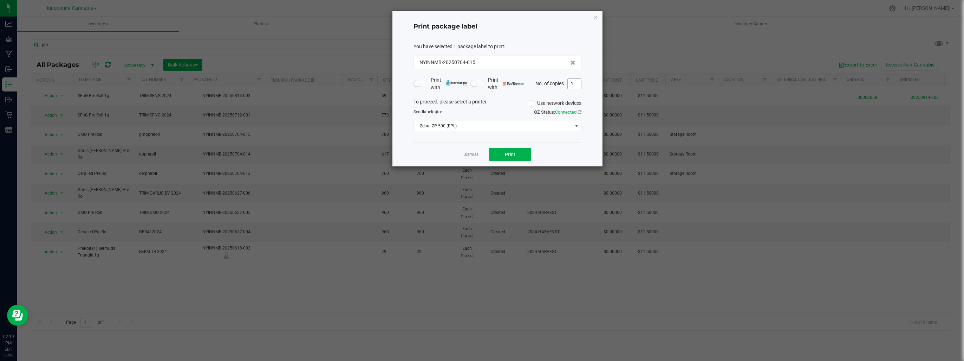
click at [574, 82] on input "1" at bounding box center [574, 84] width 13 height 10
type input "3"
click at [525, 148] on button "Print" at bounding box center [510, 154] width 42 height 13
click at [472, 154] on link "Dismiss" at bounding box center [471, 154] width 15 height 6
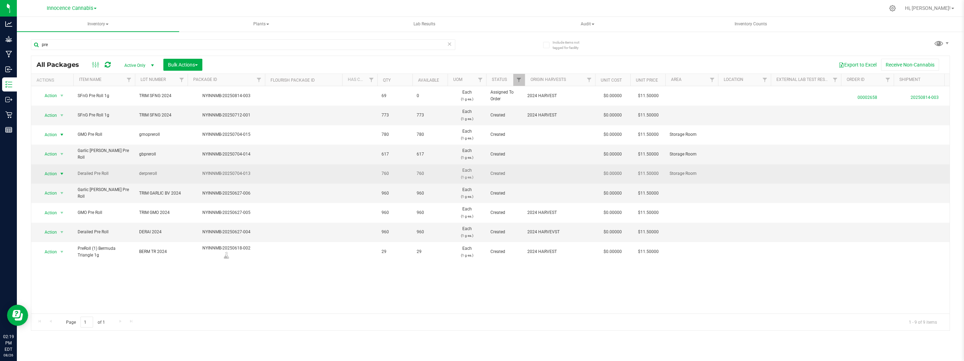
click at [59, 172] on span "select" at bounding box center [62, 174] width 6 height 6
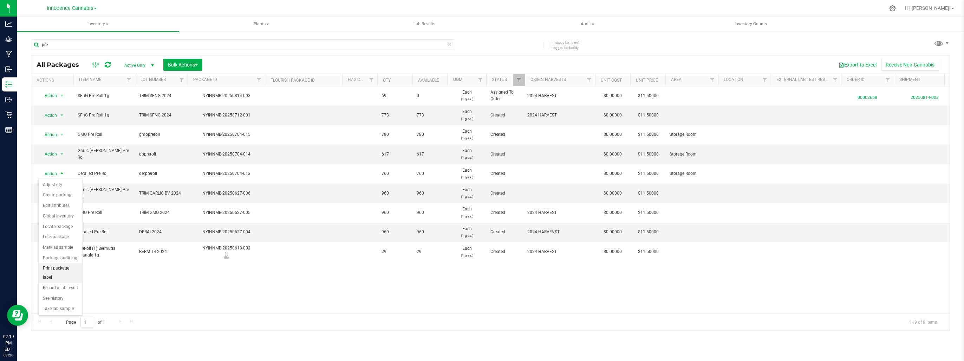
click at [52, 266] on li "Print package label" at bounding box center [61, 272] width 44 height 19
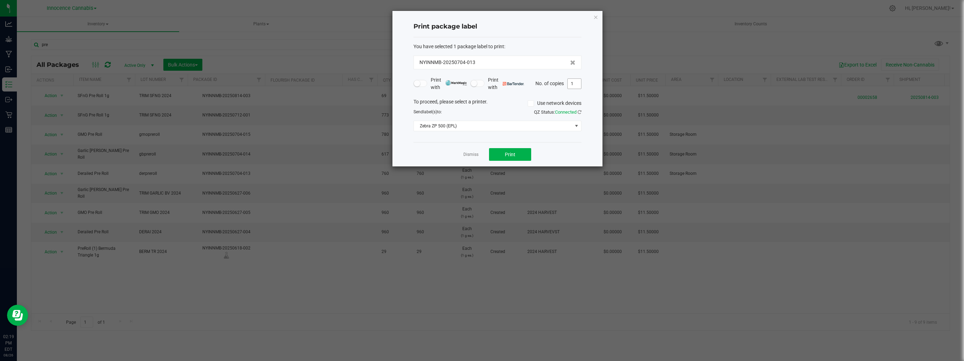
click at [576, 84] on input "1" at bounding box center [574, 84] width 13 height 10
type input "4"
click at [512, 154] on span "Print" at bounding box center [510, 154] width 11 height 6
click at [469, 155] on link "Dismiss" at bounding box center [471, 154] width 15 height 6
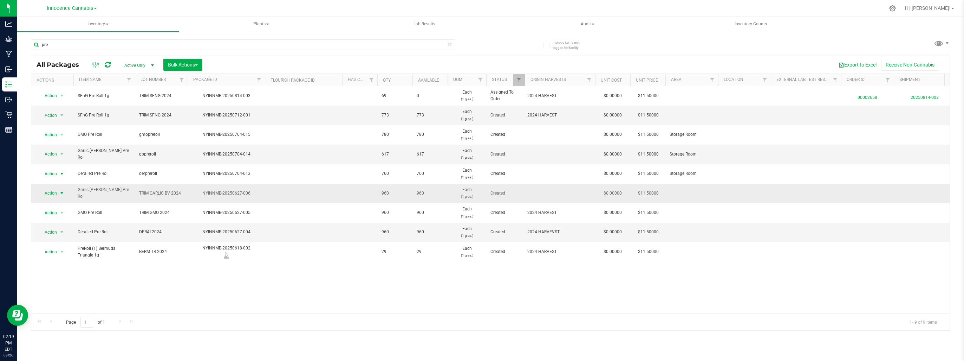
click at [63, 193] on span "select" at bounding box center [62, 193] width 6 height 6
click at [61, 289] on li "Print package label" at bounding box center [61, 292] width 44 height 19
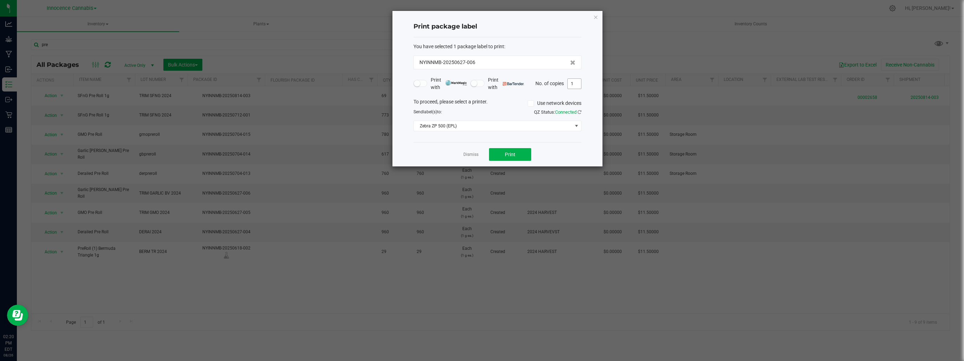
click at [575, 82] on input "1" at bounding box center [574, 84] width 13 height 10
type input "5"
click at [519, 152] on button "Print" at bounding box center [510, 154] width 42 height 13
click at [473, 154] on link "Dismiss" at bounding box center [471, 154] width 15 height 6
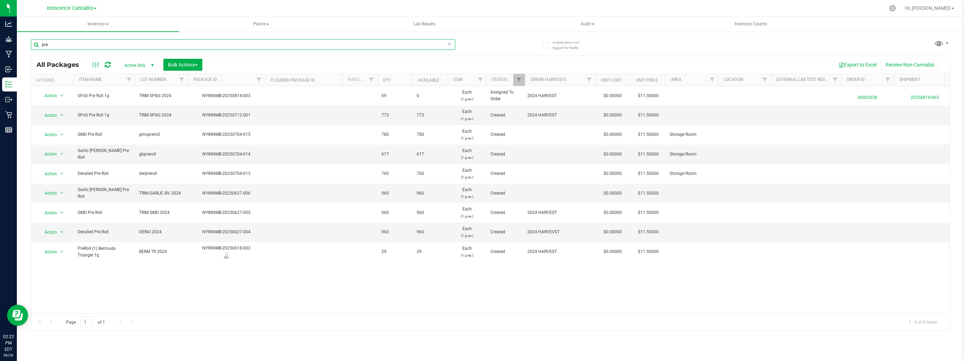
drag, startPoint x: 53, startPoint y: 48, endPoint x: 23, endPoint y: 43, distance: 31.0
click at [21, 40] on div "Include items not tagged for facility pre All Packages Active Only Active Only …" at bounding box center [490, 138] width 947 height 214
type input "3.5"
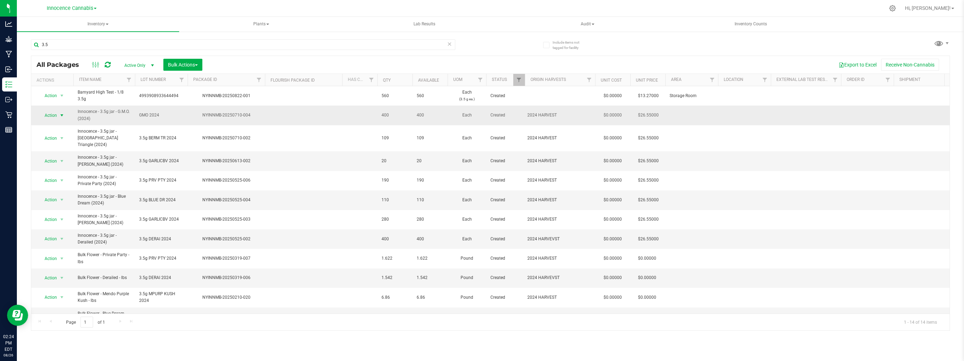
click at [61, 116] on span "select" at bounding box center [62, 115] width 6 height 6
click at [56, 207] on li "Print package label" at bounding box center [61, 214] width 44 height 19
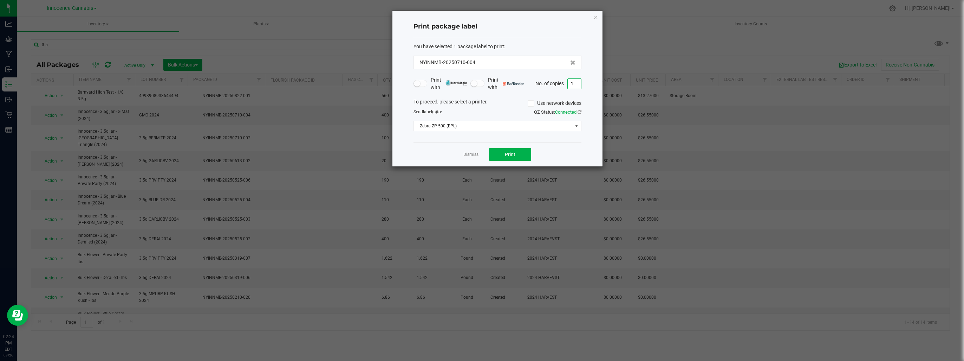
click at [575, 83] on input "1" at bounding box center [574, 84] width 13 height 10
type input "5"
click at [517, 153] on button "Print" at bounding box center [510, 154] width 42 height 13
click at [464, 153] on link "Dismiss" at bounding box center [471, 154] width 15 height 6
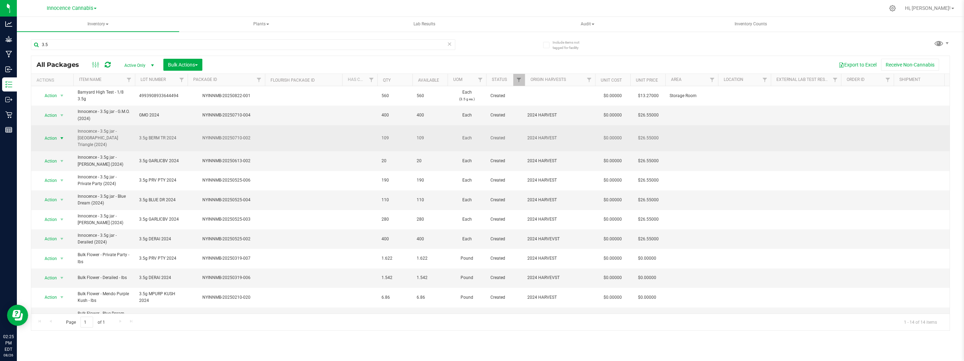
click at [61, 135] on span "select" at bounding box center [62, 138] width 6 height 6
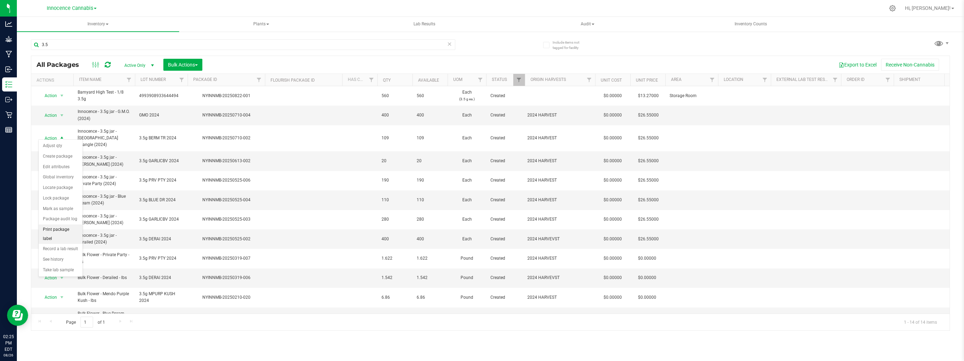
click at [51, 227] on li "Print package label" at bounding box center [61, 233] width 44 height 19
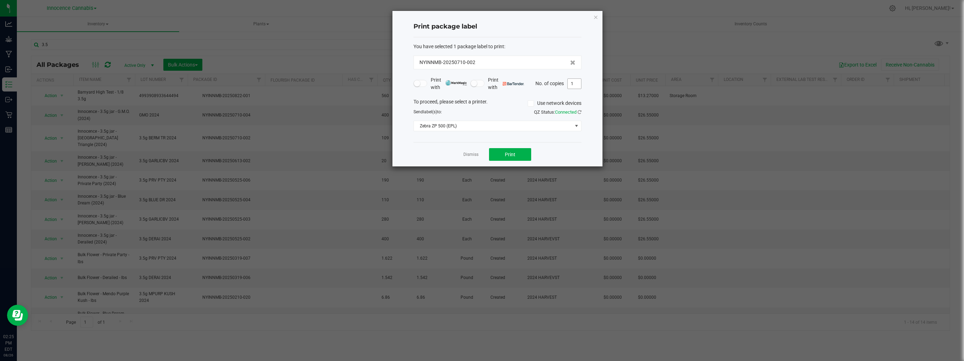
click at [574, 83] on input "1" at bounding box center [574, 84] width 13 height 10
type input "4"
click at [521, 152] on button "Print" at bounding box center [510, 154] width 42 height 13
click at [467, 155] on link "Dismiss" at bounding box center [471, 154] width 15 height 6
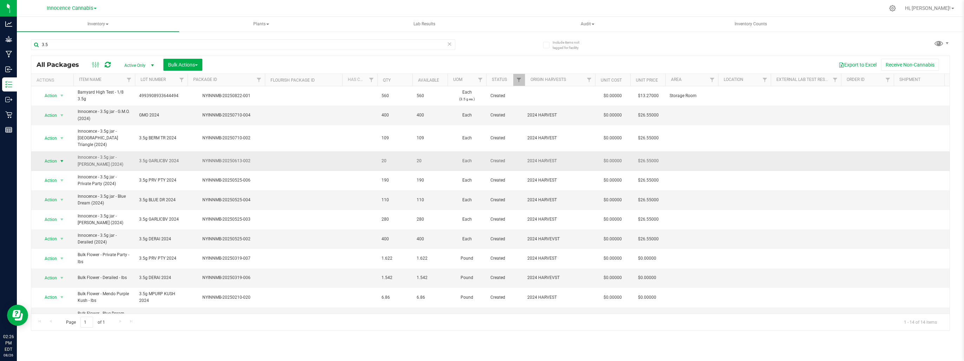
click at [60, 158] on span "select" at bounding box center [62, 161] width 6 height 6
click at [61, 247] on li "Print package label" at bounding box center [61, 253] width 44 height 19
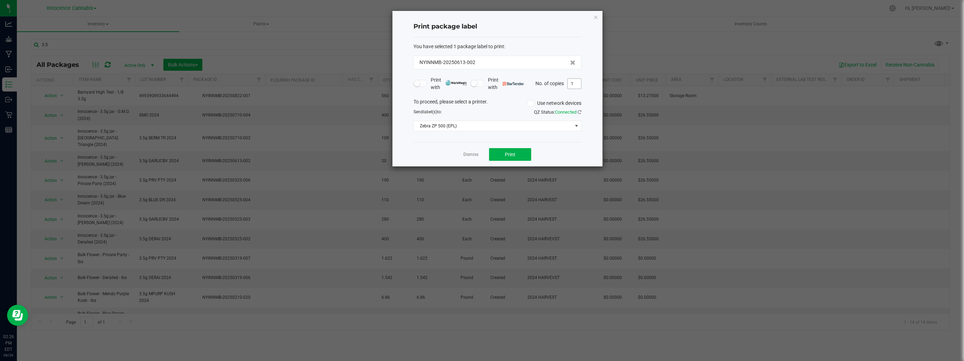
click at [575, 84] on input "1" at bounding box center [574, 84] width 13 height 10
type input "5"
click at [516, 151] on button "Print" at bounding box center [510, 154] width 42 height 13
click at [468, 153] on link "Dismiss" at bounding box center [471, 154] width 15 height 6
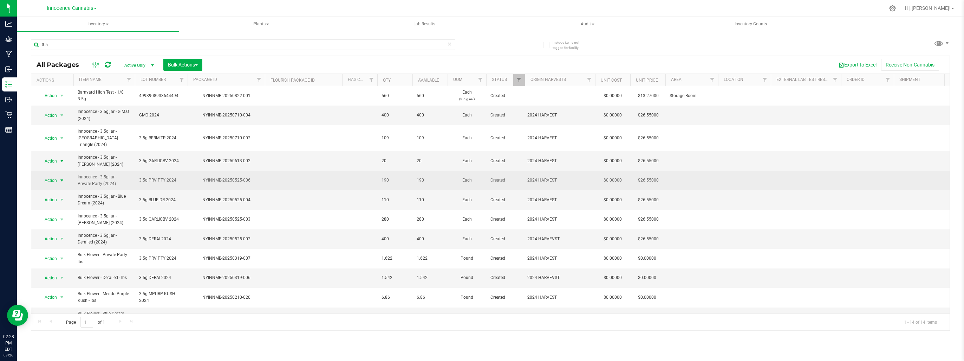
click at [63, 177] on span "select" at bounding box center [62, 180] width 6 height 6
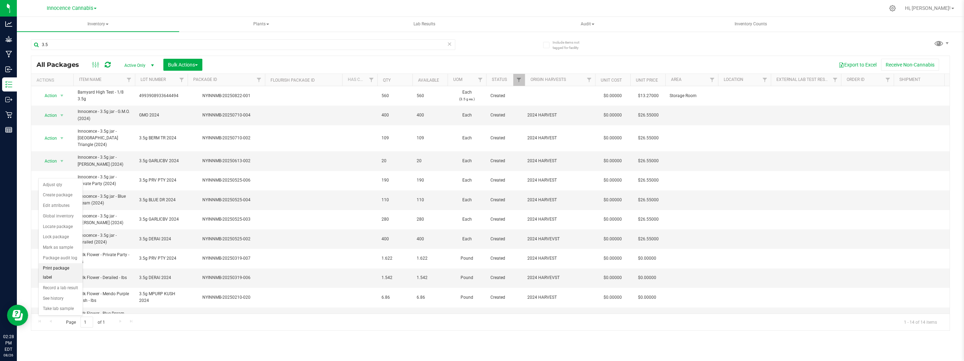
click at [58, 269] on li "Print package label" at bounding box center [61, 272] width 44 height 19
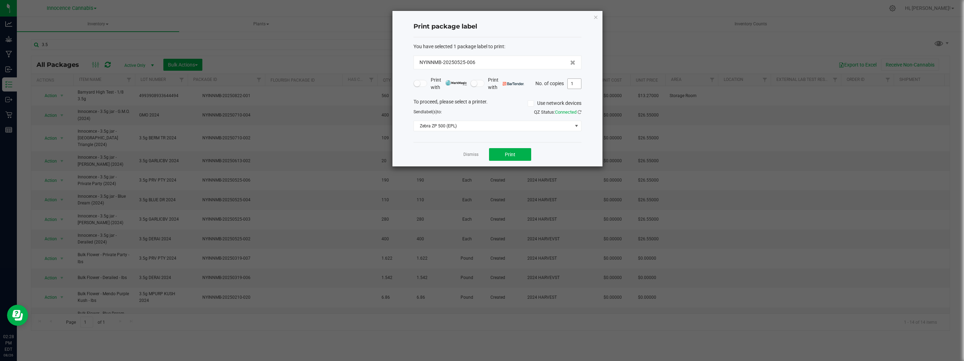
click at [576, 87] on input "1" at bounding box center [574, 84] width 13 height 10
type input "3"
click at [514, 154] on span "Print" at bounding box center [510, 154] width 11 height 6
click at [473, 153] on link "Dismiss" at bounding box center [471, 154] width 15 height 6
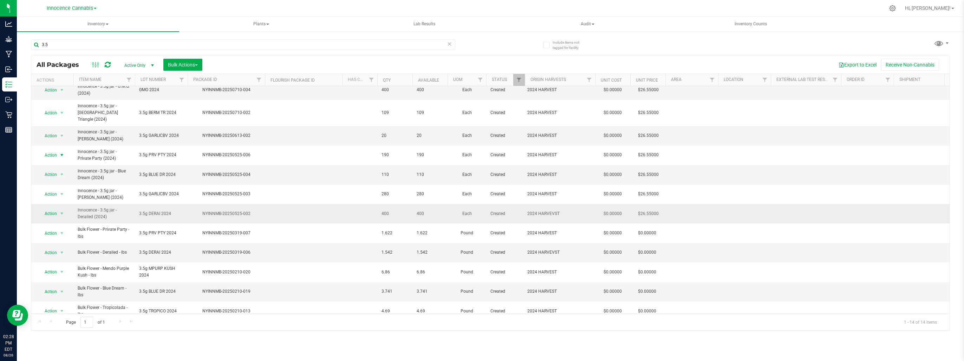
scroll to position [35, 0]
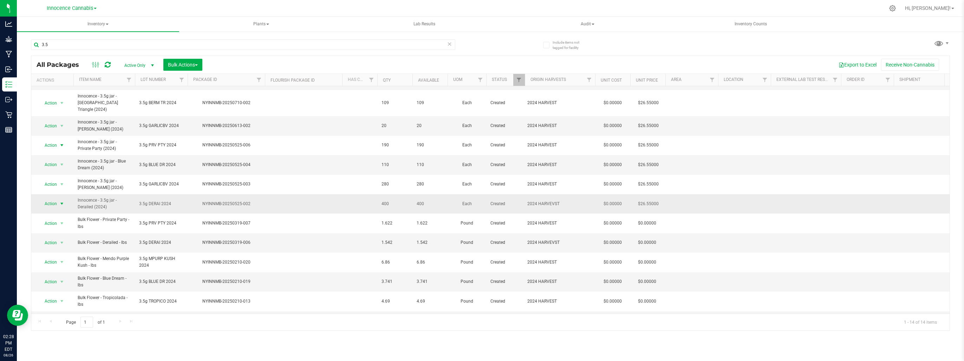
click at [61, 201] on span "select" at bounding box center [62, 204] width 6 height 6
click at [55, 291] on li "Print package label" at bounding box center [61, 295] width 44 height 19
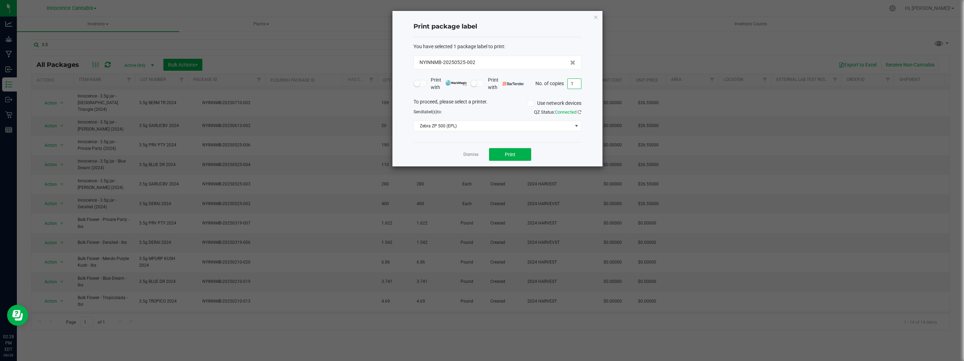
click at [574, 81] on input "1" at bounding box center [574, 84] width 13 height 10
type input "7"
click at [521, 158] on button "Print" at bounding box center [510, 154] width 42 height 13
click at [478, 151] on app-cancel-button "Dismiss" at bounding box center [471, 154] width 15 height 7
click at [474, 152] on link "Dismiss" at bounding box center [471, 154] width 15 height 6
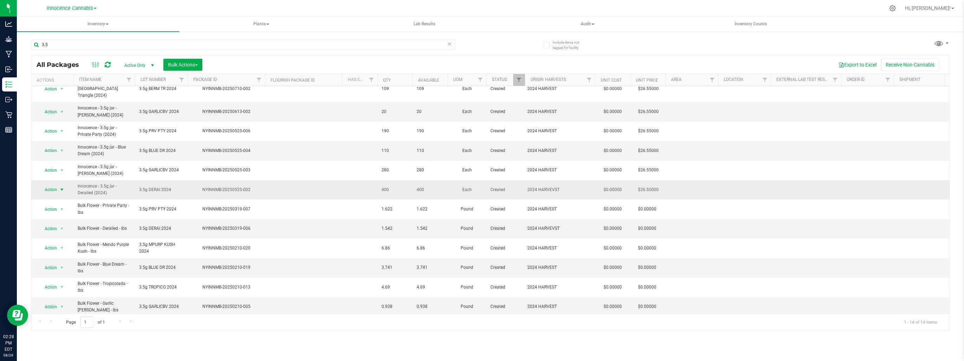
scroll to position [0, 0]
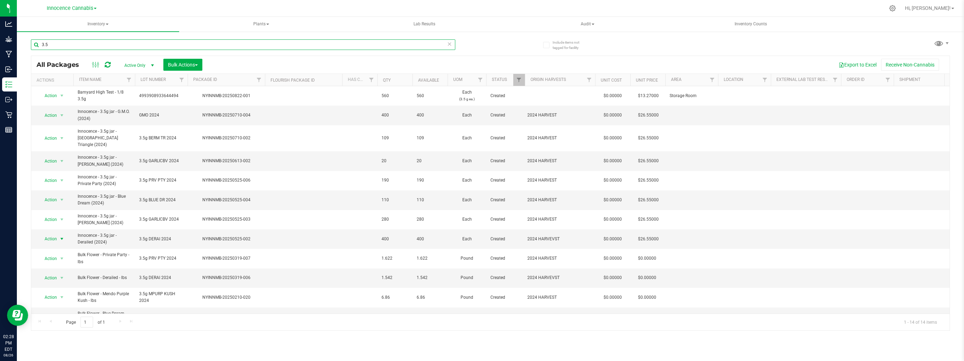
click at [112, 45] on input "3.5" at bounding box center [243, 44] width 425 height 11
type input "3"
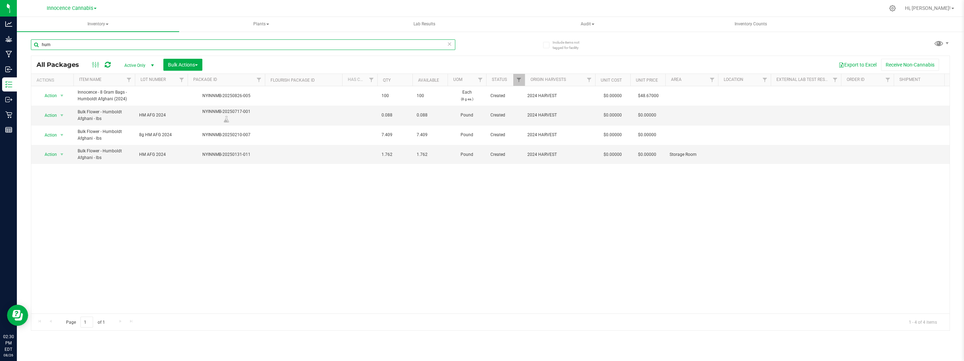
type input "hum"
click at [143, 66] on span "Active Only" at bounding box center [137, 65] width 39 height 10
click at [146, 109] on li "All" at bounding box center [137, 108] width 38 height 11
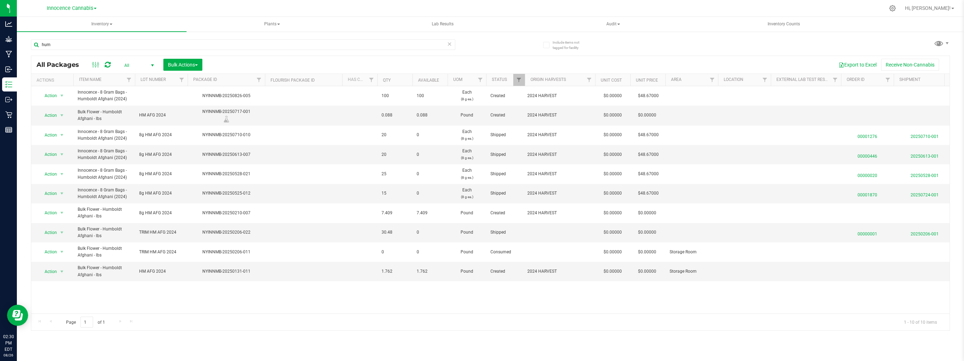
click at [153, 65] on span "select" at bounding box center [153, 66] width 6 height 6
click at [134, 78] on li "Active Only" at bounding box center [137, 77] width 38 height 11
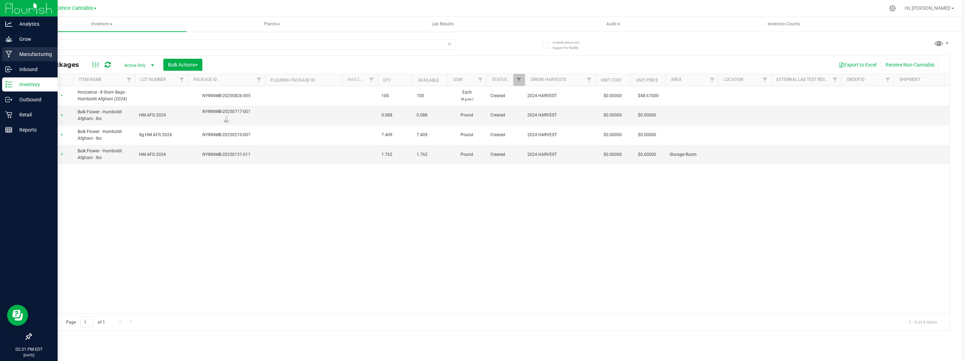
click at [25, 52] on p "Manufacturing" at bounding box center [33, 54] width 42 height 8
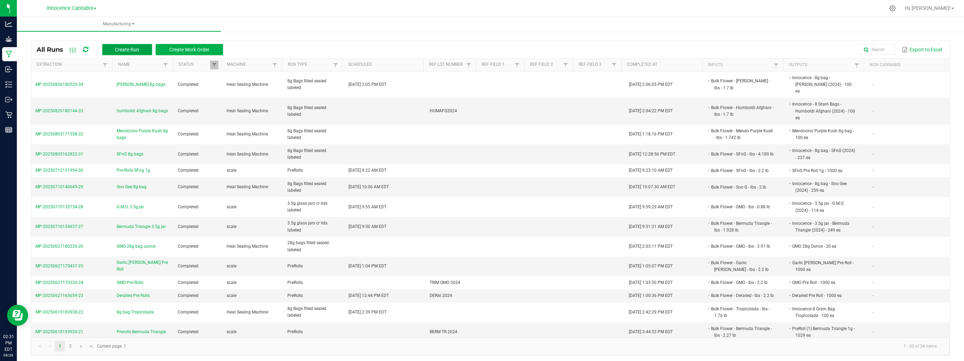
click at [130, 50] on span "Create Run" at bounding box center [127, 50] width 24 height 6
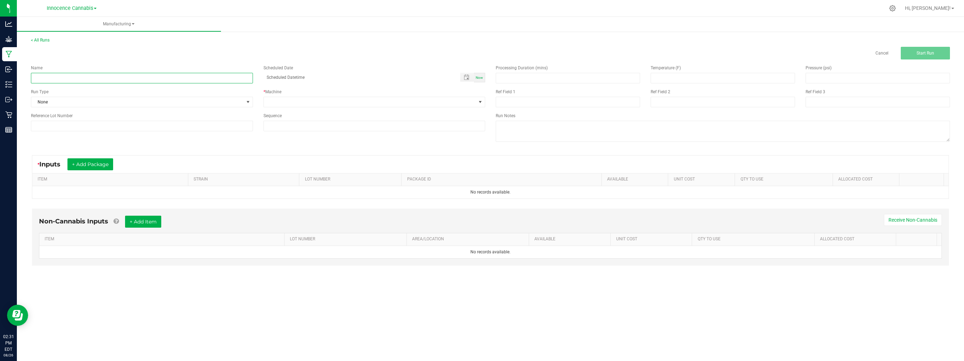
click at [163, 79] on input at bounding box center [142, 78] width 222 height 11
type input "humboldt afghani 3.5g jar"
click at [159, 99] on span "None" at bounding box center [137, 102] width 213 height 10
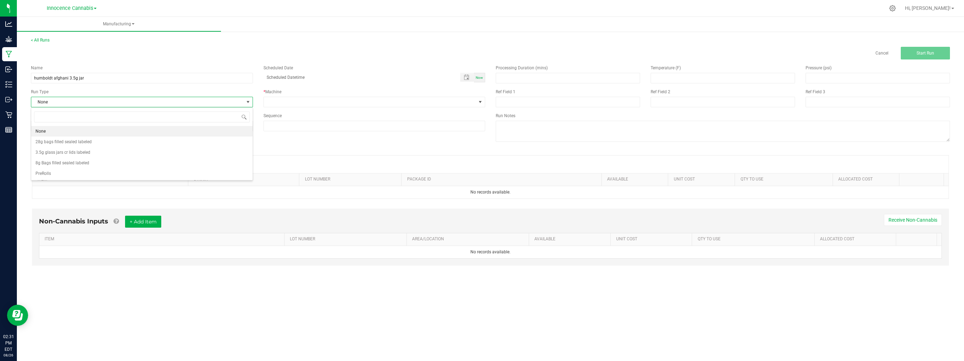
scroll to position [10, 222]
click at [124, 155] on li "3.5g glass jars cr lids labeled" at bounding box center [141, 152] width 221 height 11
click at [328, 102] on span at bounding box center [370, 102] width 213 height 10
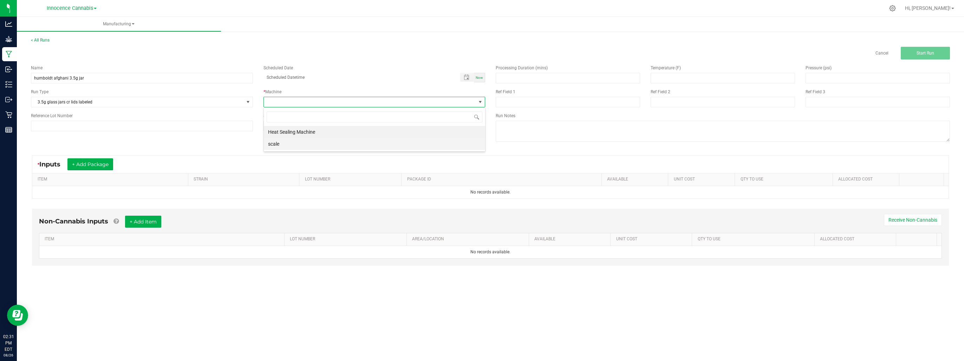
click at [302, 147] on li "scale" at bounding box center [374, 144] width 221 height 12
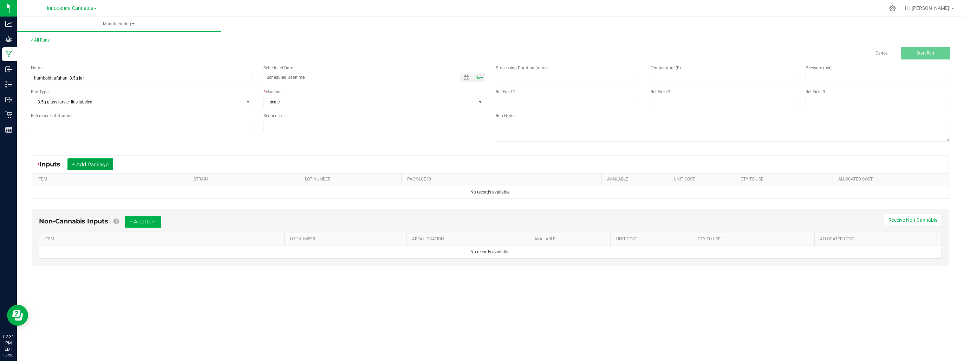
click at [86, 161] on button "+ Add Package" at bounding box center [90, 164] width 46 height 12
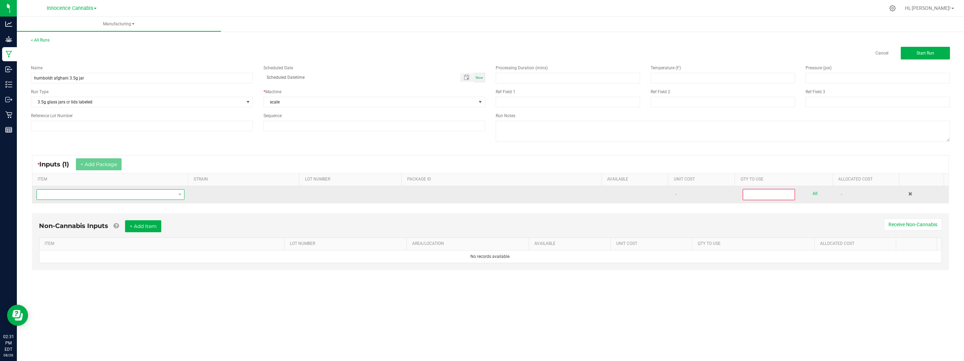
click at [96, 195] on span "NO DATA FOUND" at bounding box center [106, 194] width 138 height 10
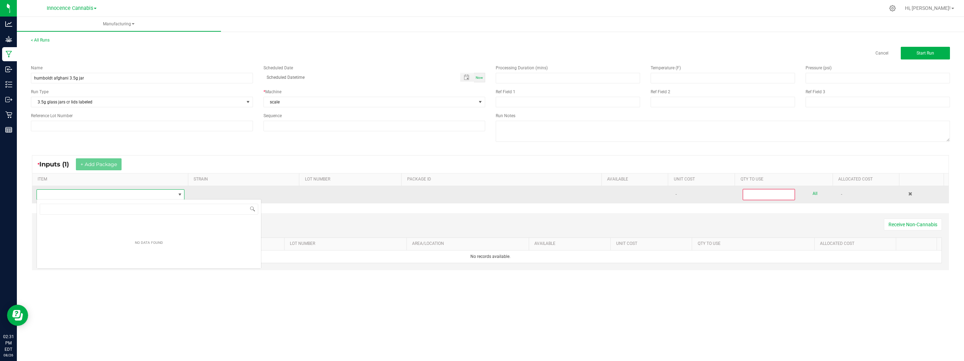
scroll to position [10, 147]
type input "hum"
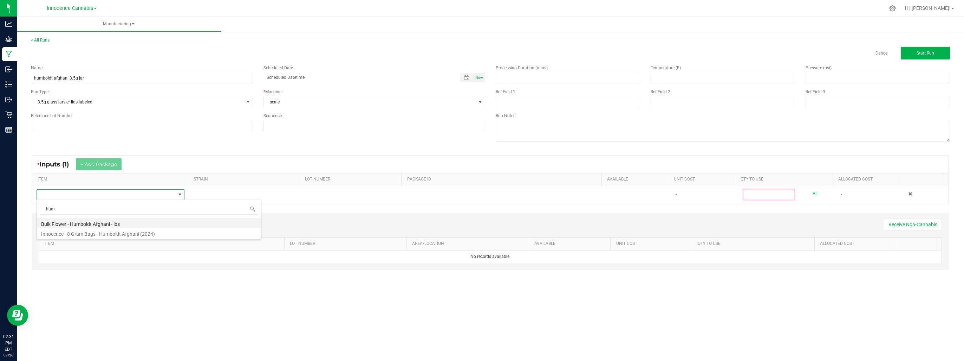
click at [94, 223] on li "Bulk Flower - Humboldt Afghani - lbs" at bounding box center [149, 223] width 224 height 10
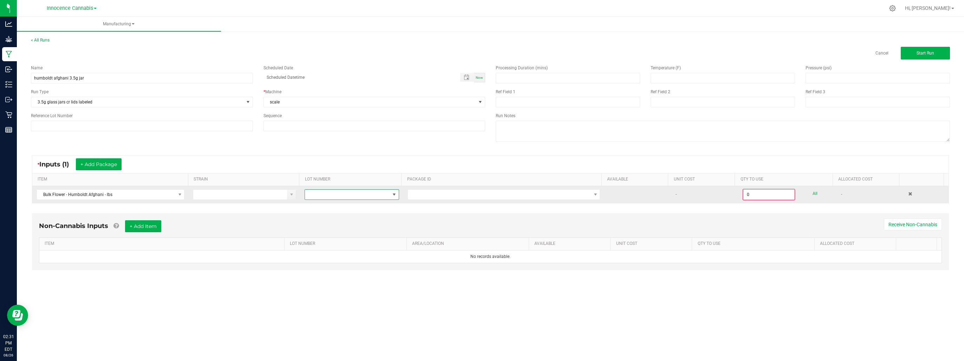
click at [320, 193] on span at bounding box center [347, 194] width 85 height 10
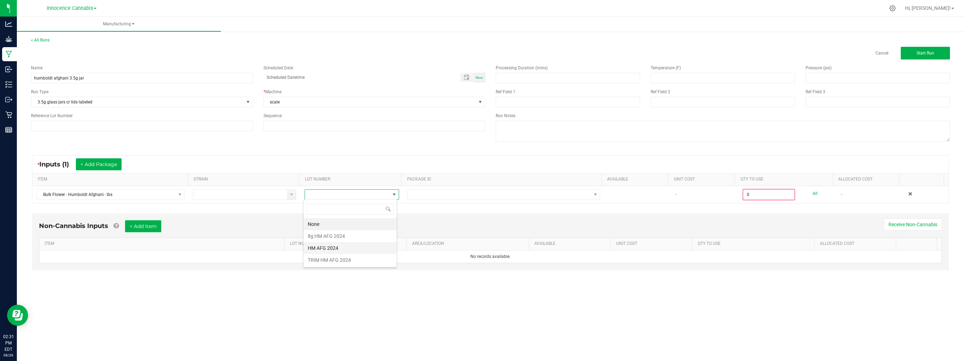
click at [328, 245] on 2024 "HM AFG 2024" at bounding box center [350, 248] width 93 height 12
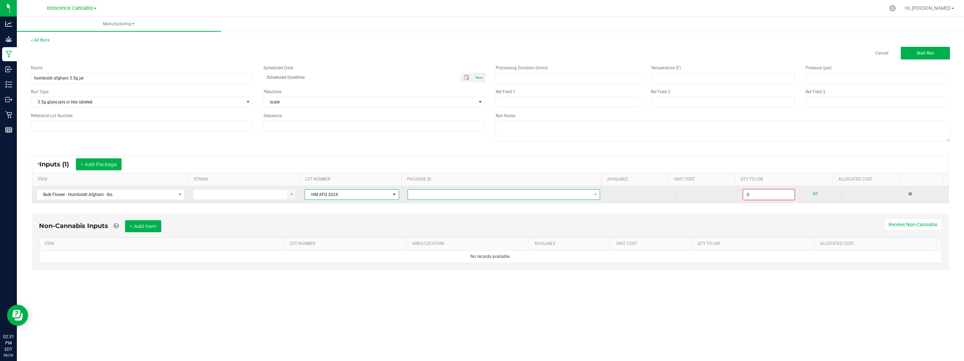
click at [432, 193] on span at bounding box center [499, 194] width 183 height 10
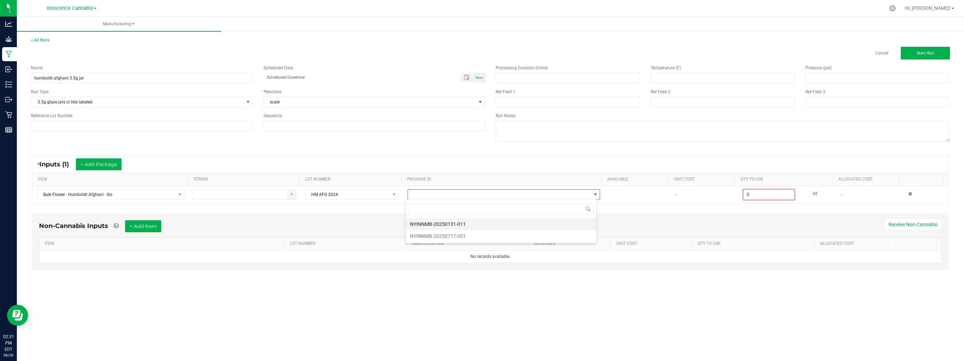
click at [443, 226] on li "NYINNMB-20250131-011" at bounding box center [501, 224] width 191 height 12
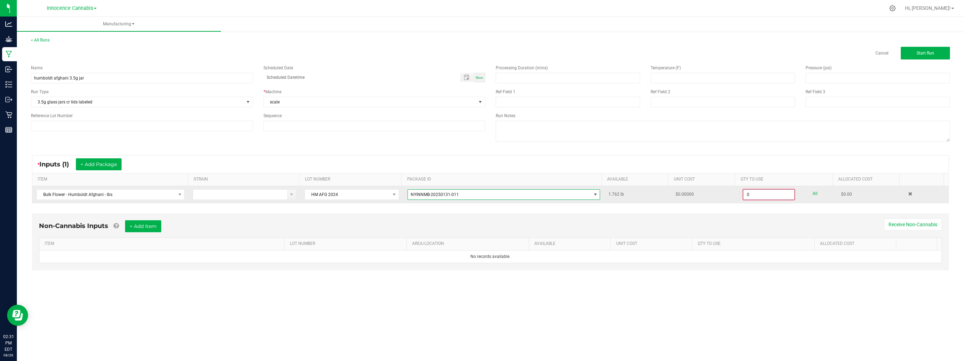
click at [773, 190] on input "0" at bounding box center [769, 194] width 51 height 10
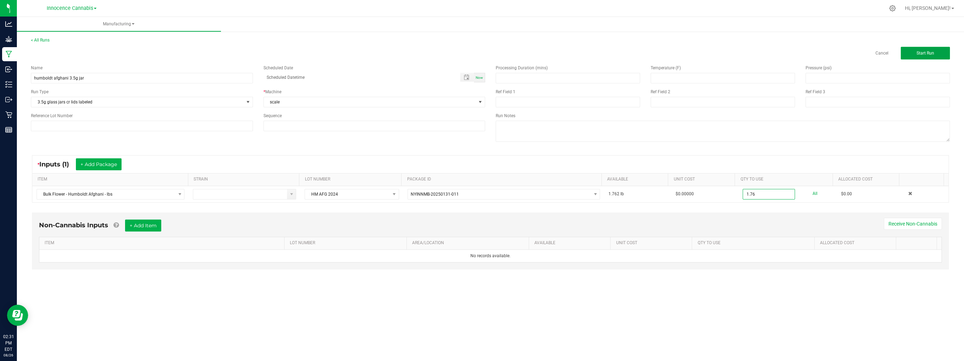
type input "1.7600 lb"
drag, startPoint x: 928, startPoint y: 52, endPoint x: 911, endPoint y: 64, distance: 20.8
click at [928, 52] on span "Start Run" at bounding box center [926, 53] width 18 height 5
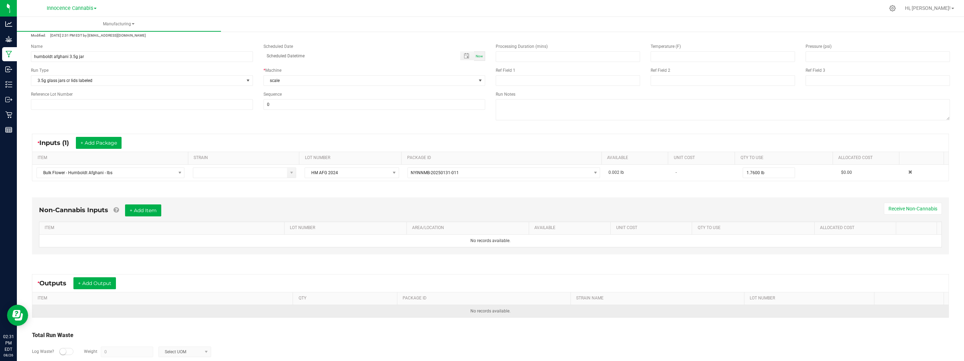
scroll to position [66, 0]
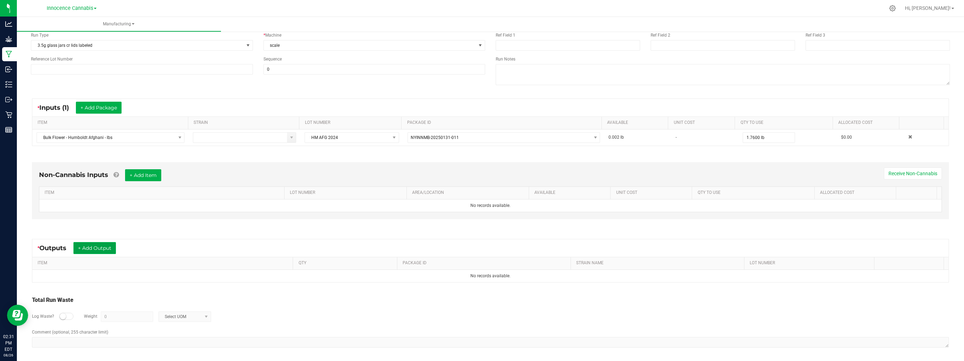
click at [81, 247] on button "+ Add Output" at bounding box center [94, 248] width 43 height 12
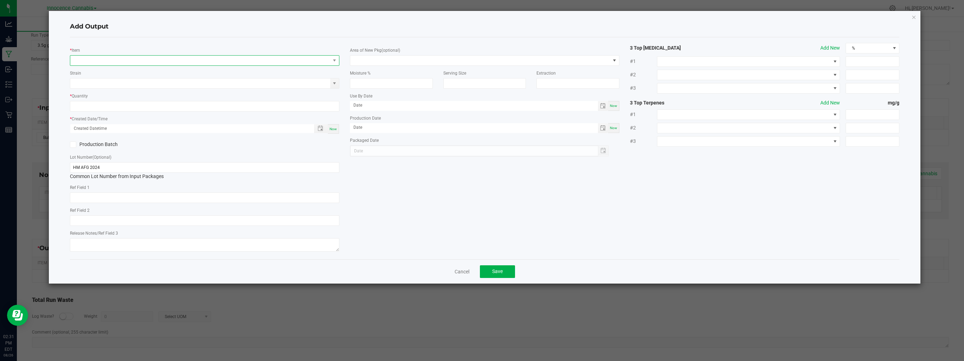
click at [164, 57] on span "NO DATA FOUND" at bounding box center [200, 61] width 260 height 10
type input "h"
click at [151, 60] on span "NO DATA FOUND" at bounding box center [200, 61] width 260 height 10
type input "hum"
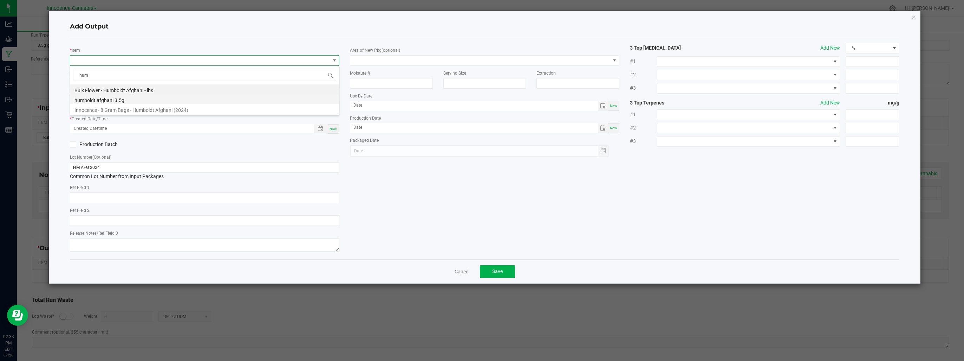
click at [144, 99] on li "humboldt afghani 3.5g" at bounding box center [204, 99] width 269 height 10
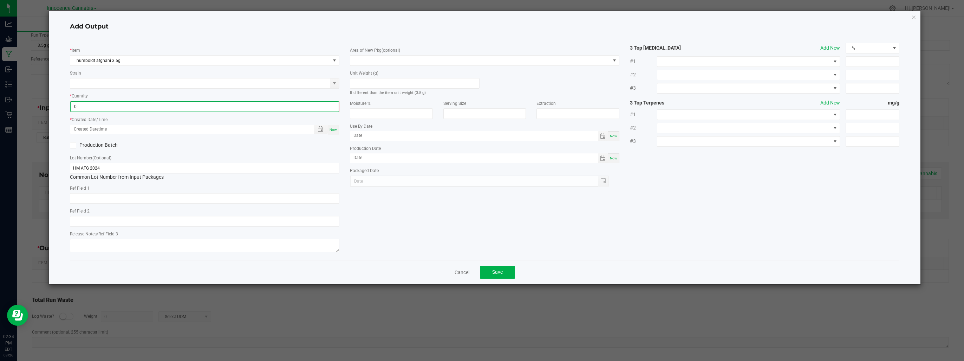
click at [147, 102] on input "0" at bounding box center [205, 107] width 268 height 10
type input "200 ea"
click at [332, 127] on span "Now" at bounding box center [333, 129] width 7 height 4
type input "[DATE] 2:34 PM"
type input "[DATE]"
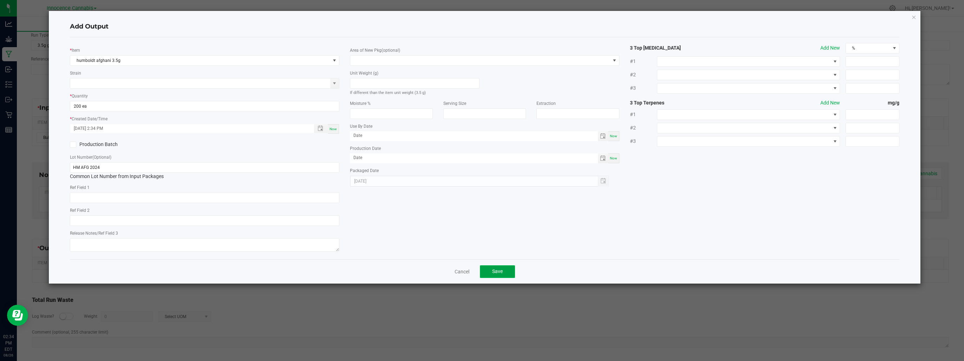
click at [506, 269] on button "Save" at bounding box center [497, 271] width 35 height 13
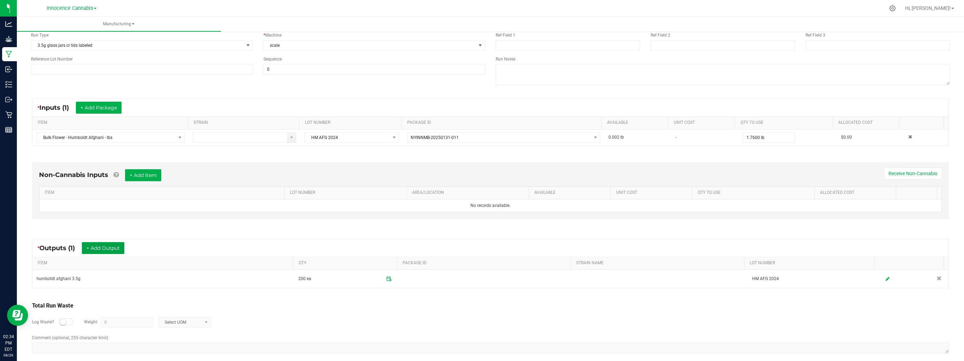
click at [111, 247] on button "+ Add Output" at bounding box center [103, 248] width 43 height 12
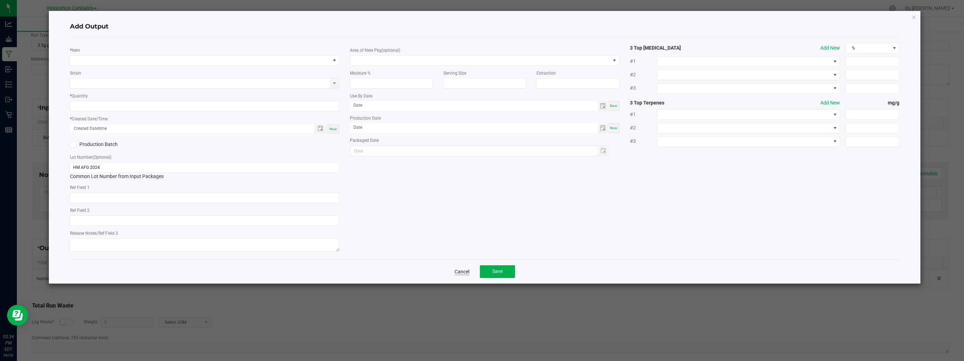
click at [465, 271] on link "Cancel" at bounding box center [462, 271] width 15 height 7
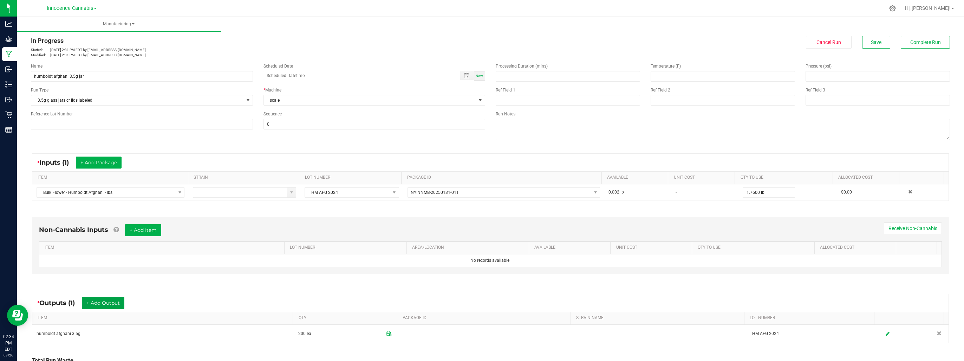
scroll to position [0, 0]
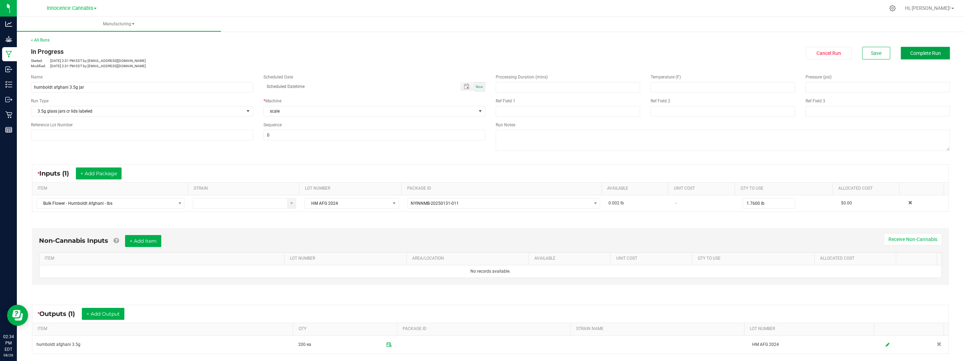
click at [916, 54] on span "Complete Run" at bounding box center [926, 53] width 31 height 6
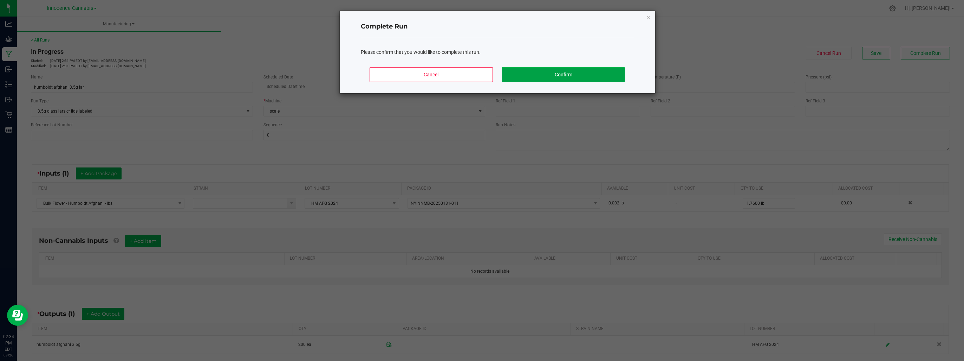
click at [534, 79] on button "Confirm" at bounding box center [563, 74] width 123 height 15
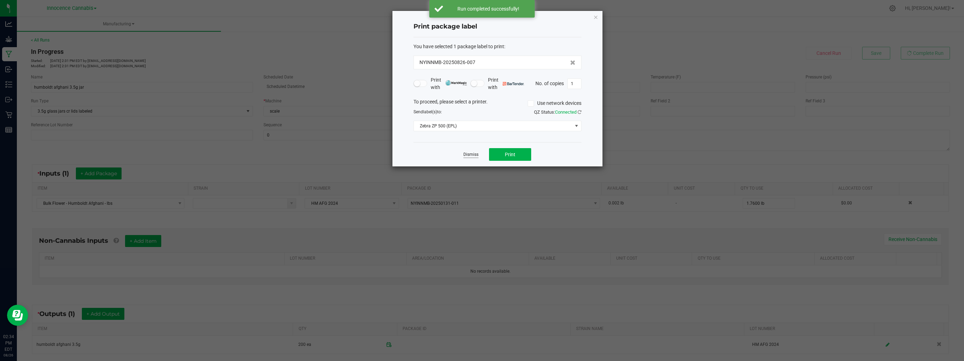
click at [472, 154] on link "Dismiss" at bounding box center [471, 154] width 15 height 6
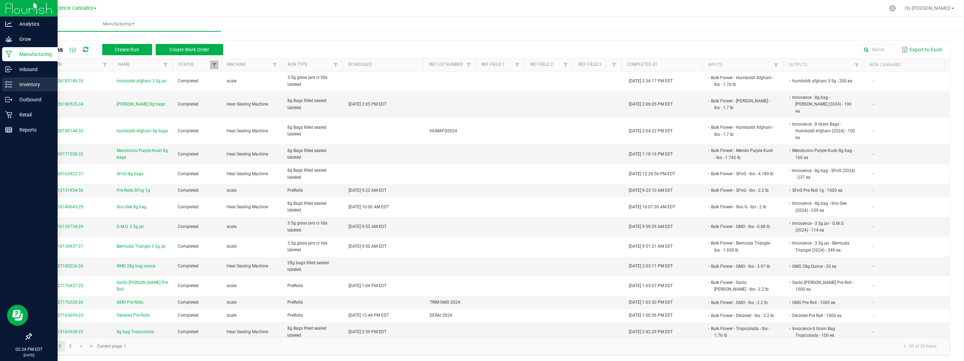
click at [15, 80] on p "Inventory" at bounding box center [33, 84] width 42 height 8
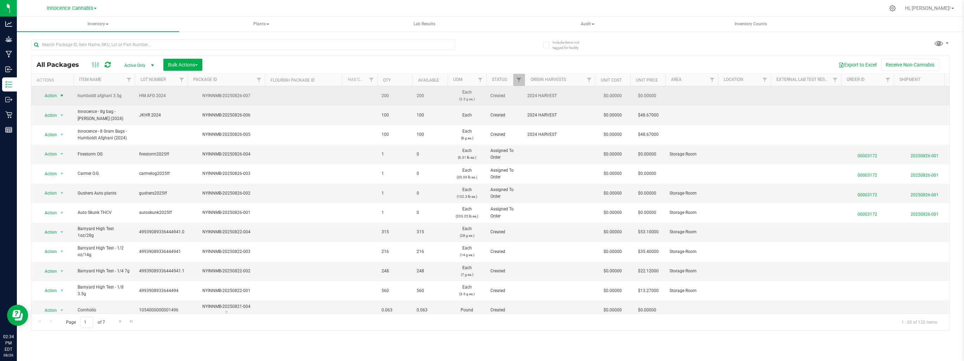
click at [64, 93] on span "select" at bounding box center [62, 96] width 6 height 6
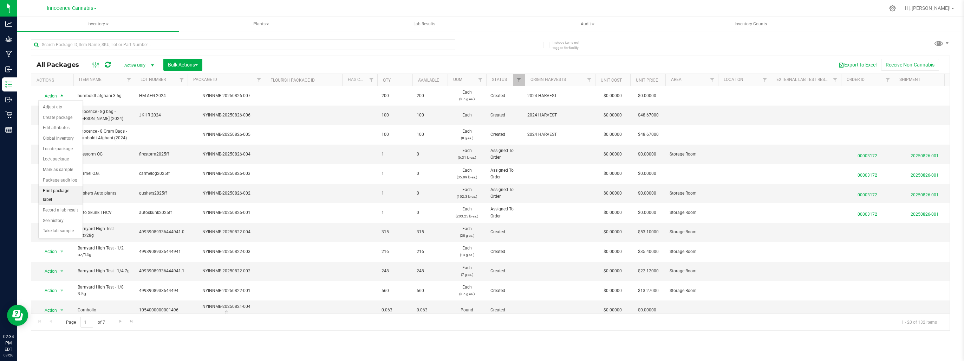
click at [54, 186] on li "Print package label" at bounding box center [61, 195] width 44 height 19
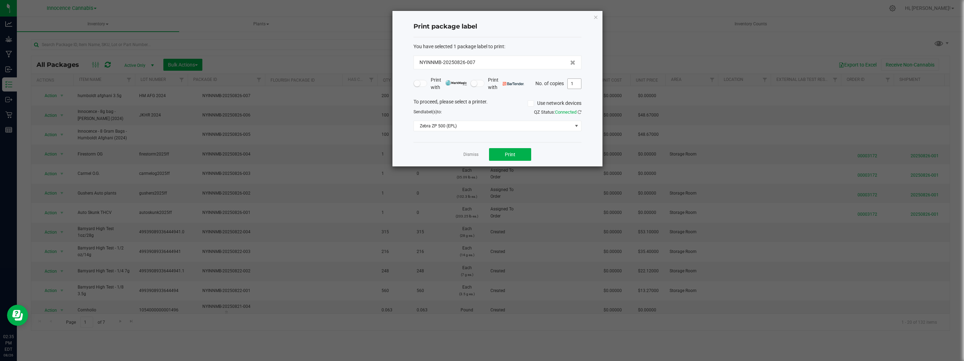
click at [576, 82] on input "1" at bounding box center [574, 84] width 13 height 10
type input "4"
click at [515, 152] on span "Print" at bounding box center [510, 154] width 11 height 6
click at [475, 152] on link "Dismiss" at bounding box center [471, 154] width 15 height 6
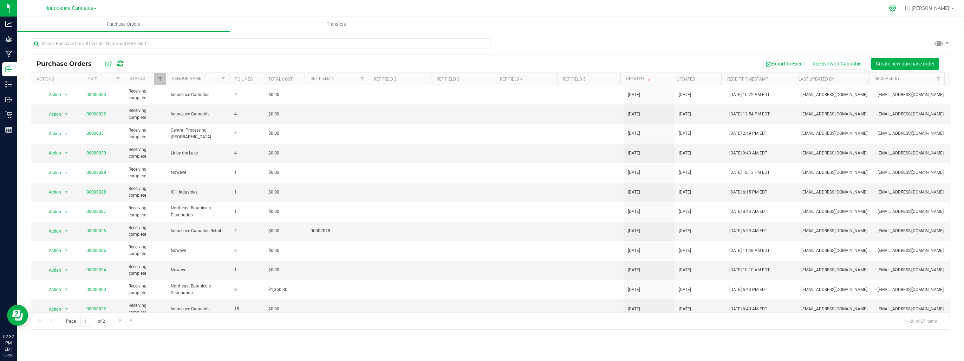
click at [896, 11] on icon at bounding box center [892, 8] width 7 height 7
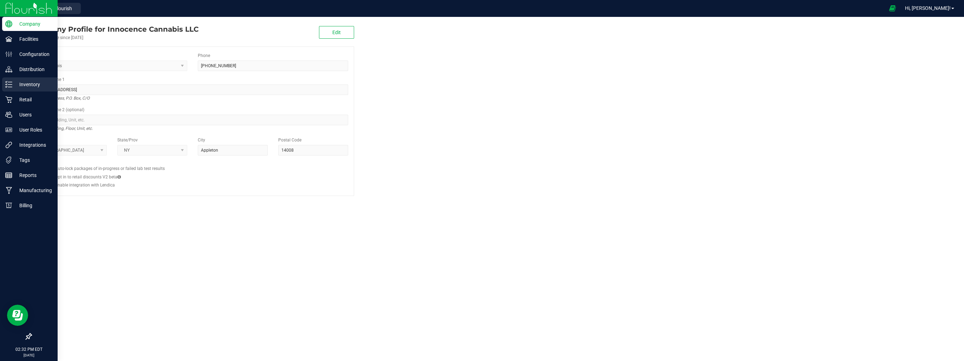
click at [31, 86] on p "Inventory" at bounding box center [33, 84] width 42 height 8
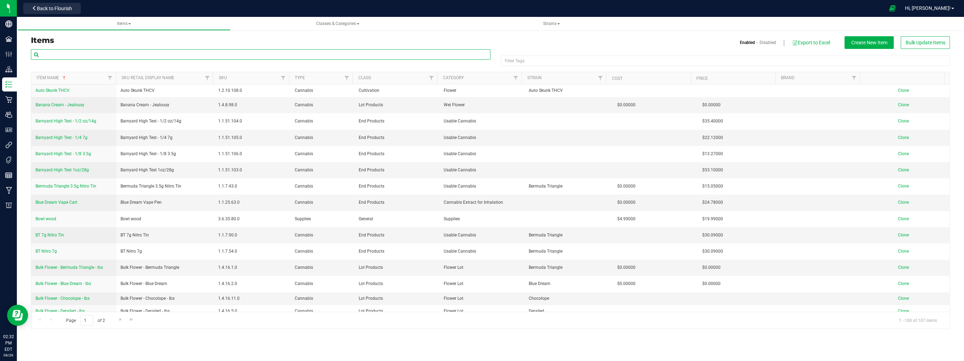
click at [196, 57] on input "text" at bounding box center [261, 54] width 460 height 11
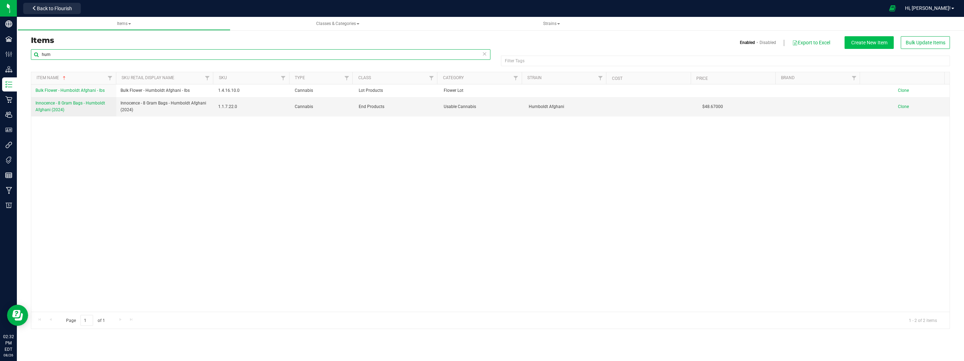
type input "hum"
click at [878, 44] on span "Create New Item" at bounding box center [869, 43] width 36 height 6
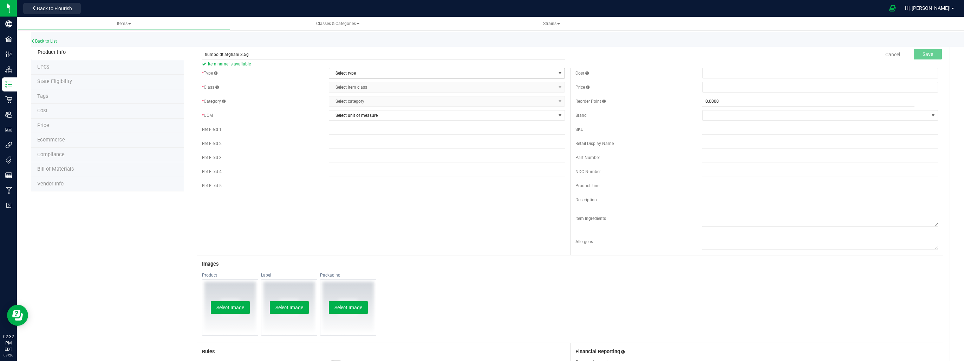
type input "humboldt afghani 3.5g"
click at [529, 72] on span "Select type" at bounding box center [442, 73] width 226 height 10
click at [485, 88] on li "Cannabis" at bounding box center [445, 85] width 234 height 11
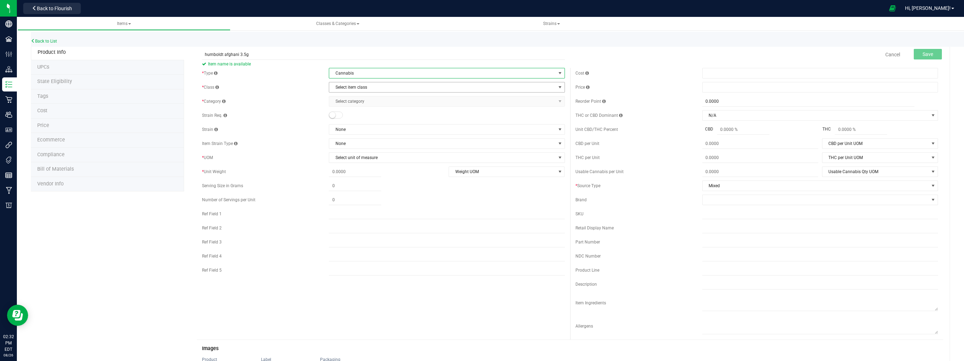
click at [485, 88] on span "Select item class" at bounding box center [442, 87] width 226 height 10
click at [448, 115] on li "Intermediate Products" at bounding box center [445, 120] width 234 height 11
click at [452, 89] on span "Intermediate Products" at bounding box center [442, 87] width 226 height 10
click at [439, 110] on li "End Products" at bounding box center [445, 109] width 234 height 11
click at [440, 103] on span "Select category" at bounding box center [442, 101] width 226 height 10
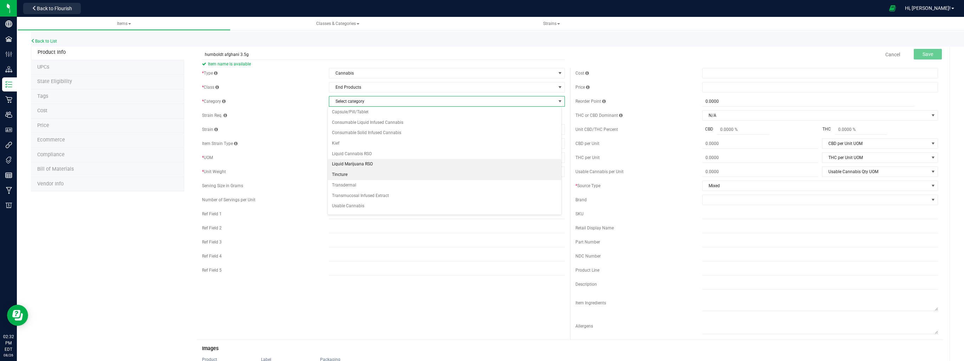
scroll to position [49, 0]
click at [380, 177] on li "Usable Cannabis" at bounding box center [445, 179] width 234 height 11
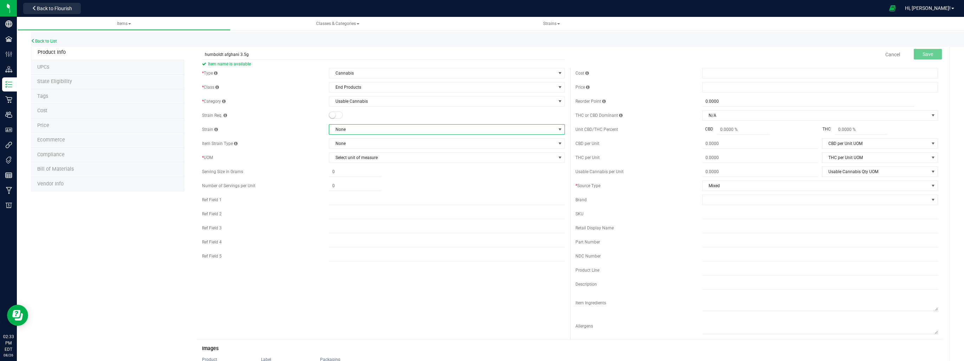
click at [404, 132] on span "None" at bounding box center [442, 129] width 226 height 10
click at [387, 160] on span "Select unit of measure" at bounding box center [442, 158] width 226 height 10
click at [380, 167] on li "Each" at bounding box center [445, 169] width 234 height 11
click at [362, 181] on span at bounding box center [355, 186] width 52 height 10
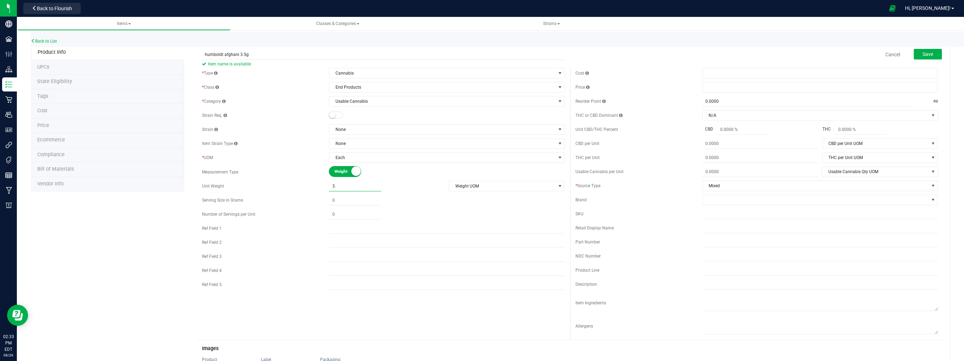
type input "3.5"
type input "3.5000"
click at [470, 183] on span "Weight UOM" at bounding box center [502, 186] width 106 height 10
click at [465, 199] on li "Gram" at bounding box center [504, 198] width 115 height 11
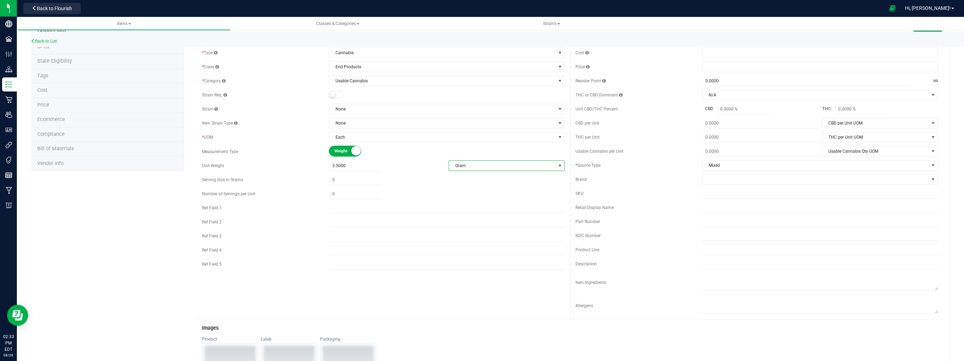
scroll to position [0, 0]
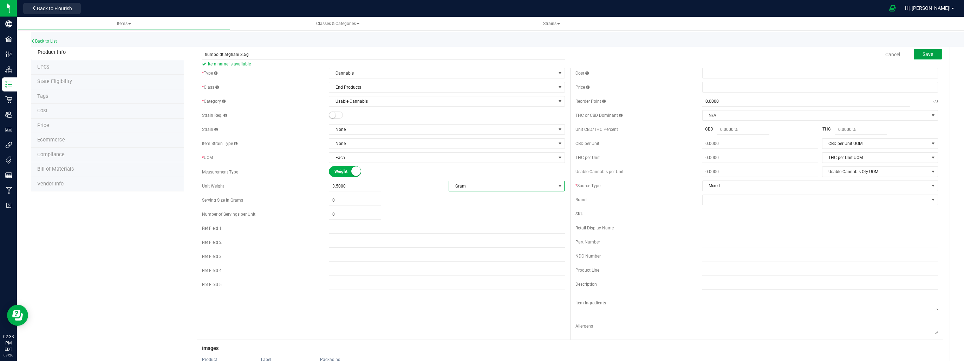
click at [928, 54] on button "Save" at bounding box center [928, 54] width 28 height 11
